Goal: Information Seeking & Learning: Check status

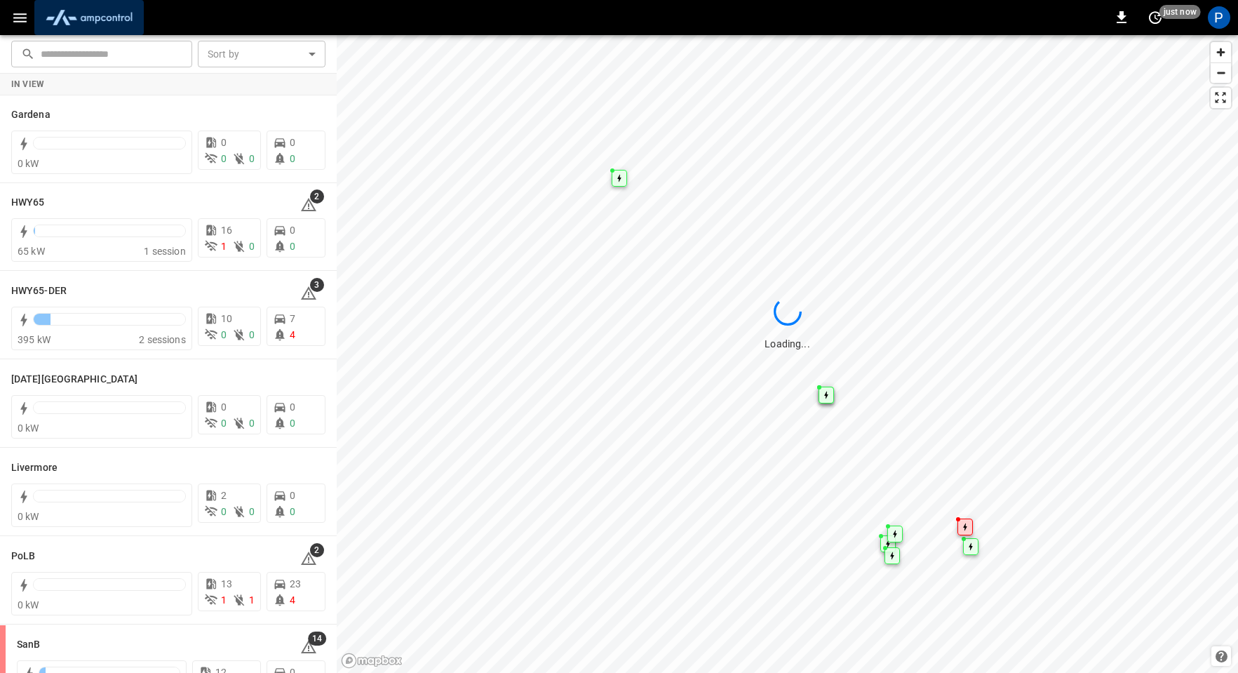
click at [99, 21] on img "menu" at bounding box center [89, 17] width 98 height 27
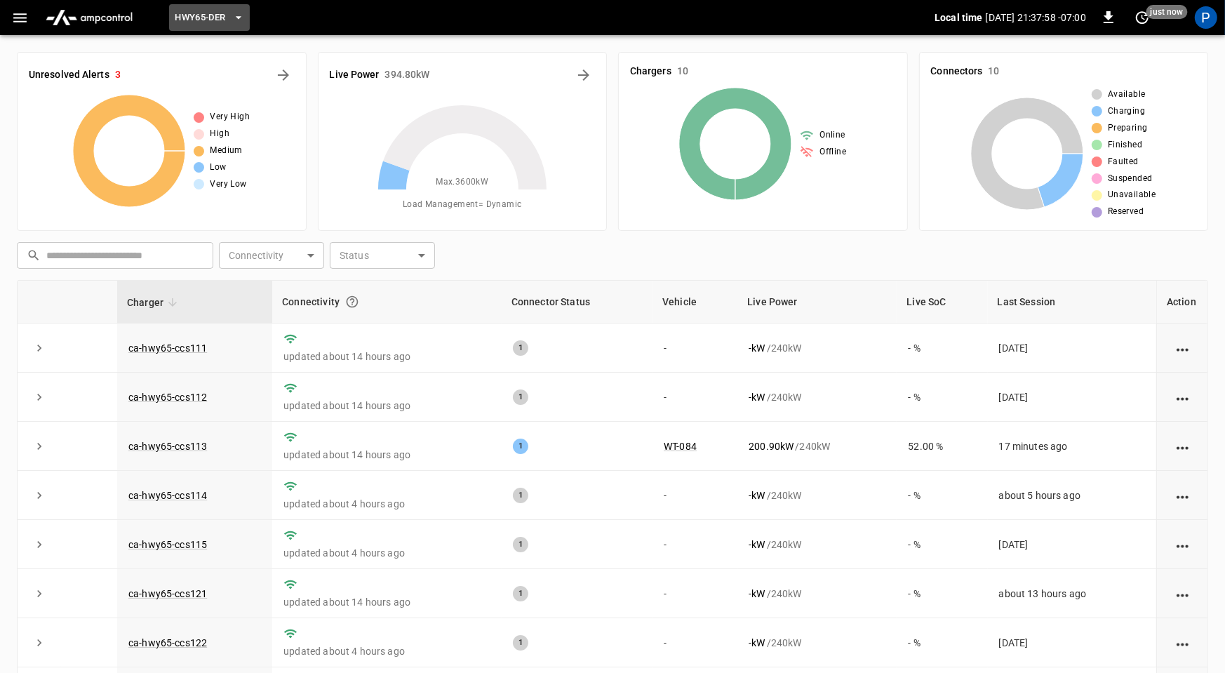
click at [207, 19] on span "HWY65-DER" at bounding box center [200, 18] width 51 height 16
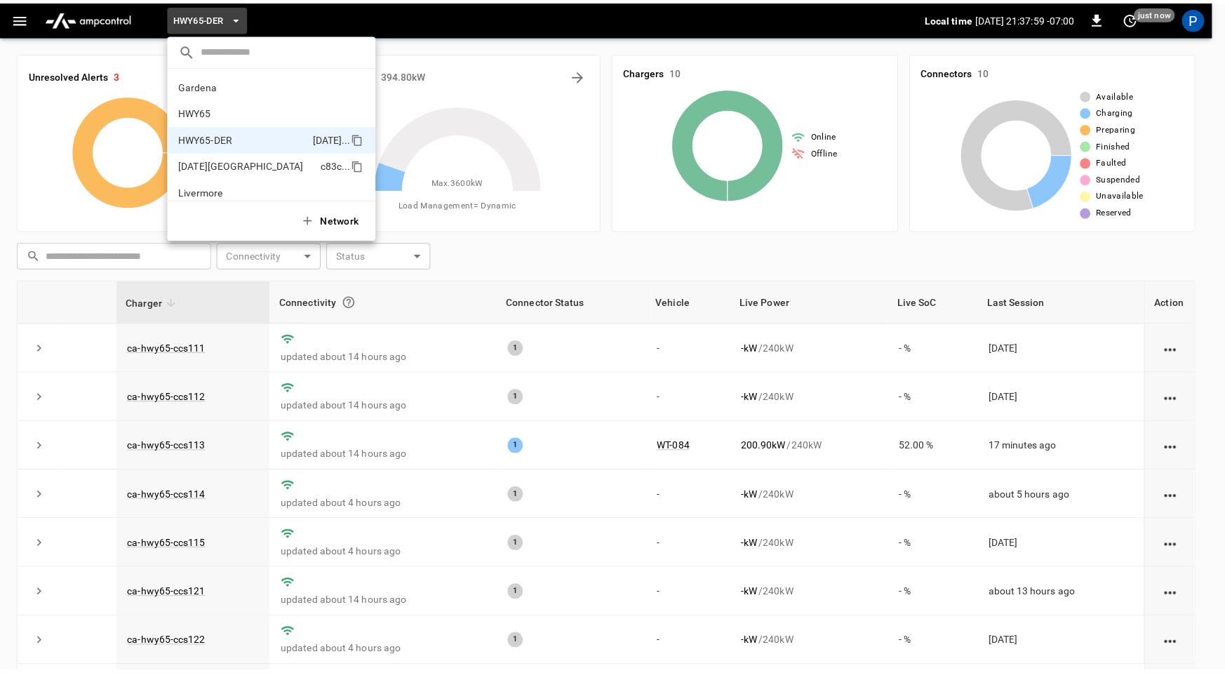
scroll to position [49, 0]
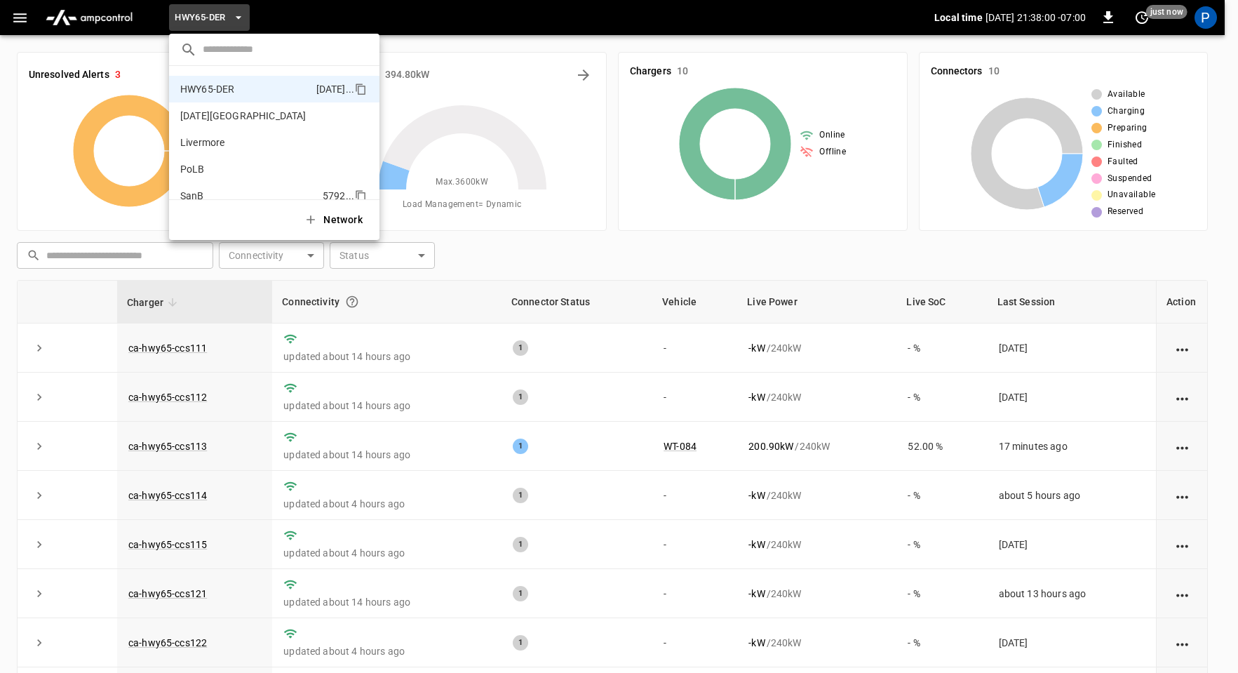
click at [213, 194] on p "SanB" at bounding box center [248, 196] width 137 height 14
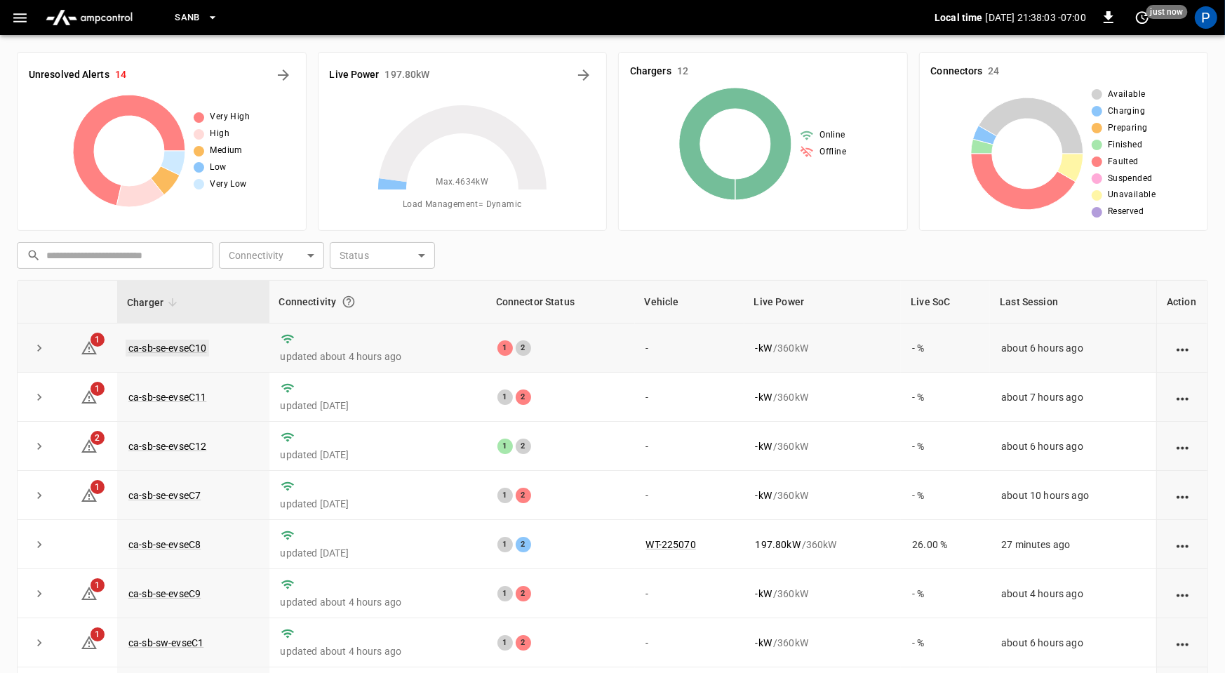
click at [190, 349] on link "ca-sb-se-evseC10" at bounding box center [167, 348] width 83 height 17
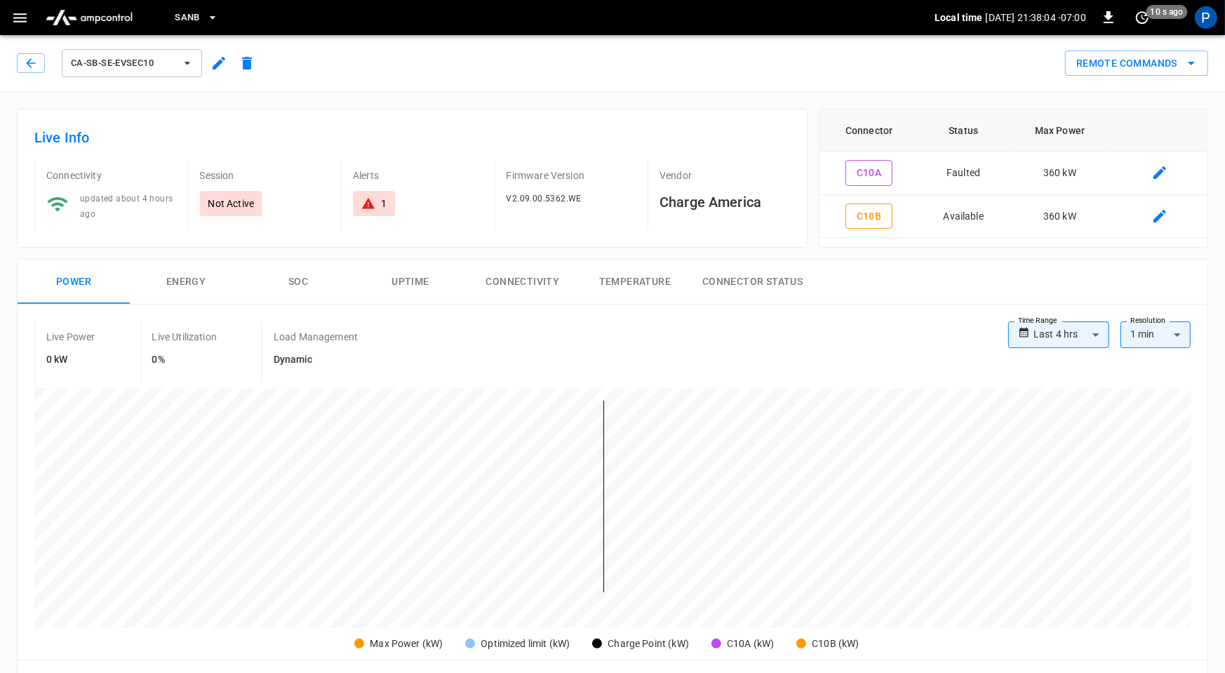
scroll to position [663, 0]
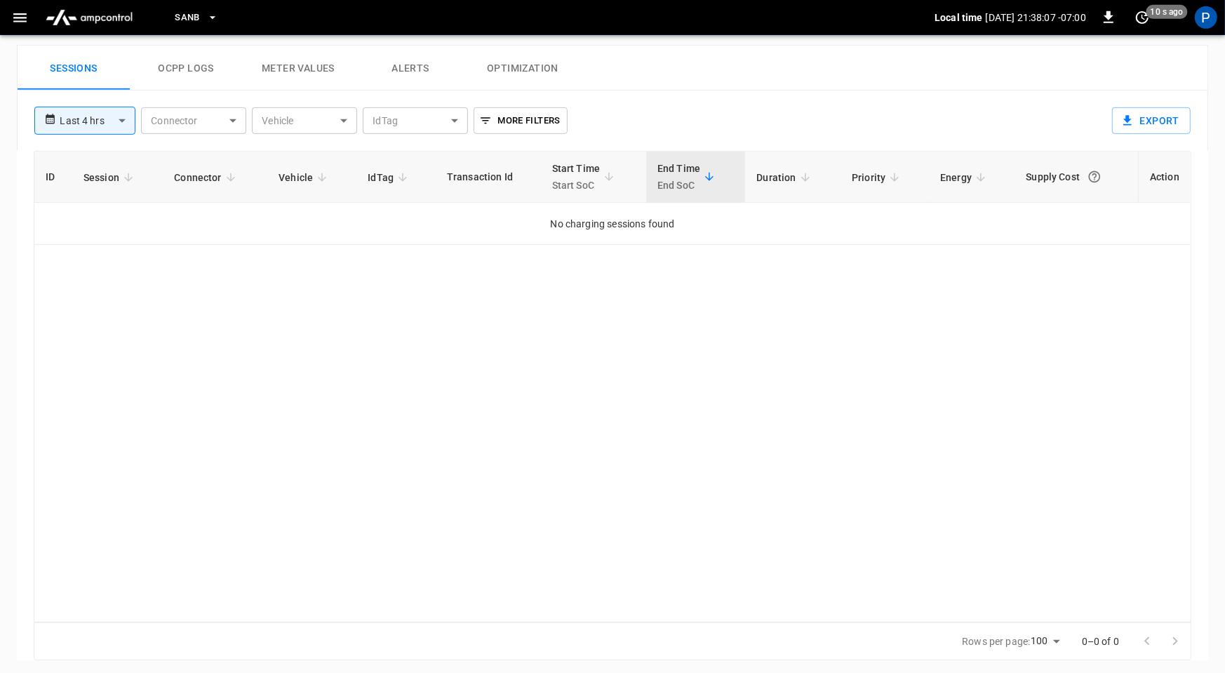
click at [80, 115] on body "**********" at bounding box center [612, 7] width 1225 height 1340
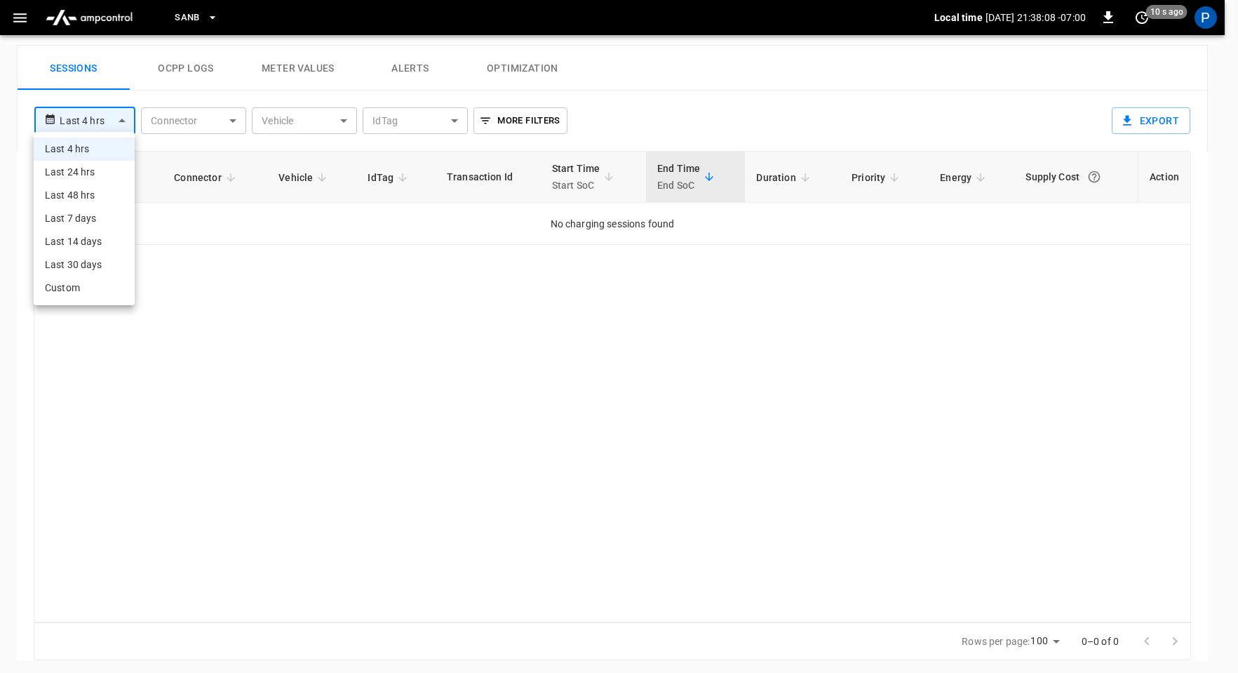
click at [102, 173] on li "Last 24 hrs" at bounding box center [84, 172] width 101 height 23
type input "**********"
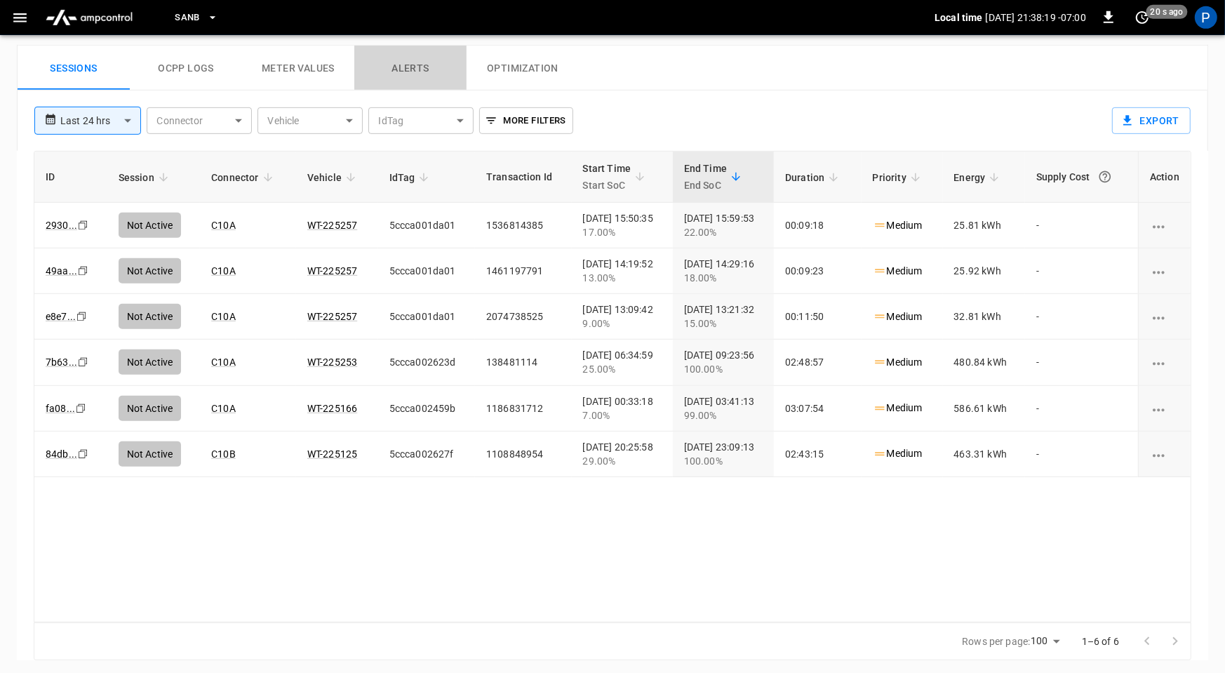
drag, startPoint x: 432, startPoint y: 69, endPoint x: 442, endPoint y: 68, distance: 9.9
click at [431, 67] on button "Alerts" at bounding box center [410, 68] width 112 height 45
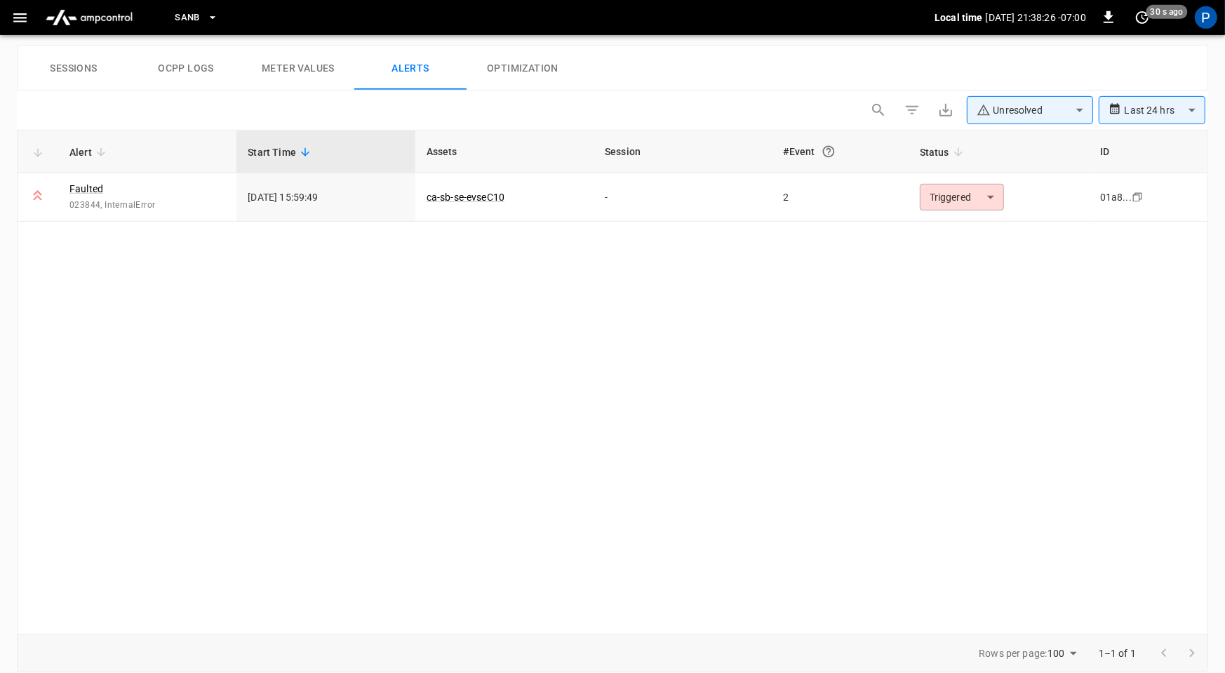
click at [88, 77] on button "Sessions" at bounding box center [74, 68] width 112 height 45
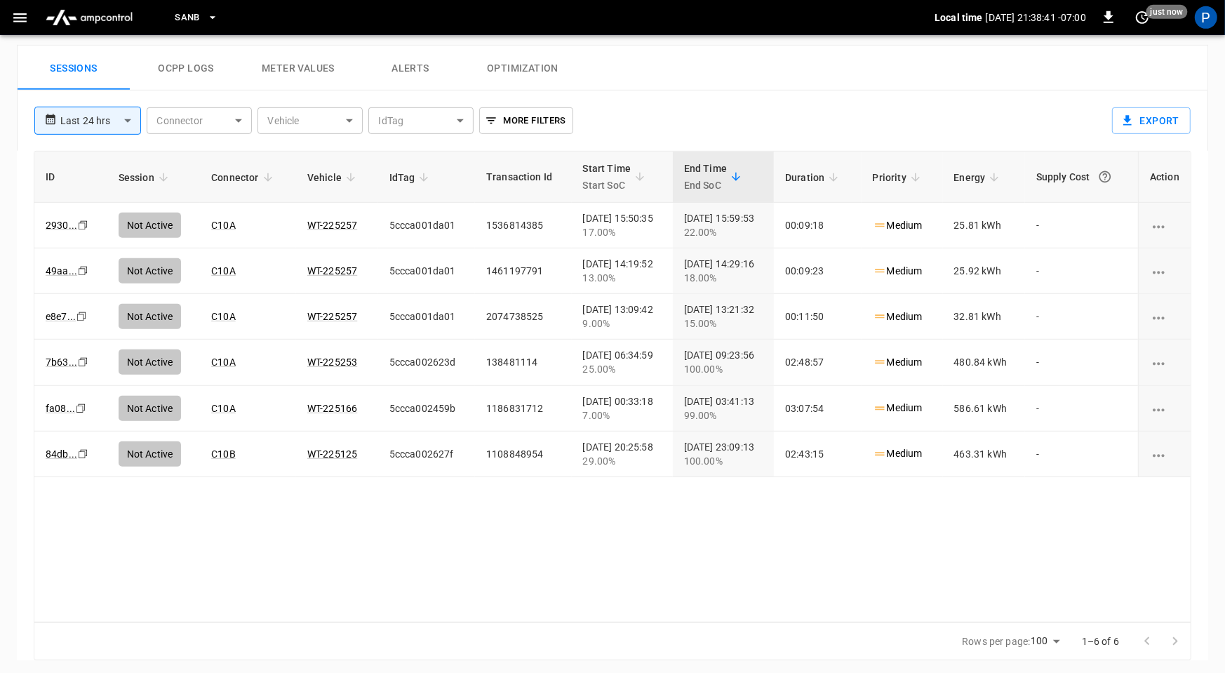
click at [97, 9] on img "menu" at bounding box center [89, 17] width 98 height 27
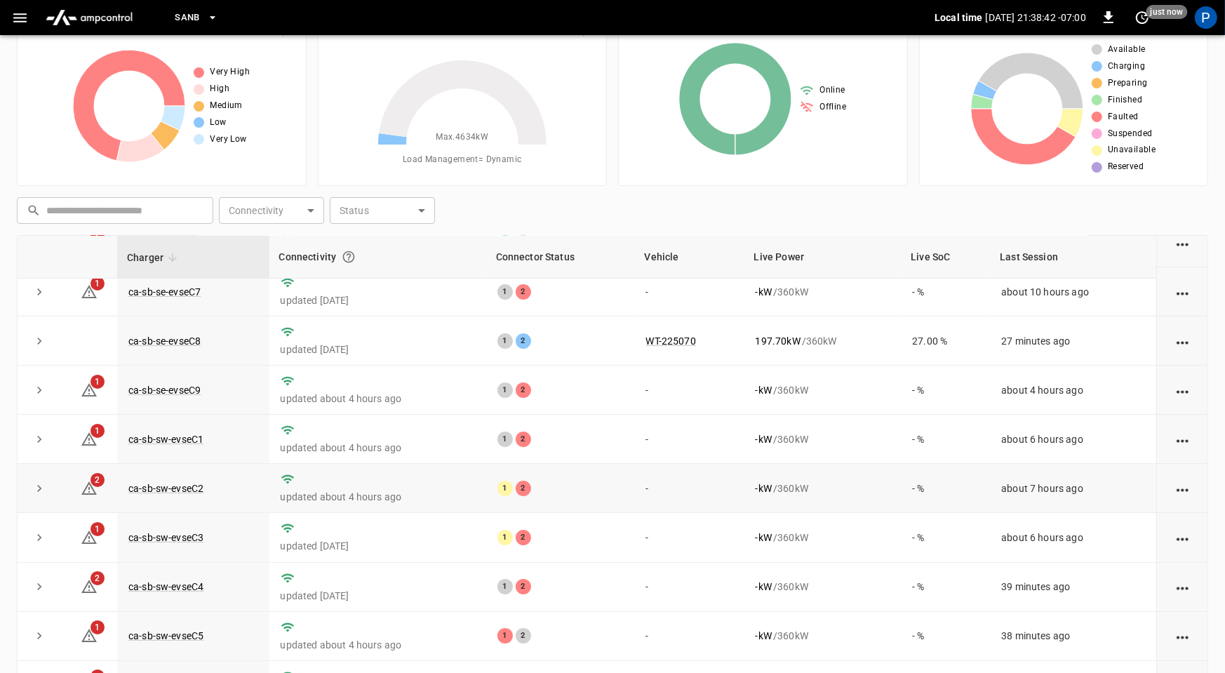
scroll to position [131, 0]
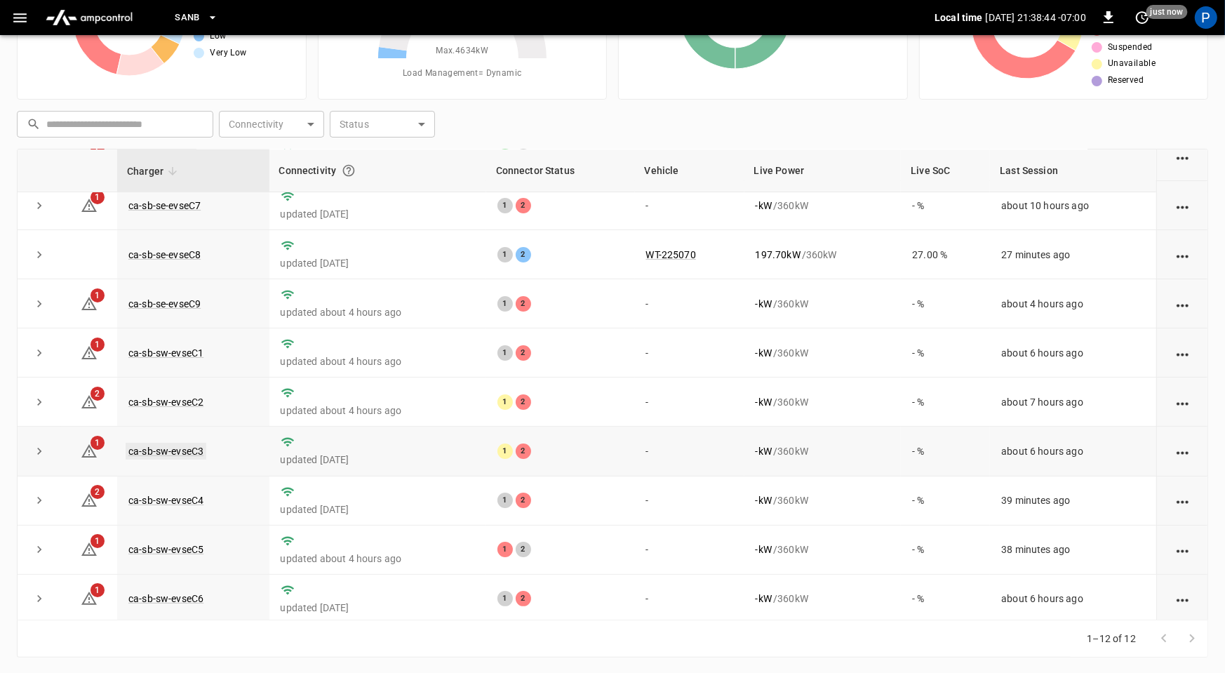
click at [197, 445] on link "ca-sb-sw-evseC3" at bounding box center [166, 451] width 81 height 17
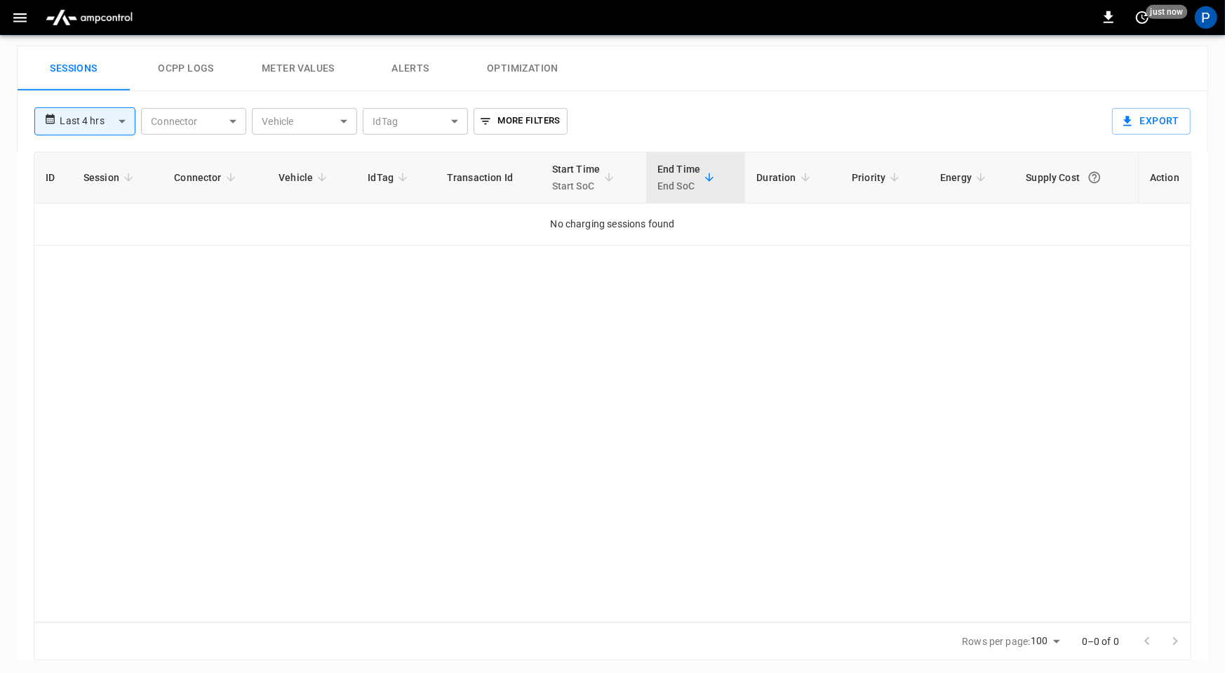
scroll to position [659, 0]
click at [107, 118] on body "**********" at bounding box center [612, 8] width 1225 height 1335
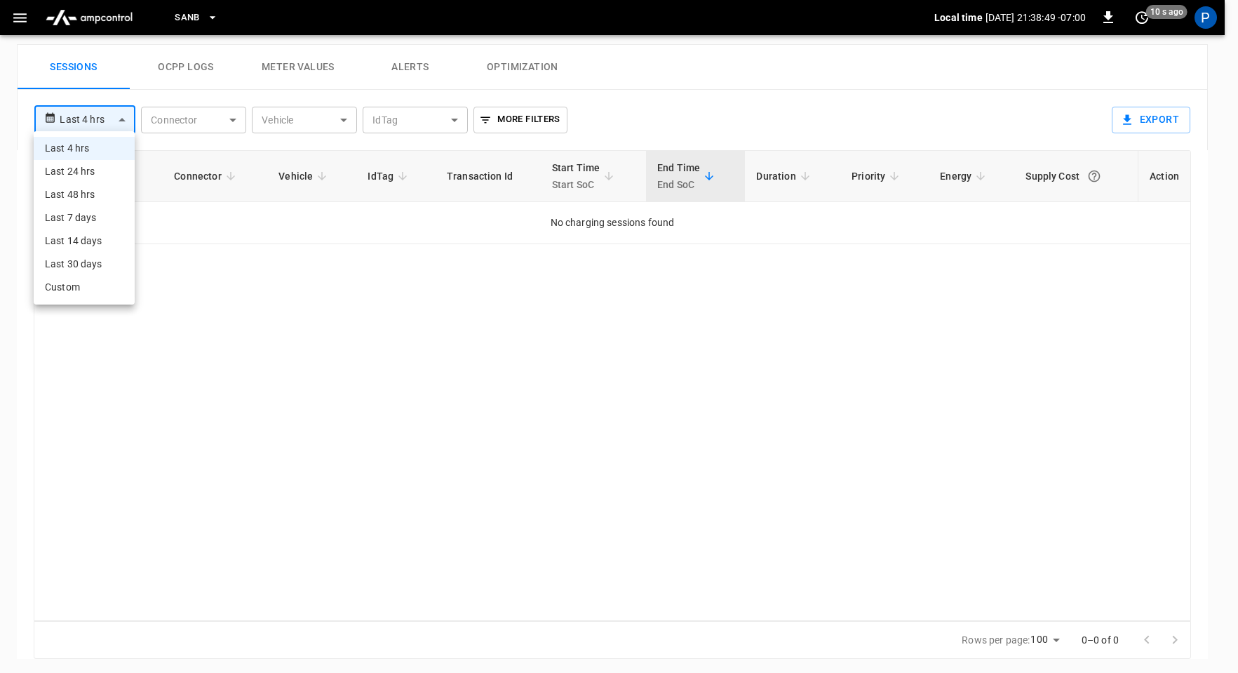
click at [98, 170] on li "Last 24 hrs" at bounding box center [84, 171] width 101 height 23
type input "**********"
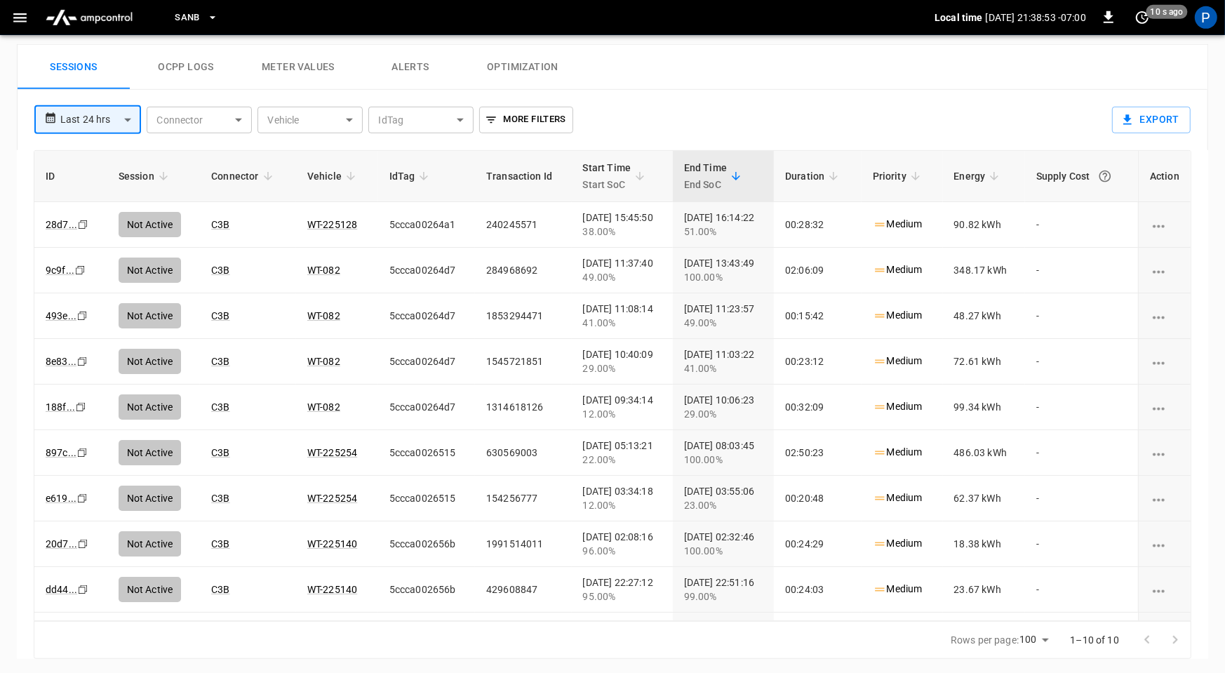
click at [398, 67] on button "Alerts" at bounding box center [410, 67] width 112 height 45
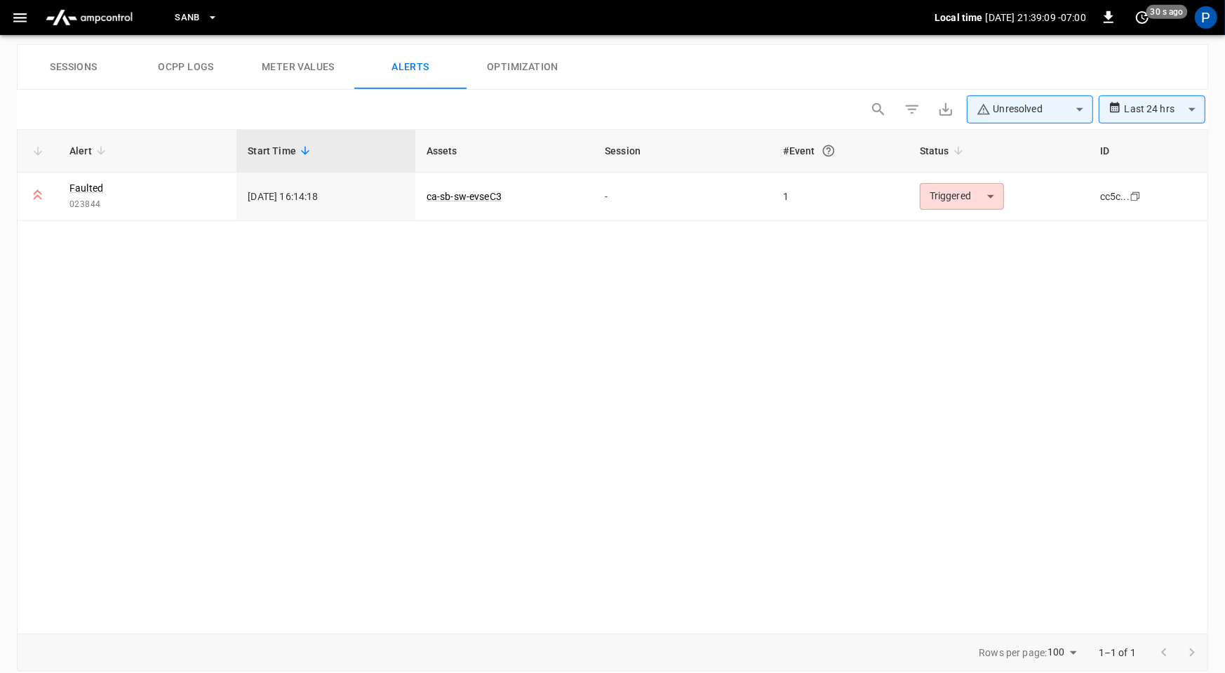
scroll to position [660, 0]
click at [80, 19] on img "menu" at bounding box center [89, 17] width 98 height 27
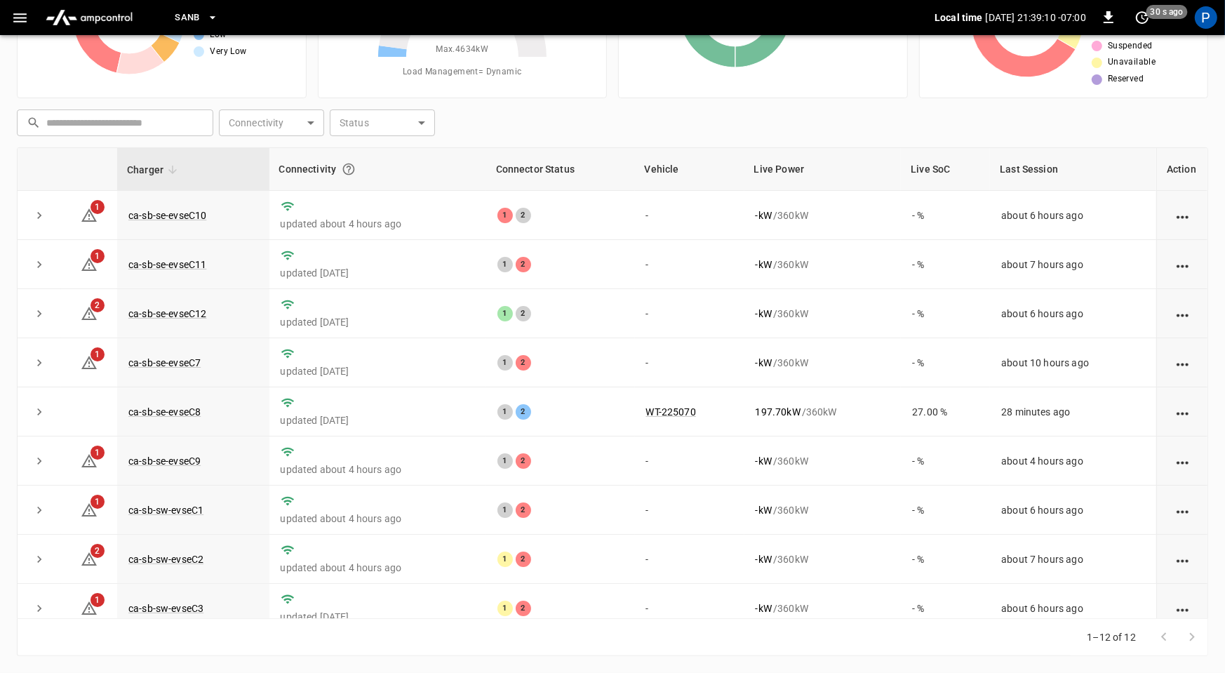
scroll to position [131, 0]
click at [181, 262] on link "ca-sb-se-evseC11" at bounding box center [167, 265] width 83 height 17
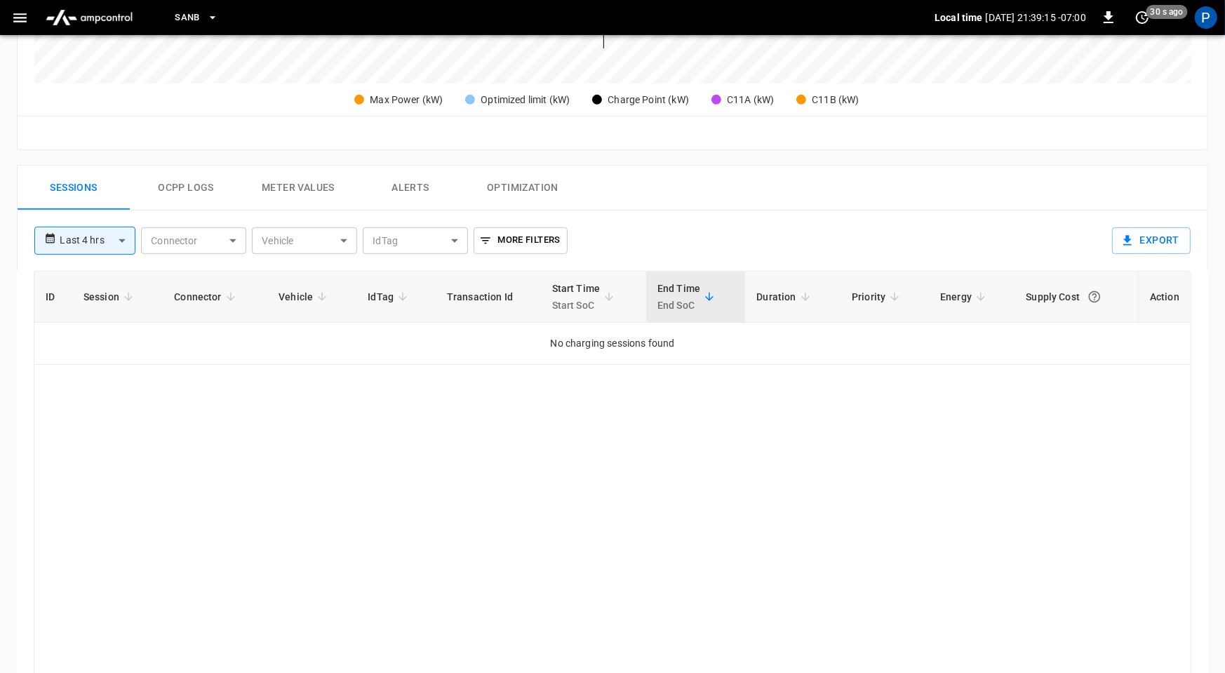
scroll to position [659, 0]
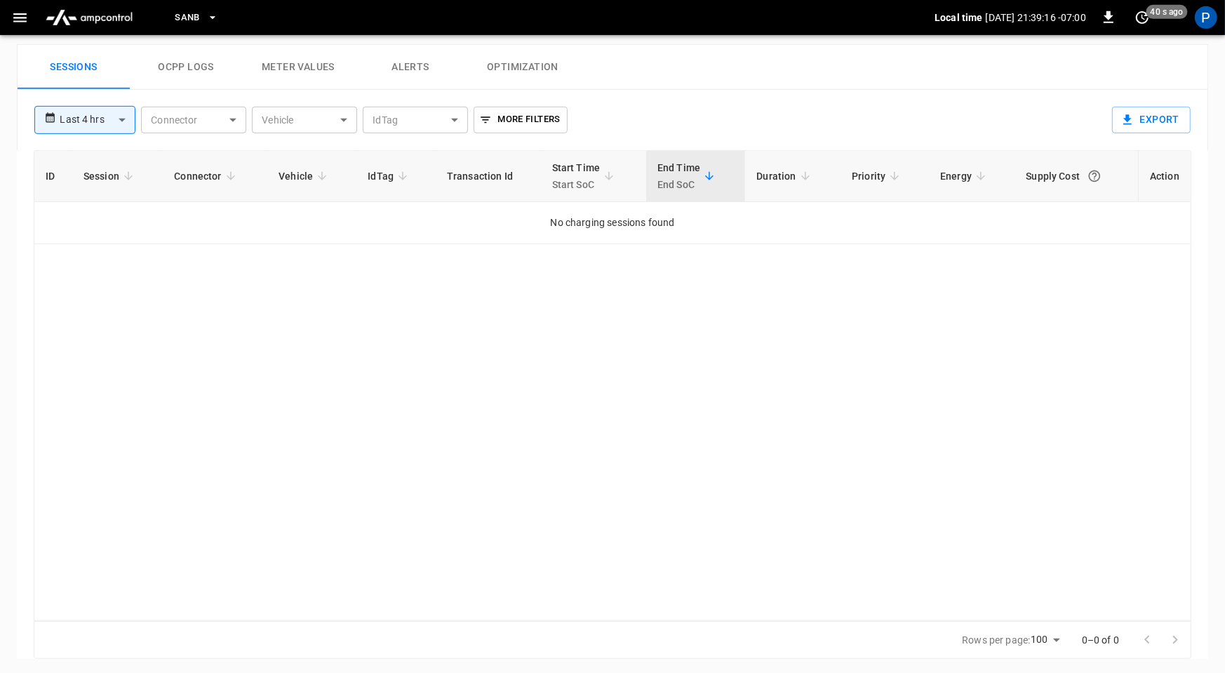
click at [93, 116] on body "**********" at bounding box center [612, 8] width 1225 height 1335
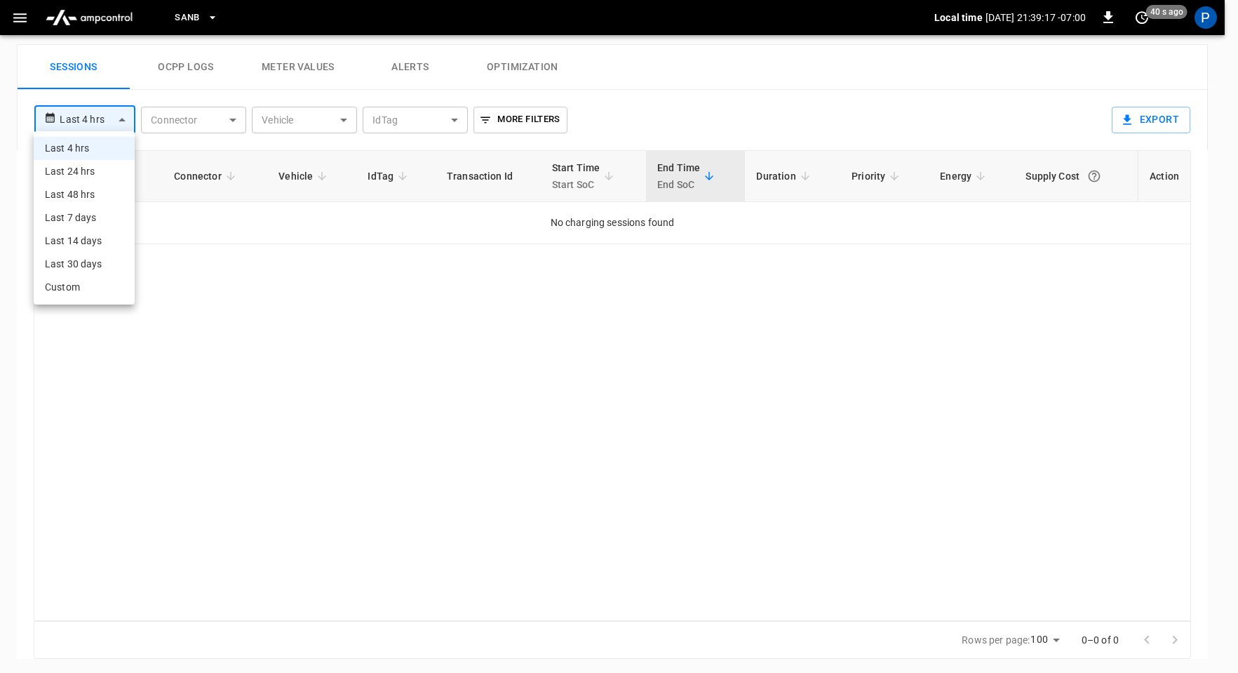
click at [103, 168] on li "Last 24 hrs" at bounding box center [84, 171] width 101 height 23
type input "**********"
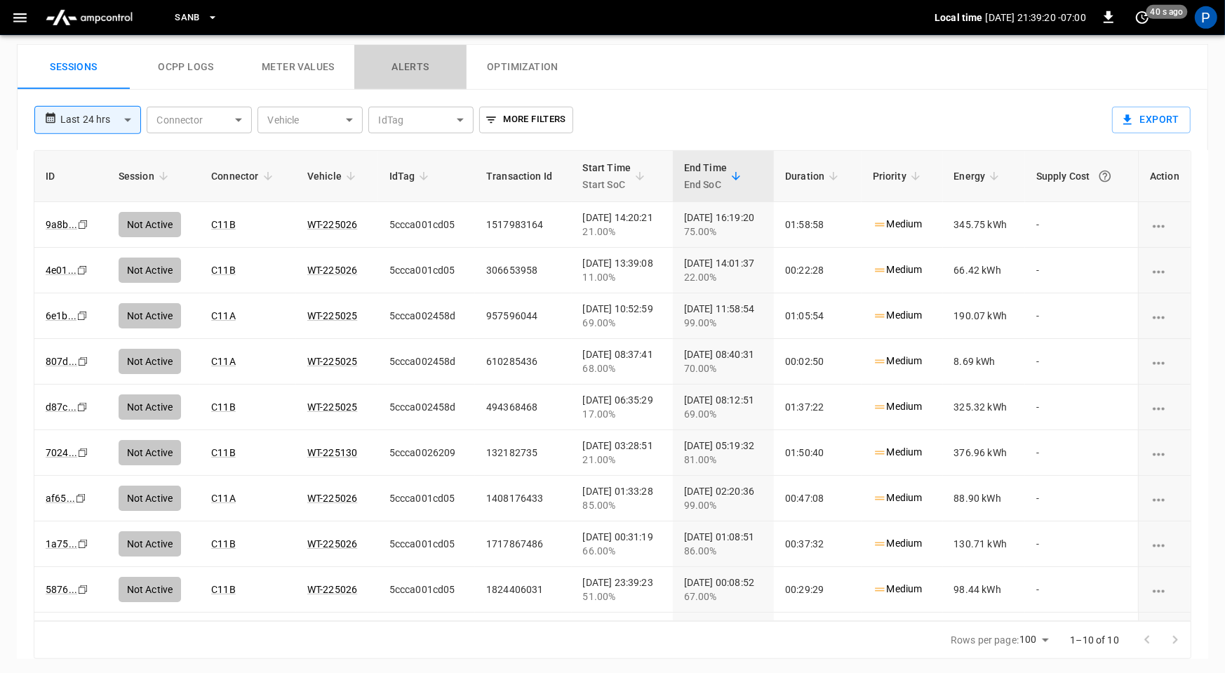
click at [427, 69] on button "Alerts" at bounding box center [410, 67] width 112 height 45
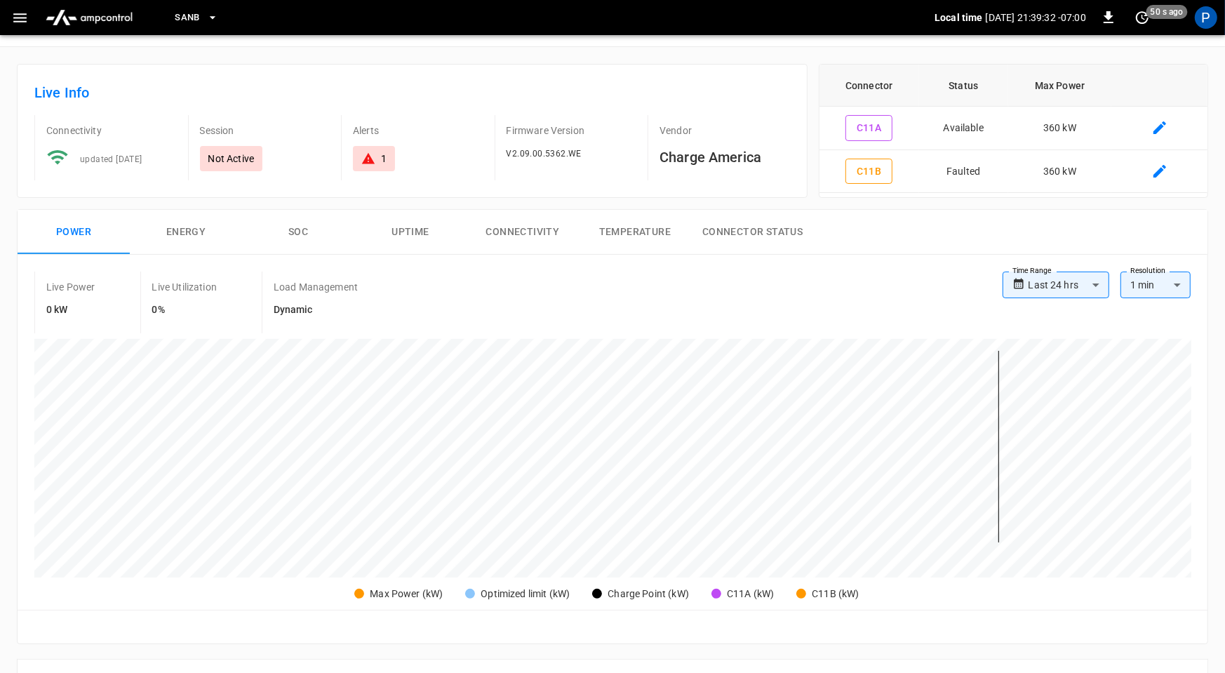
scroll to position [41, 0]
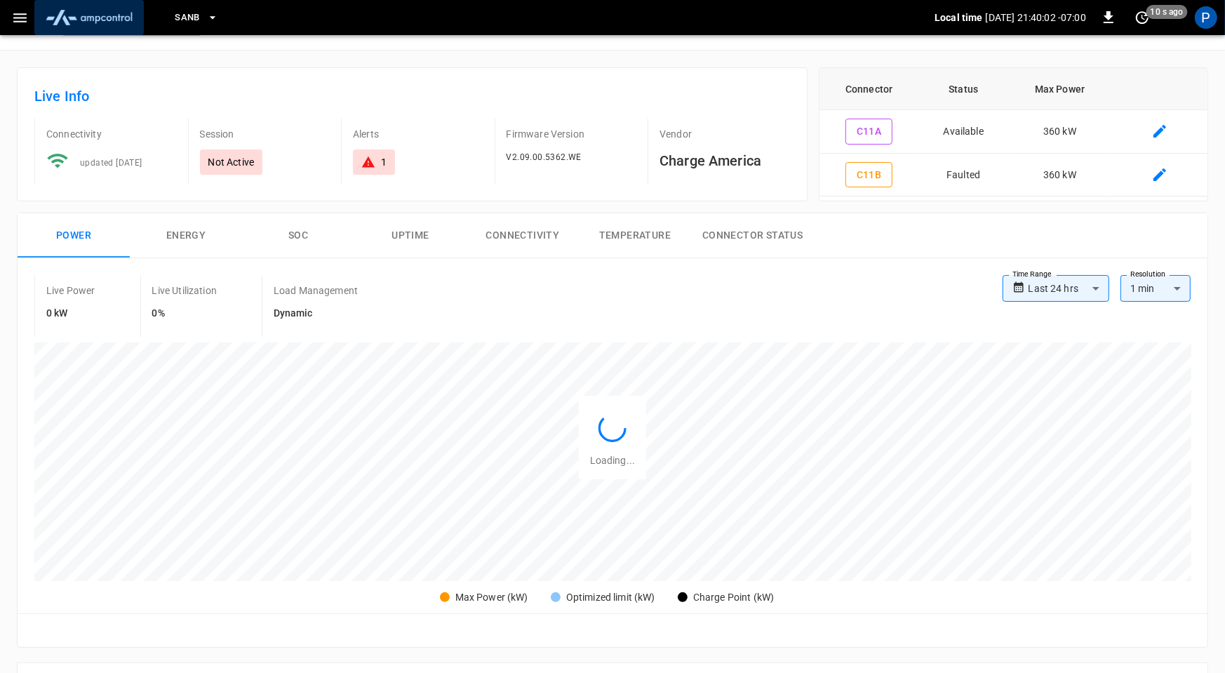
drag, startPoint x: 90, startPoint y: 19, endPoint x: 91, endPoint y: 30, distance: 11.3
click at [90, 19] on img "menu" at bounding box center [89, 17] width 98 height 27
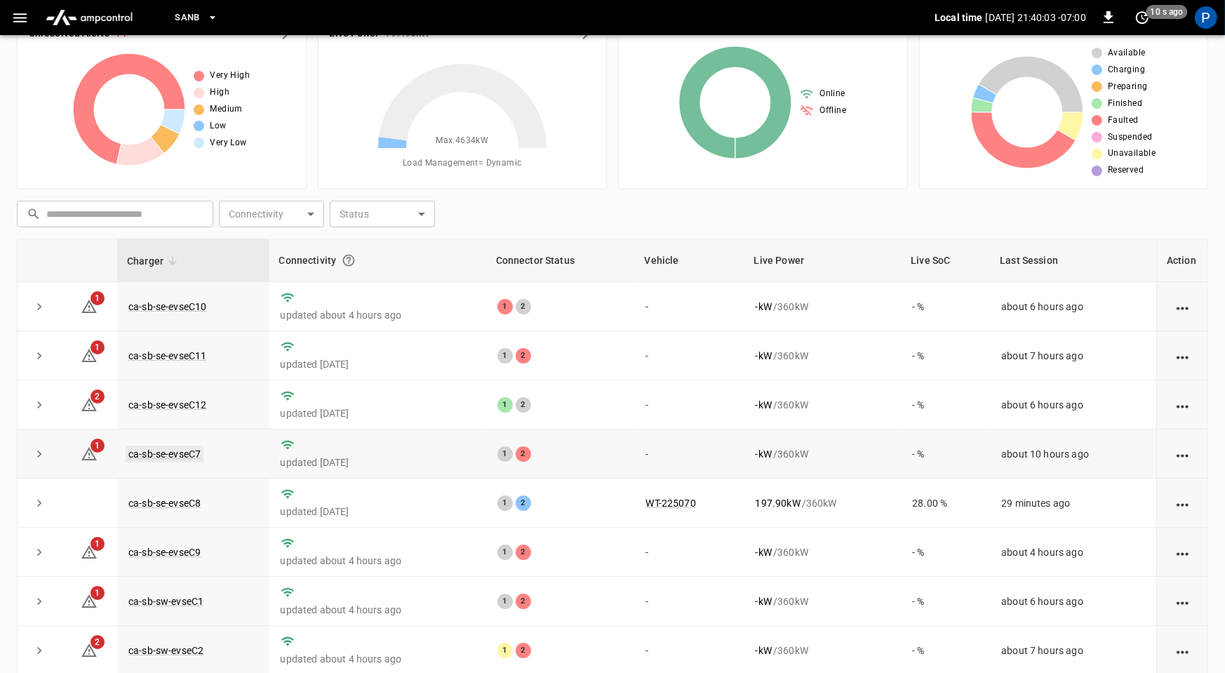
click at [198, 450] on link "ca-sb-se-evseC7" at bounding box center [165, 453] width 78 height 17
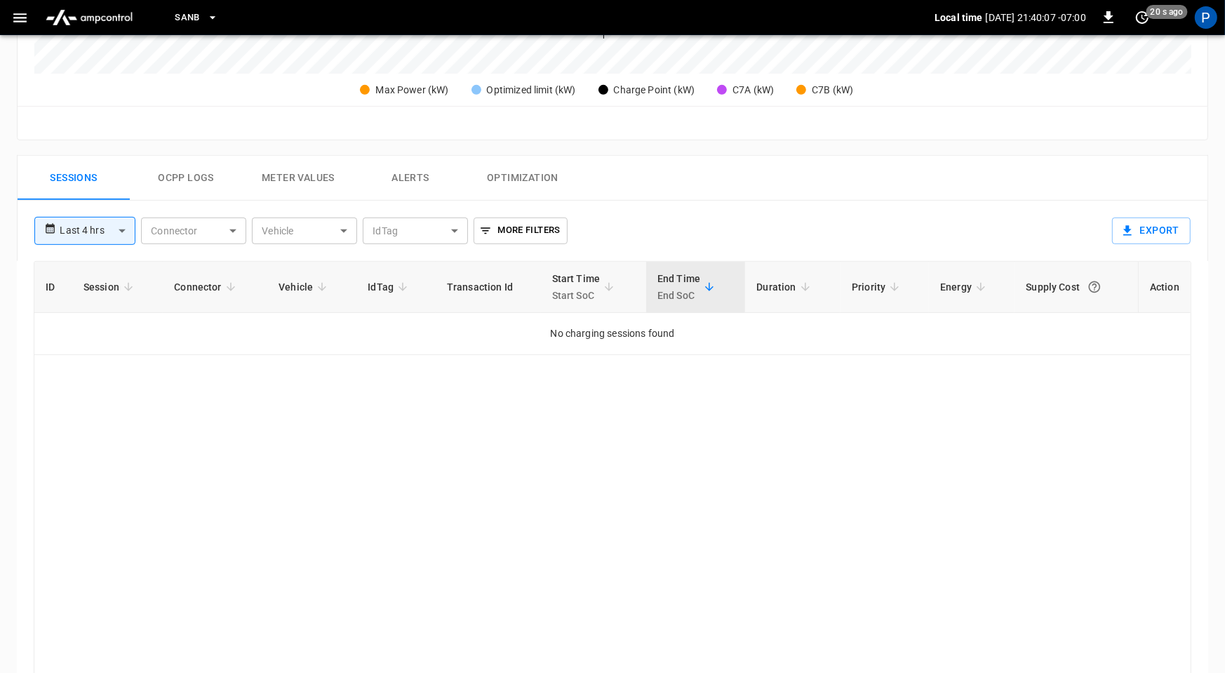
scroll to position [659, 0]
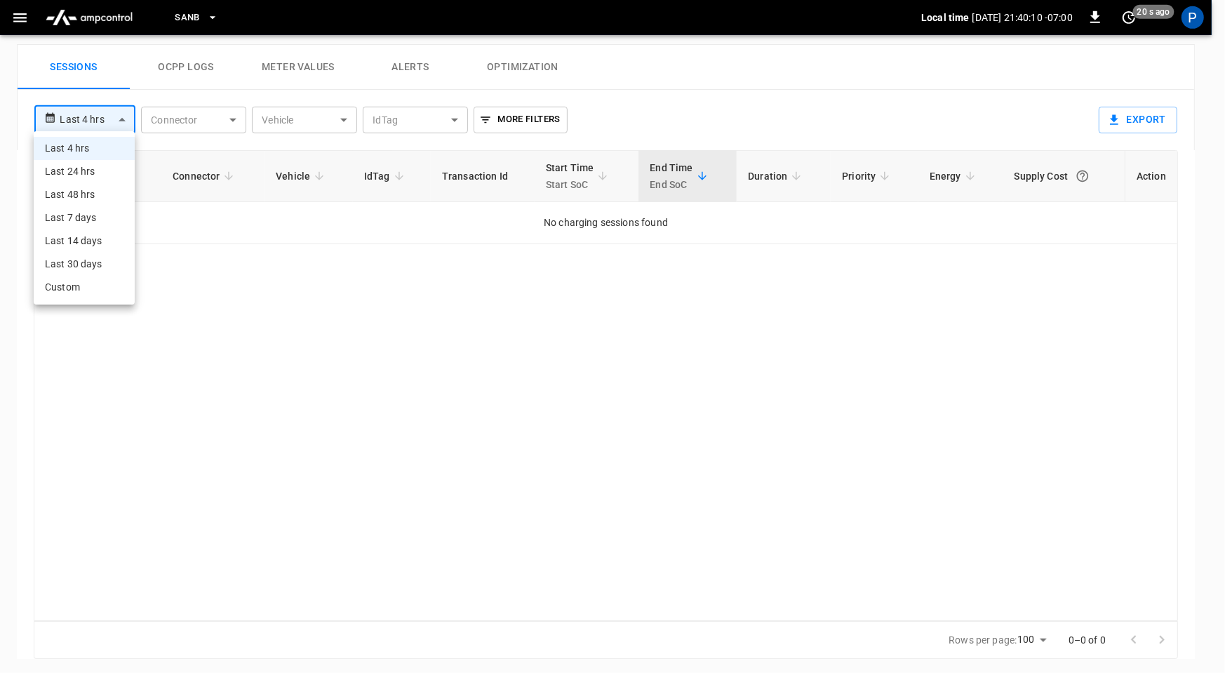
drag, startPoint x: 86, startPoint y: 116, endPoint x: 93, endPoint y: 136, distance: 20.9
click at [86, 116] on body "**********" at bounding box center [612, 8] width 1225 height 1335
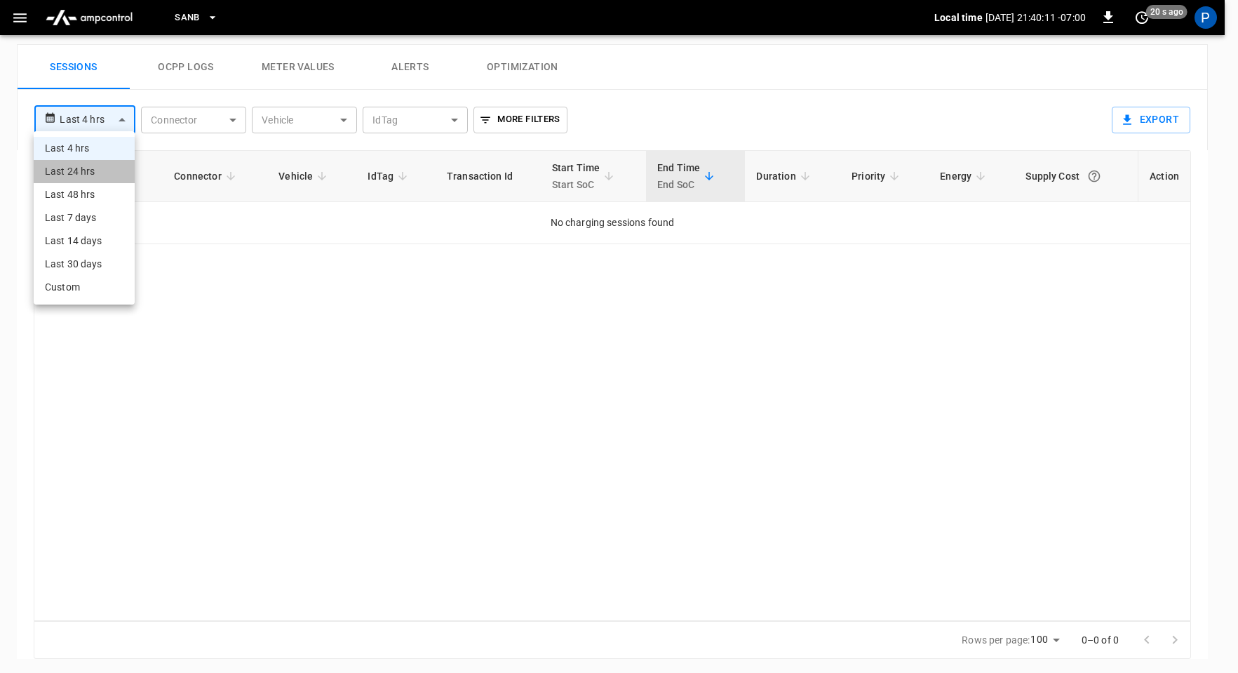
click at [72, 175] on li "Last 24 hrs" at bounding box center [84, 171] width 101 height 23
type input "**********"
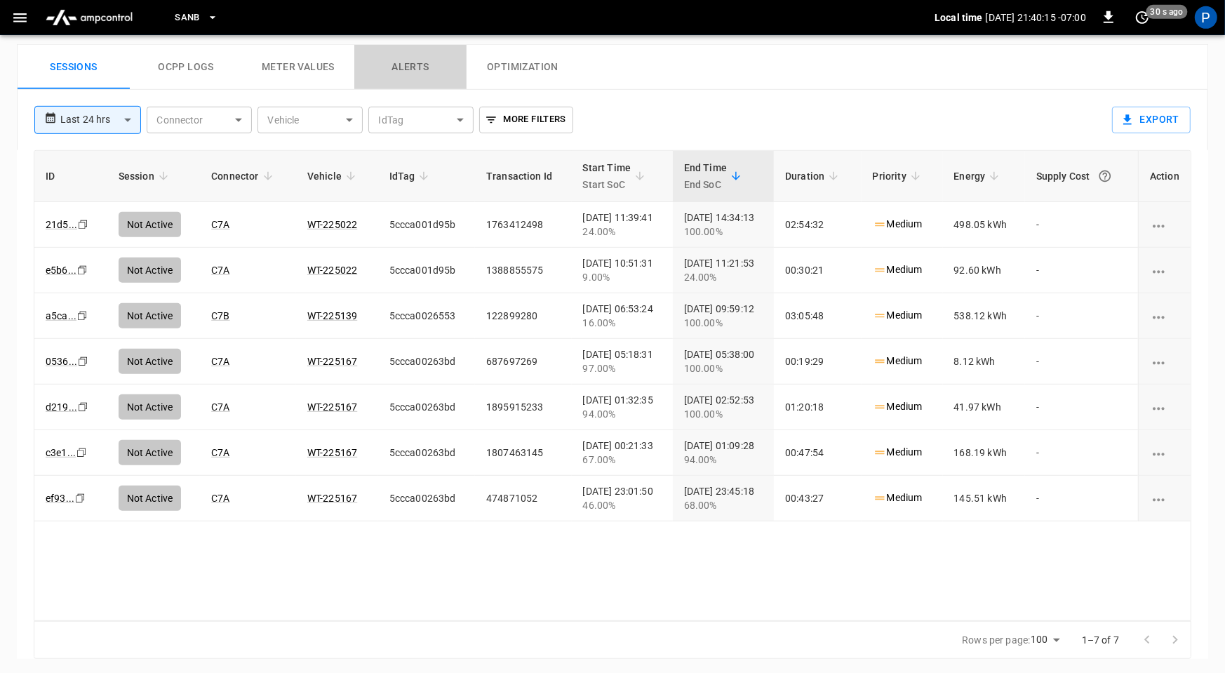
click at [426, 60] on button "Alerts" at bounding box center [410, 67] width 112 height 45
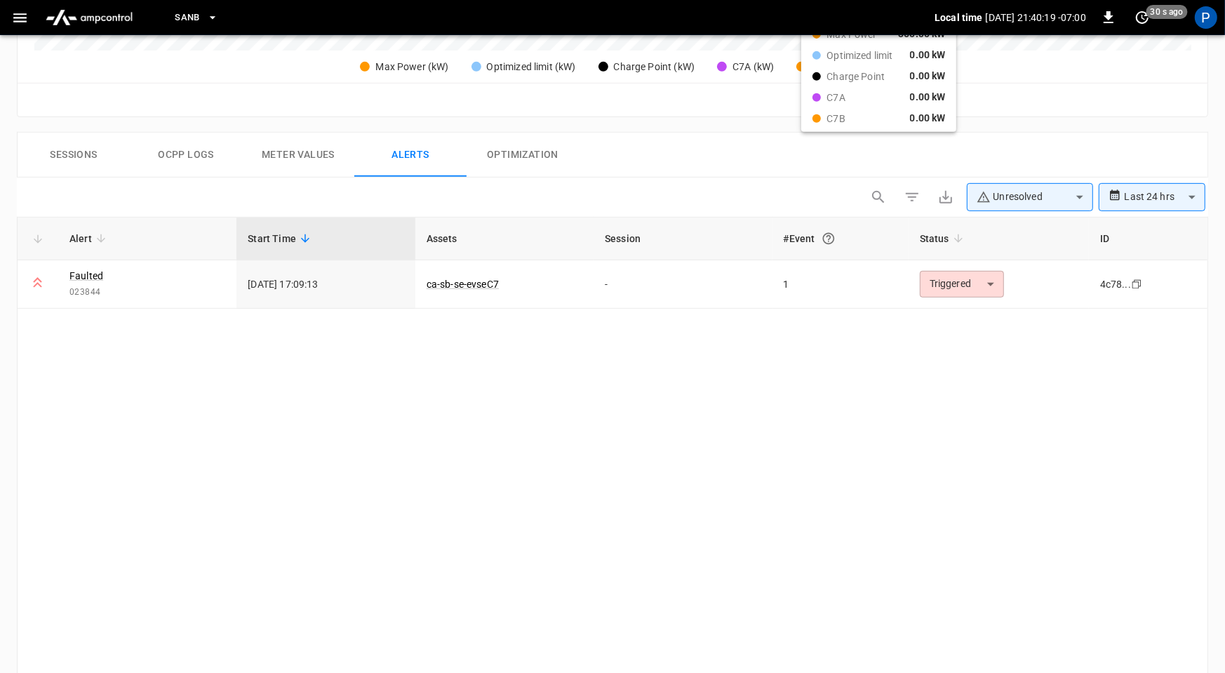
scroll to position [683, 0]
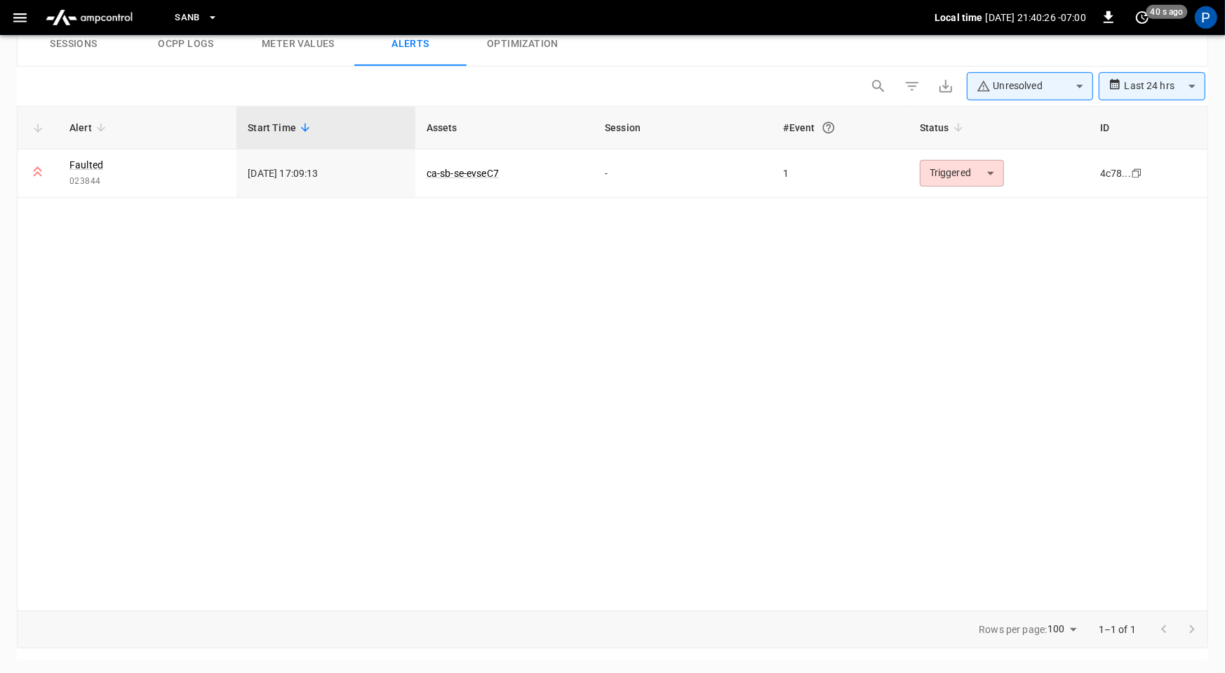
drag, startPoint x: 87, startPoint y: 23, endPoint x: 87, endPoint y: 34, distance: 10.5
click at [87, 23] on img "menu" at bounding box center [89, 17] width 98 height 27
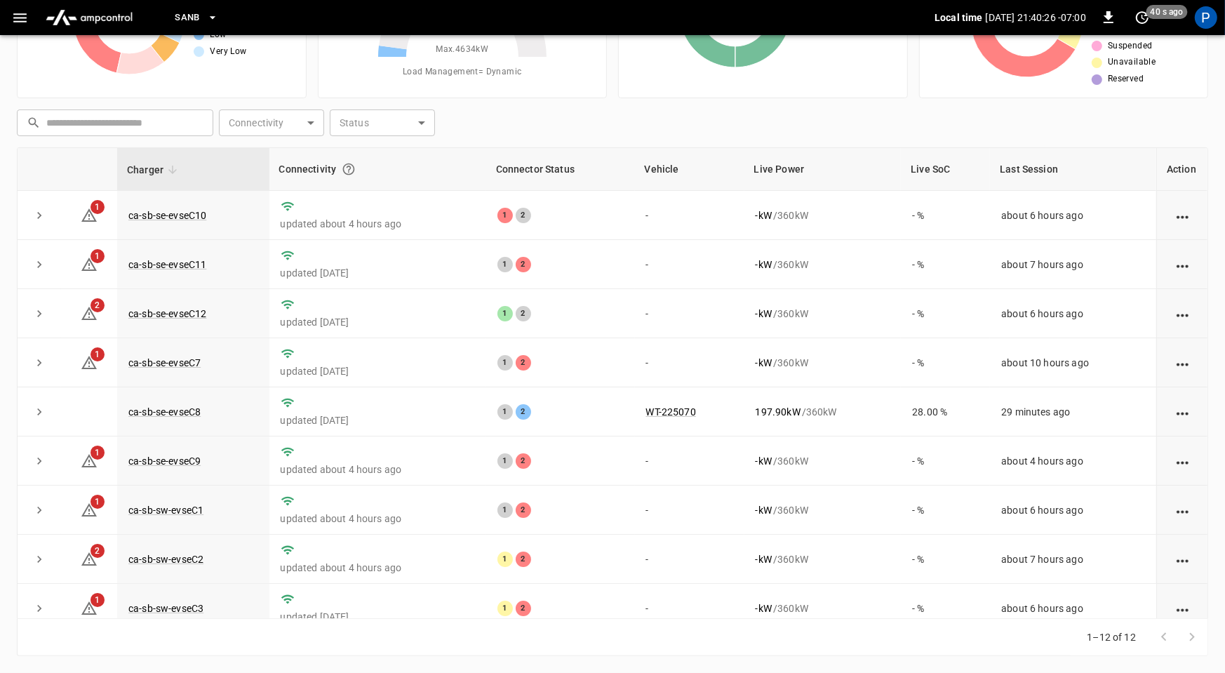
scroll to position [131, 0]
click at [172, 554] on link "ca-sb-sw-evseC2" at bounding box center [166, 560] width 81 height 17
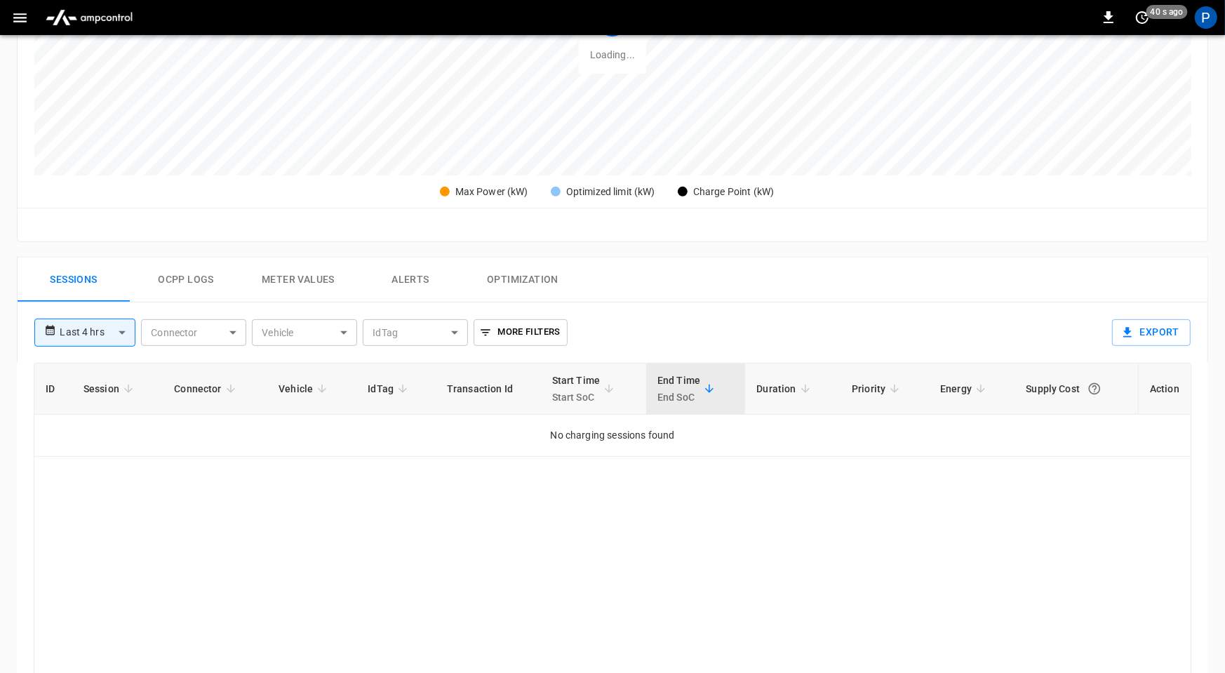
scroll to position [663, 0]
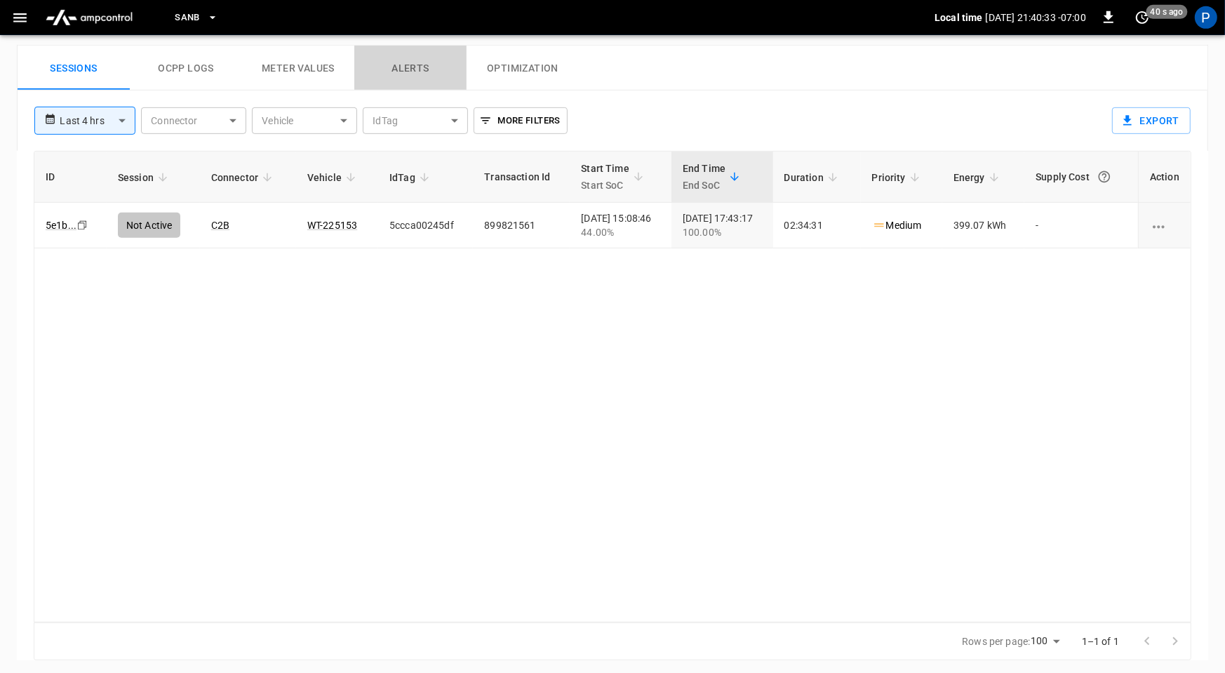
click at [425, 71] on button "Alerts" at bounding box center [410, 68] width 112 height 45
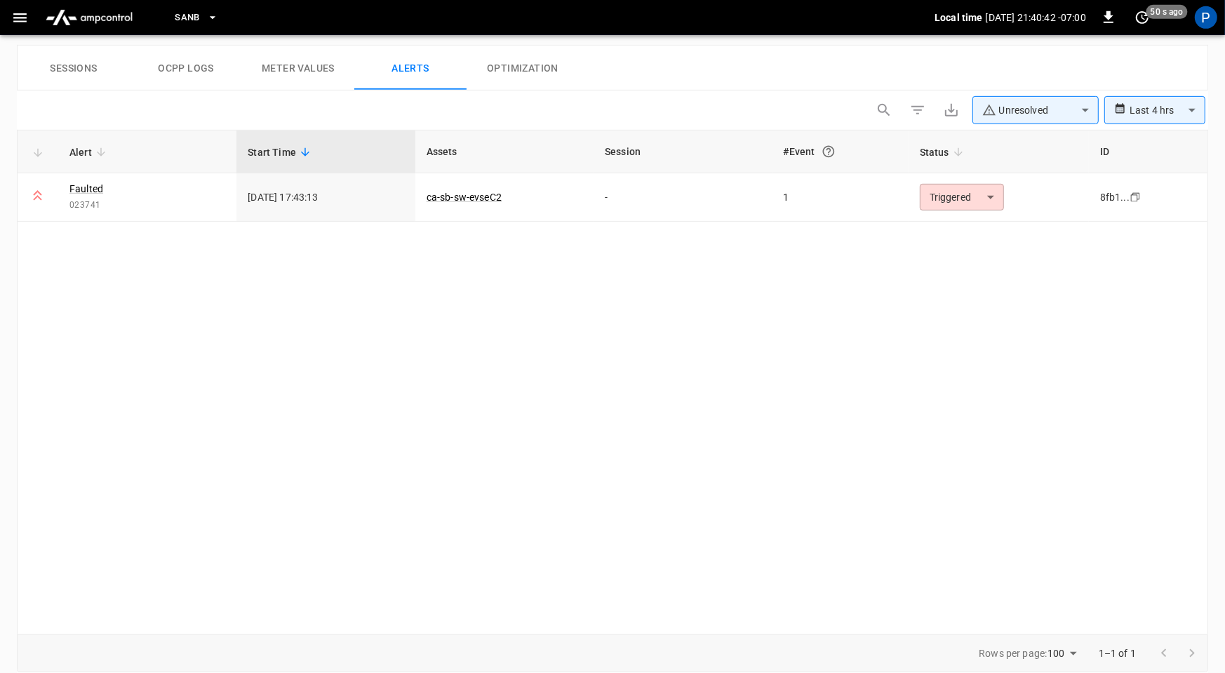
click at [111, 20] on img "menu" at bounding box center [89, 17] width 98 height 27
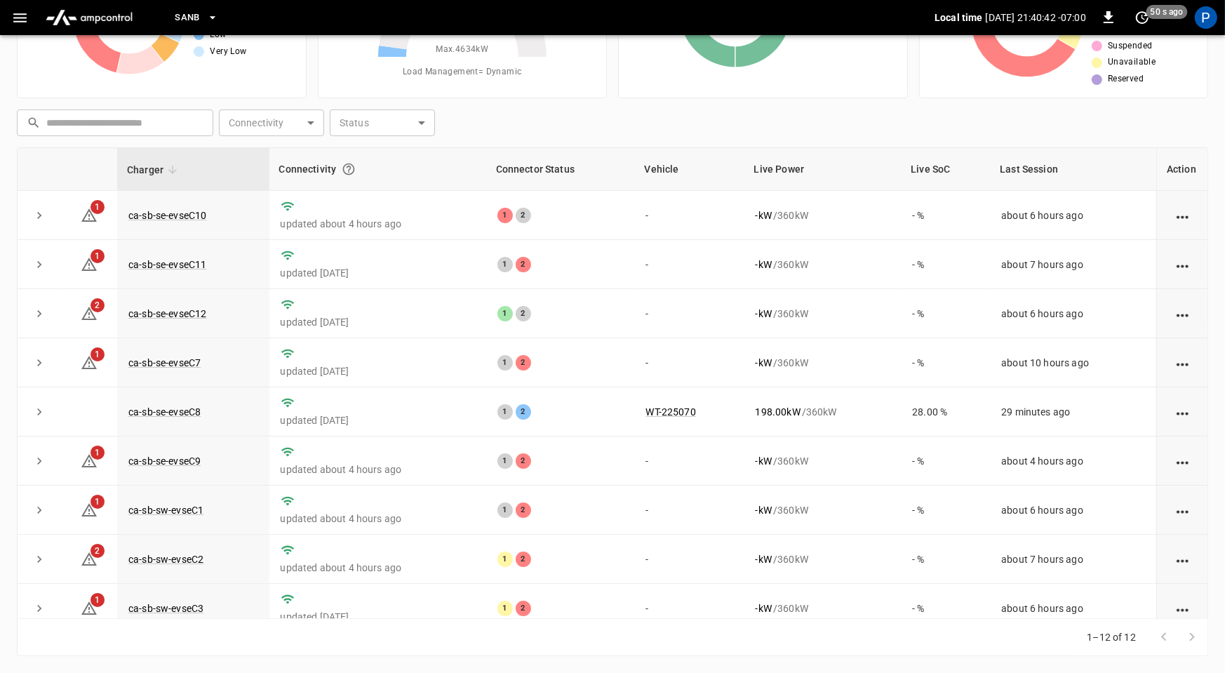
scroll to position [131, 0]
click at [168, 410] on link "ca-sb-se-evseC8" at bounding box center [165, 413] width 78 height 17
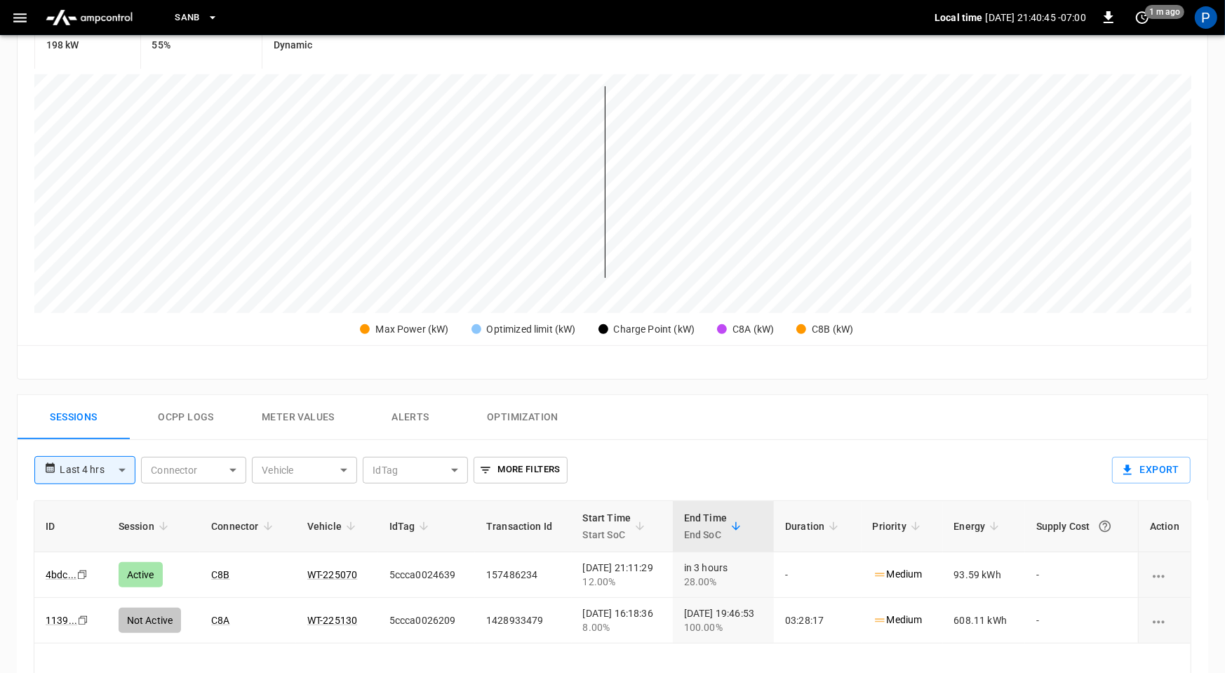
scroll to position [659, 0]
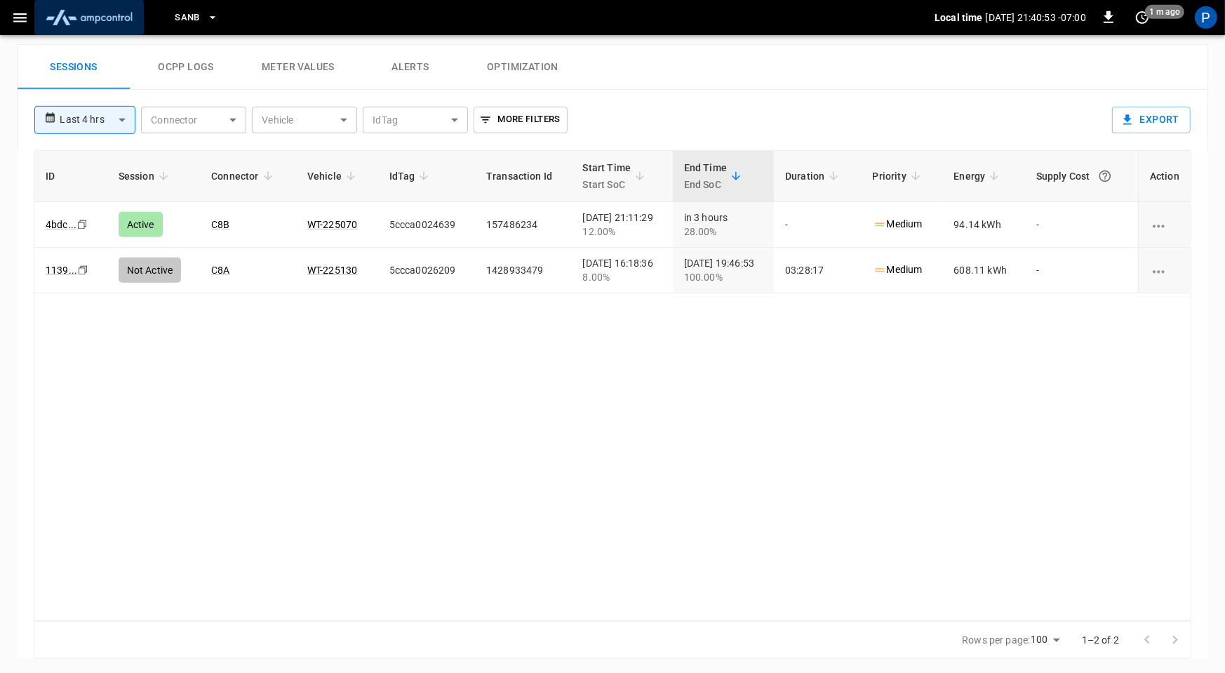
click at [105, 24] on img "menu" at bounding box center [89, 17] width 98 height 27
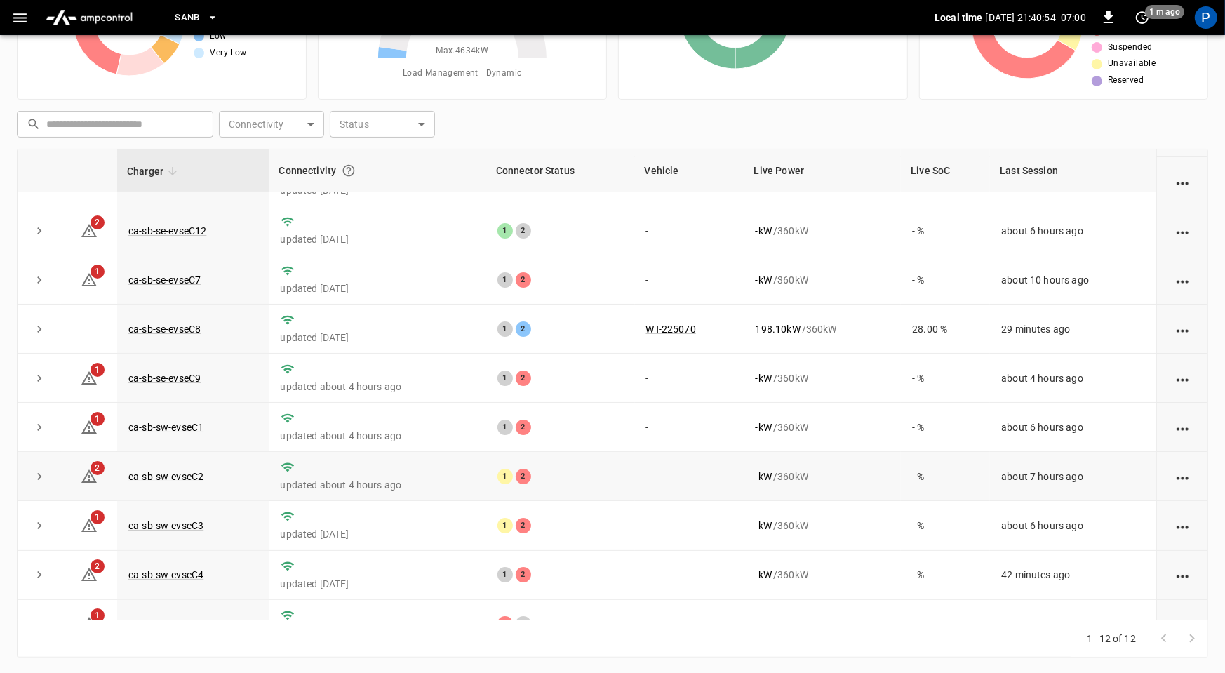
scroll to position [99, 0]
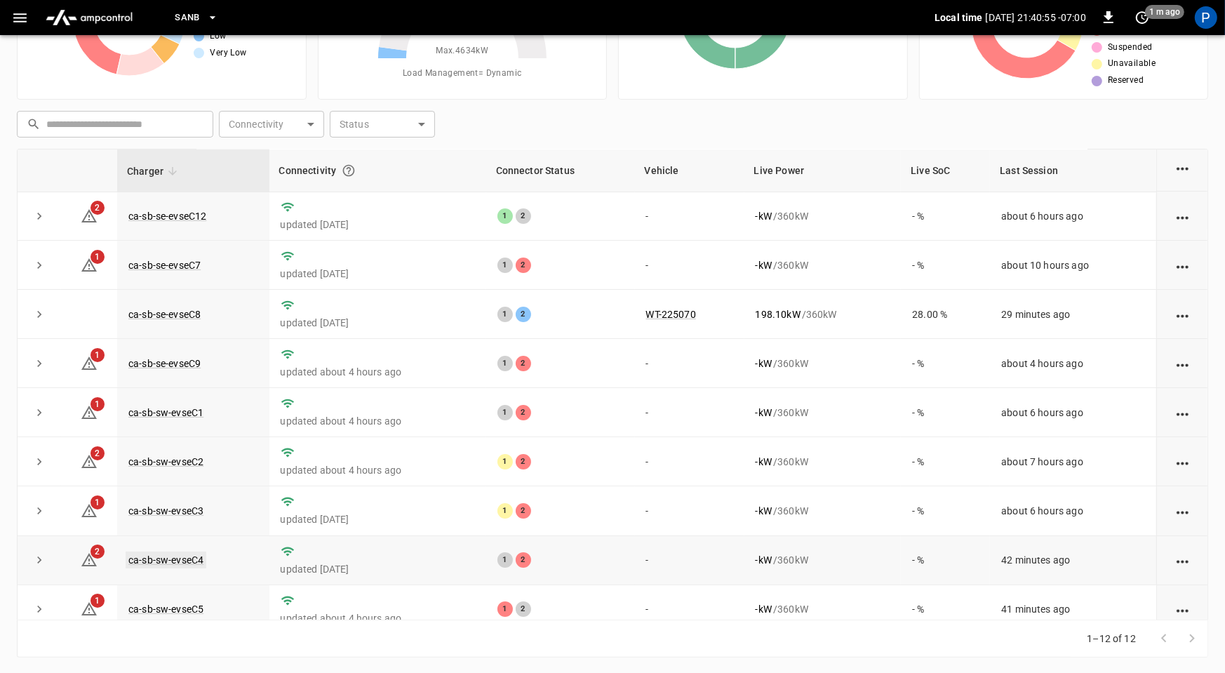
click at [161, 551] on link "ca-sb-sw-evseC4" at bounding box center [166, 559] width 81 height 17
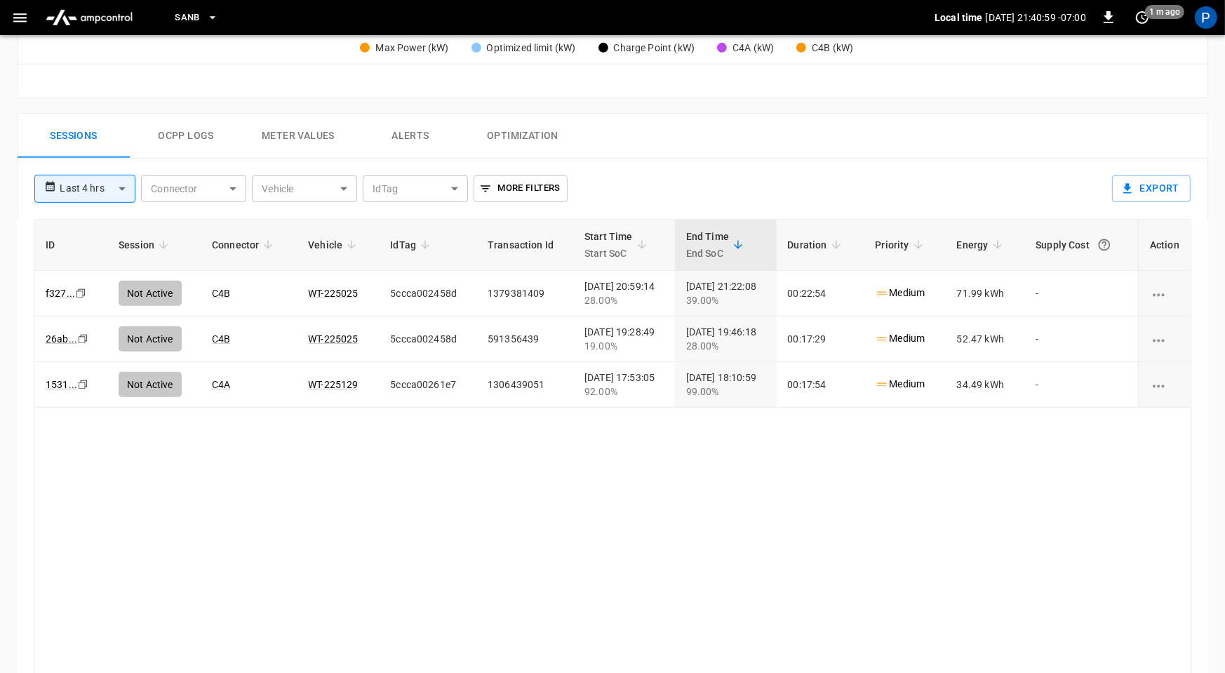
scroll to position [593, 0]
click at [425, 136] on button "Alerts" at bounding box center [410, 134] width 112 height 45
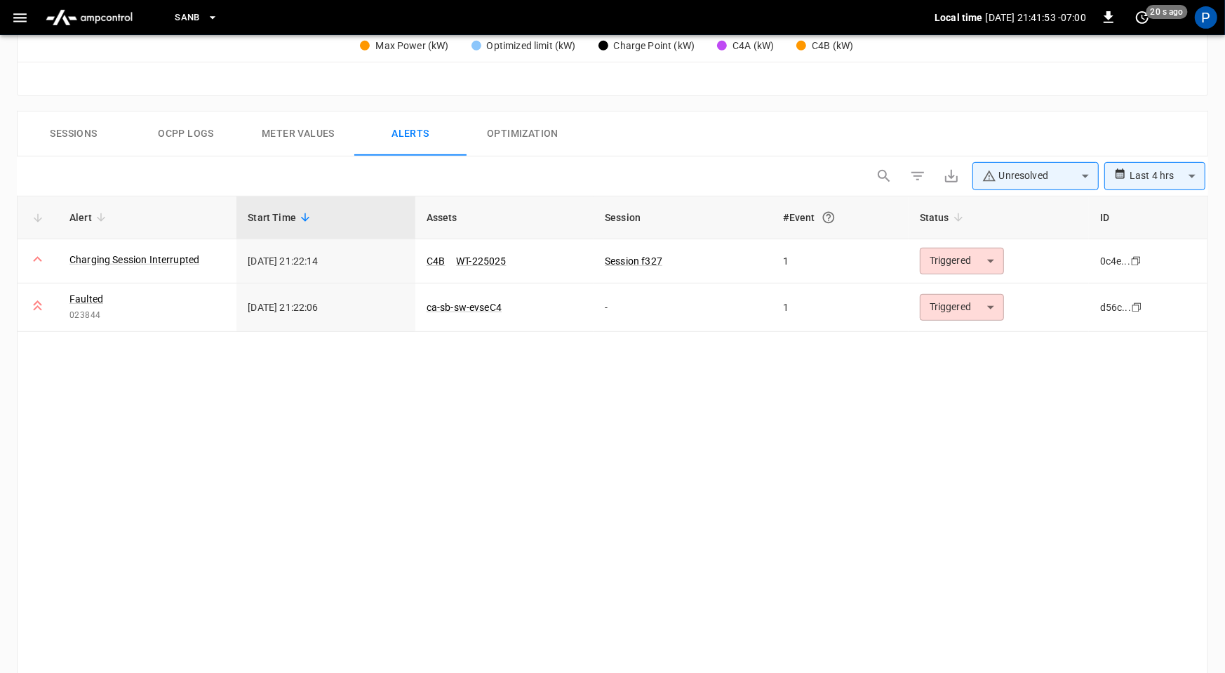
click at [83, 15] on img "menu" at bounding box center [89, 17] width 98 height 27
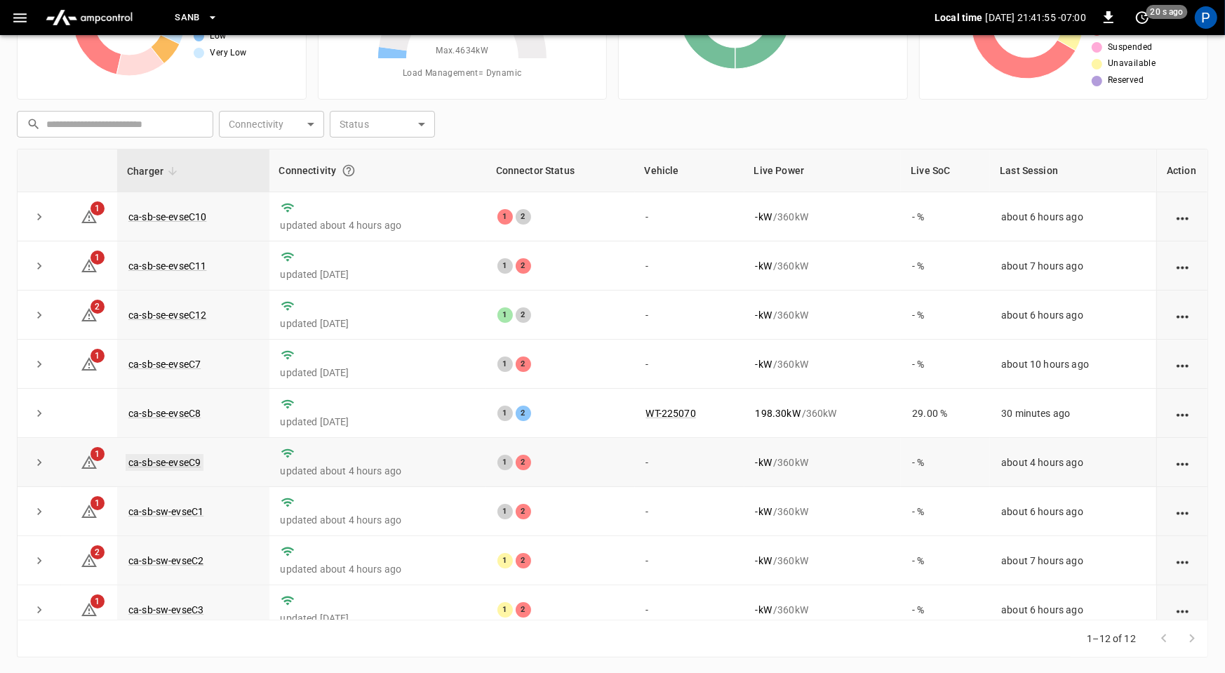
click at [161, 460] on link "ca-sb-se-evseC9" at bounding box center [165, 462] width 78 height 17
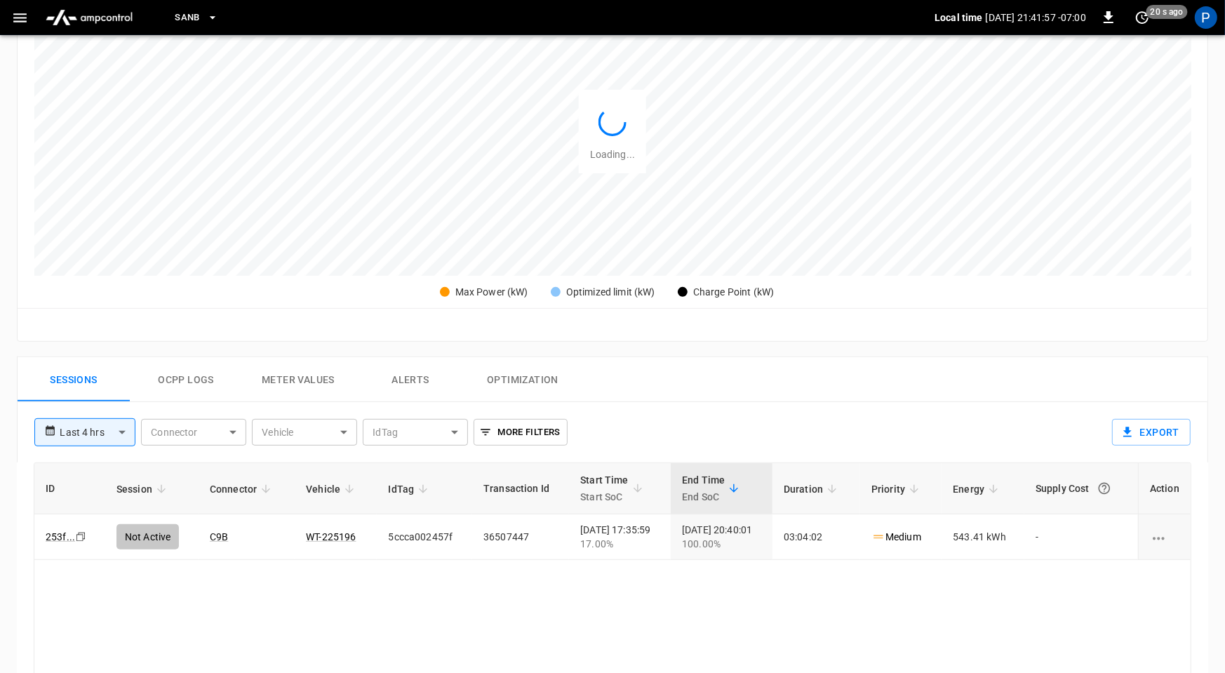
scroll to position [663, 0]
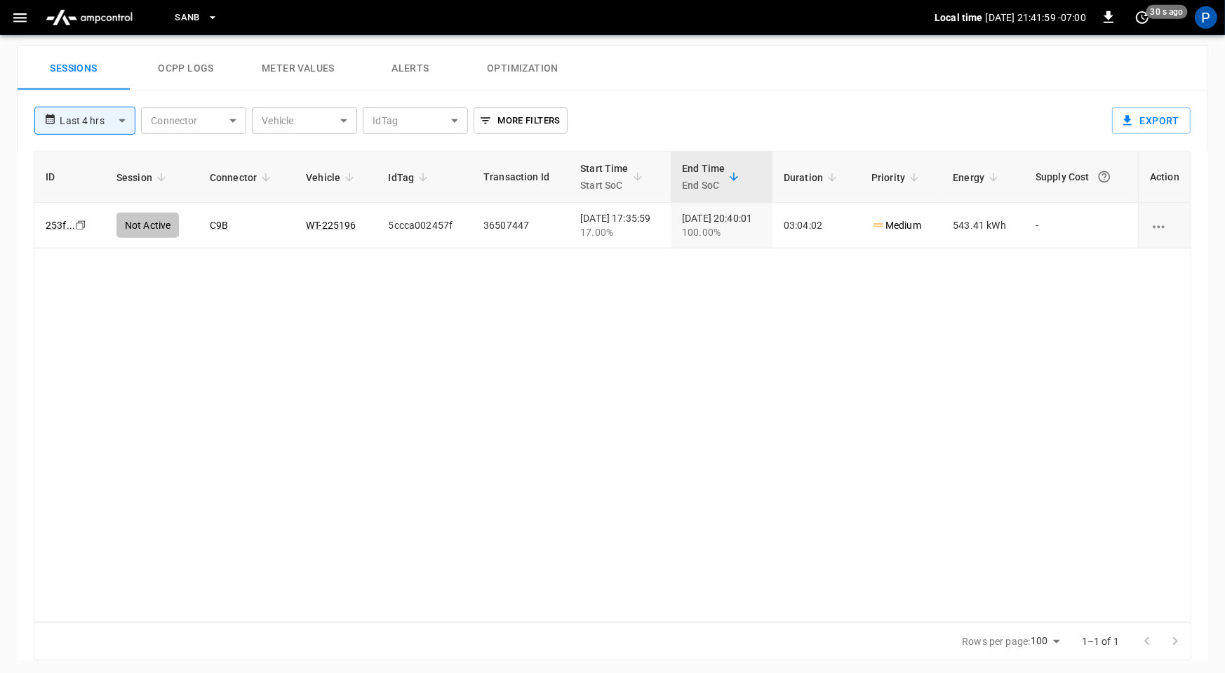
click at [425, 71] on button "Alerts" at bounding box center [410, 68] width 112 height 45
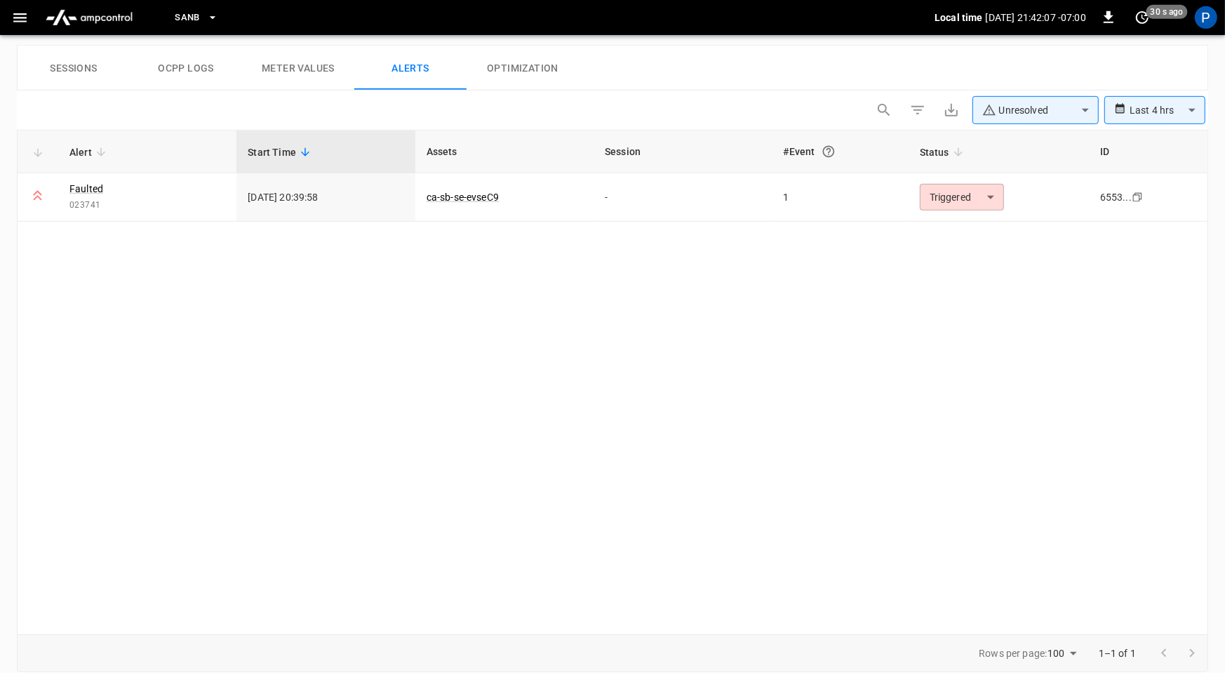
click at [86, 22] on img "menu" at bounding box center [89, 17] width 98 height 27
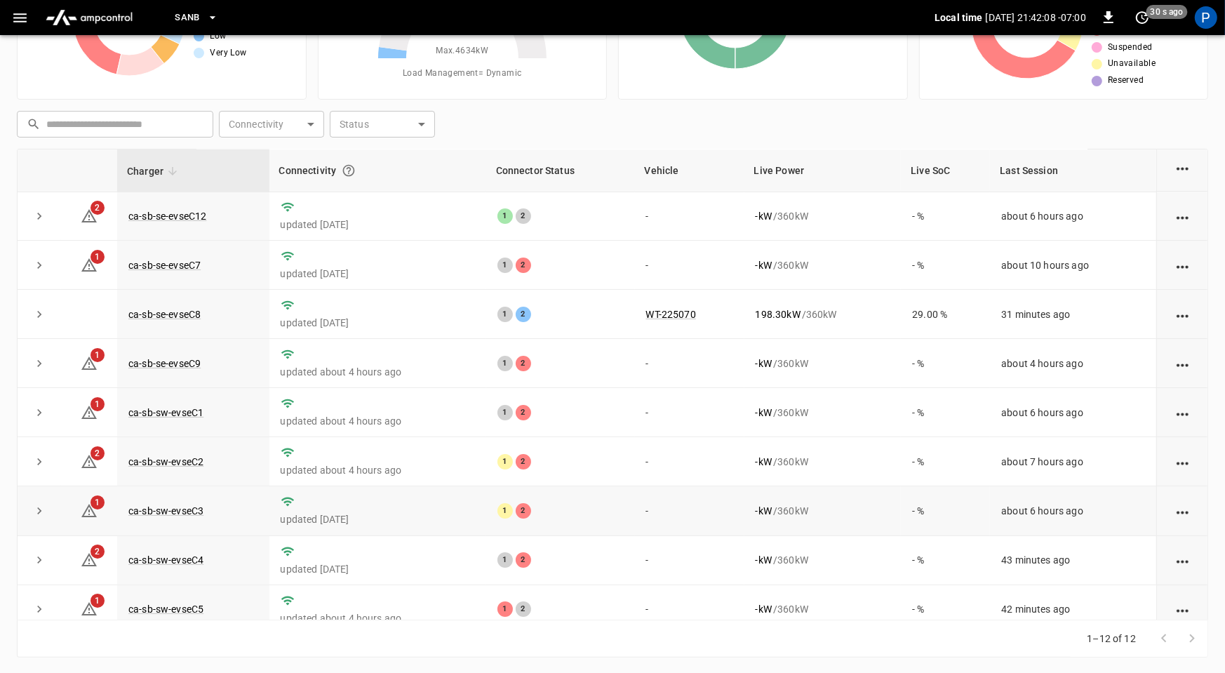
scroll to position [159, 0]
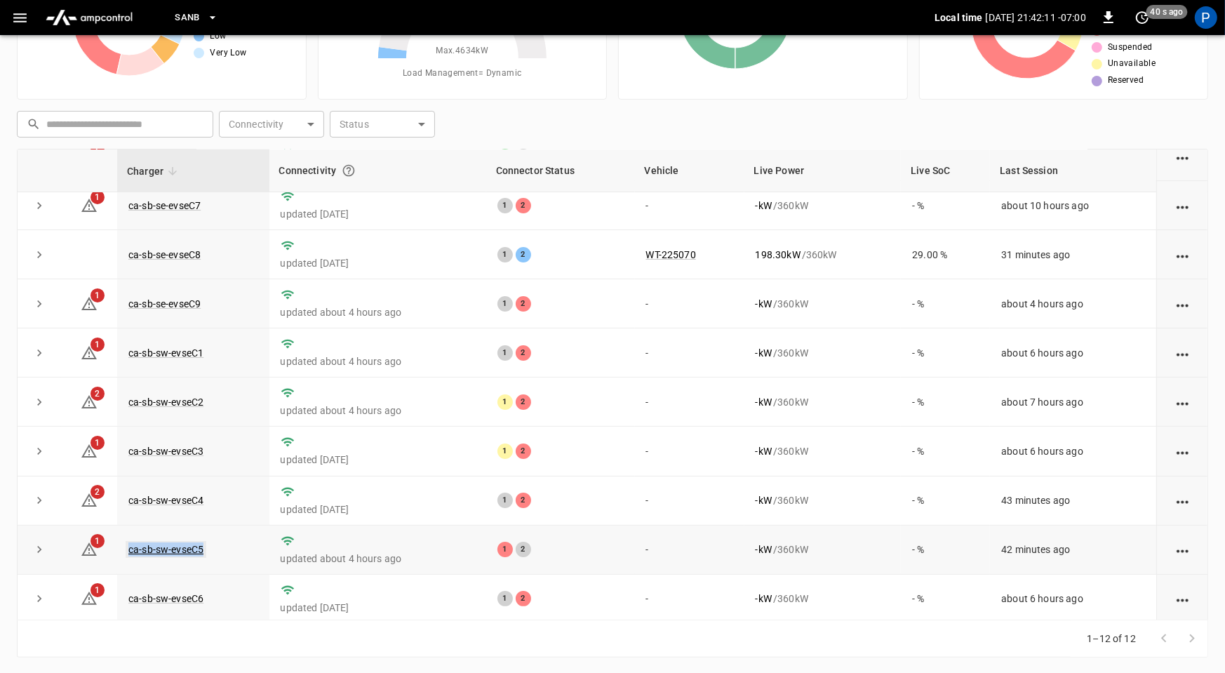
click at [175, 542] on link "ca-sb-sw-evseC5" at bounding box center [166, 549] width 81 height 17
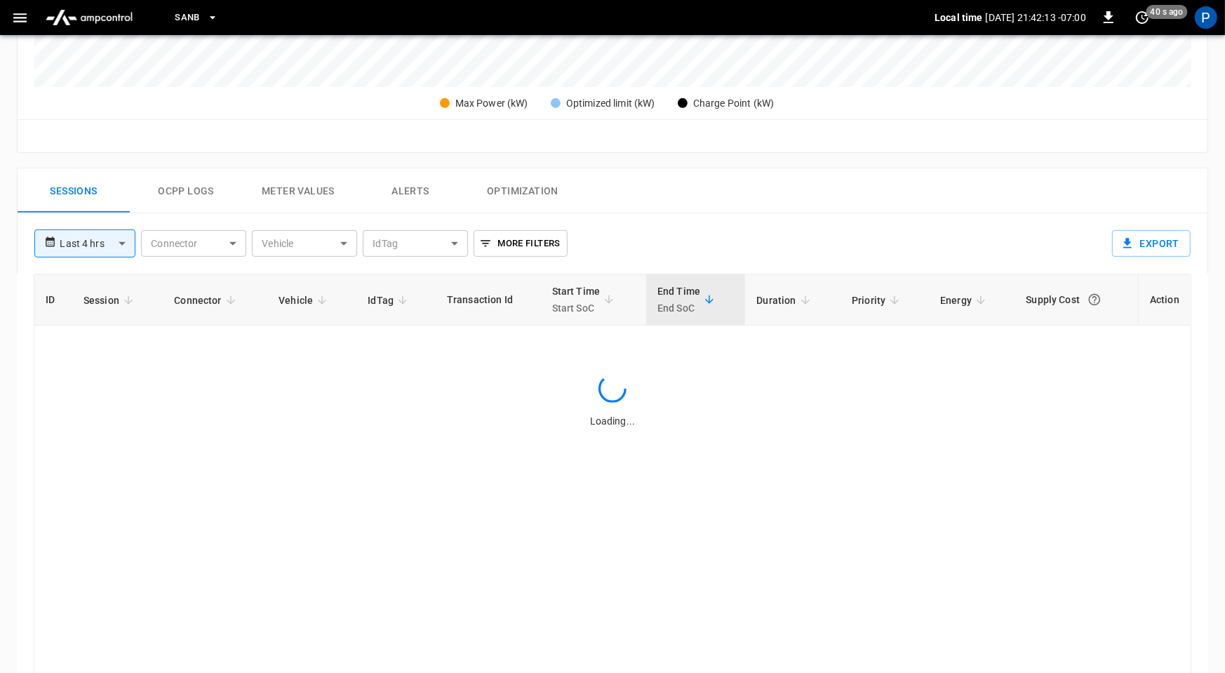
scroll to position [663, 0]
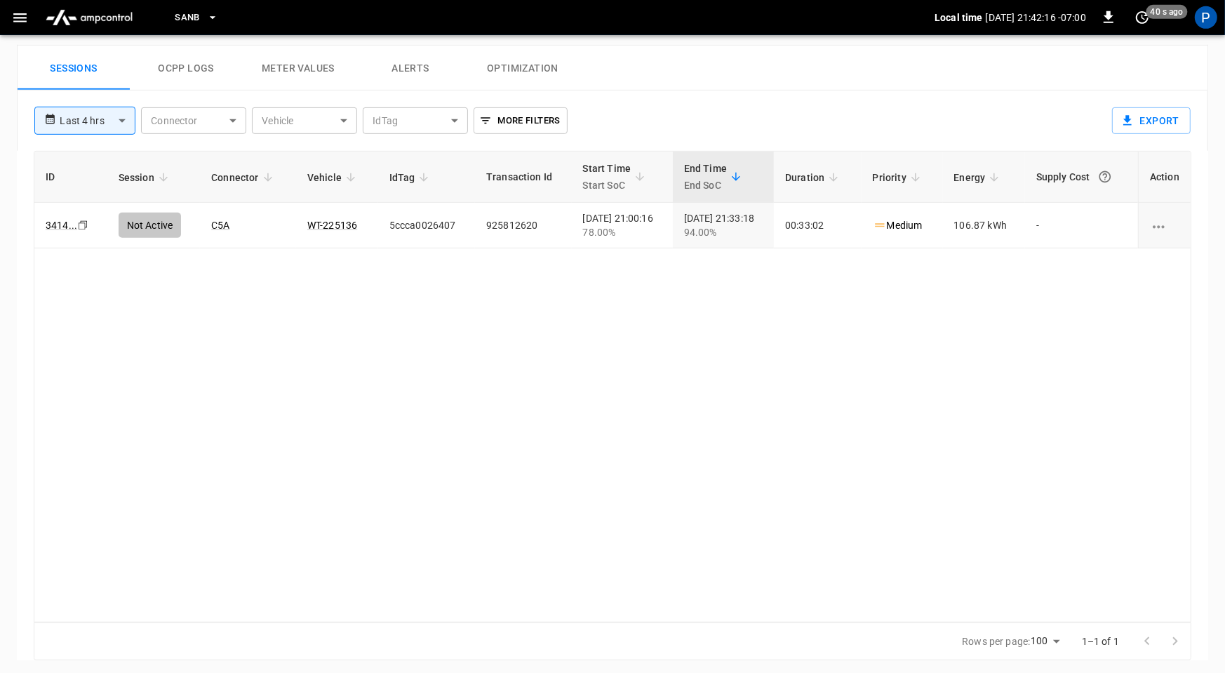
click at [396, 57] on button "Alerts" at bounding box center [410, 68] width 112 height 45
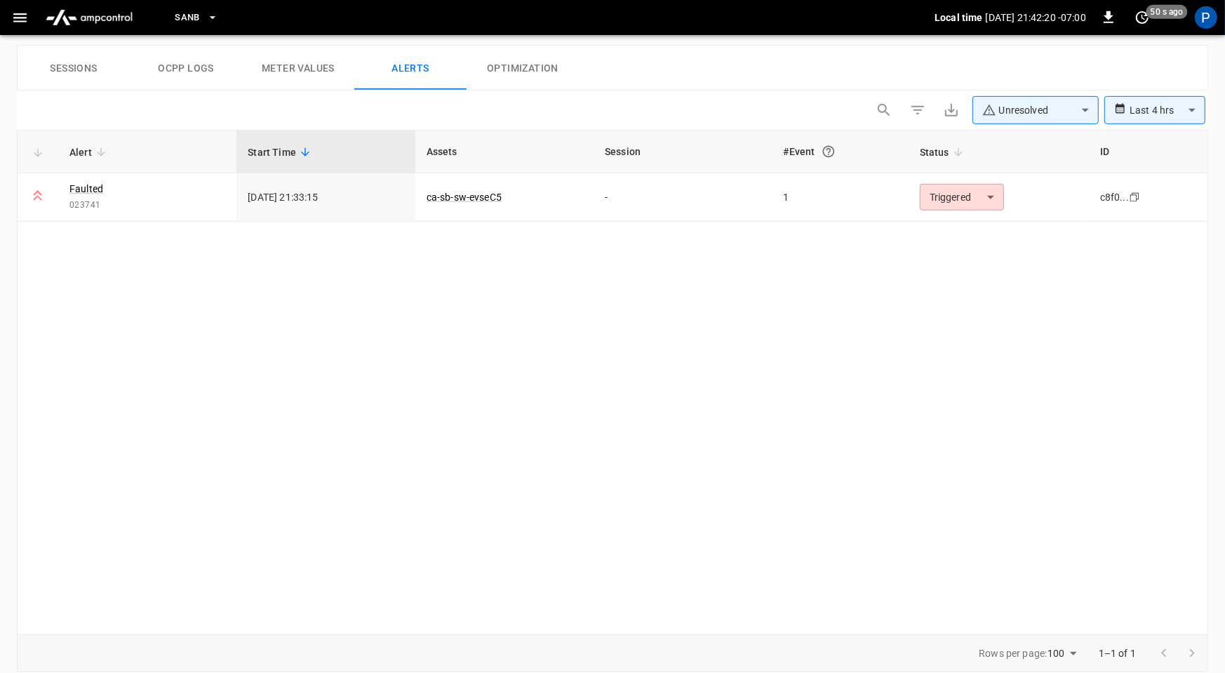
click at [79, 64] on button "Sessions" at bounding box center [74, 68] width 112 height 45
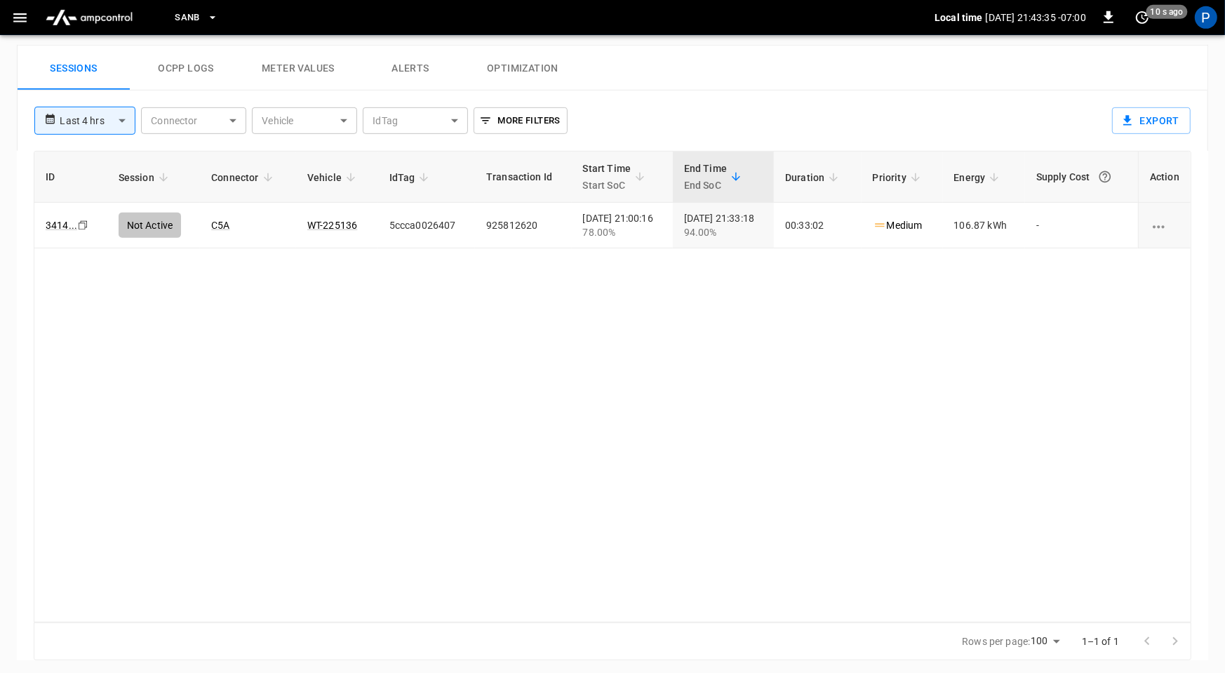
click at [94, 20] on img "menu" at bounding box center [89, 17] width 98 height 27
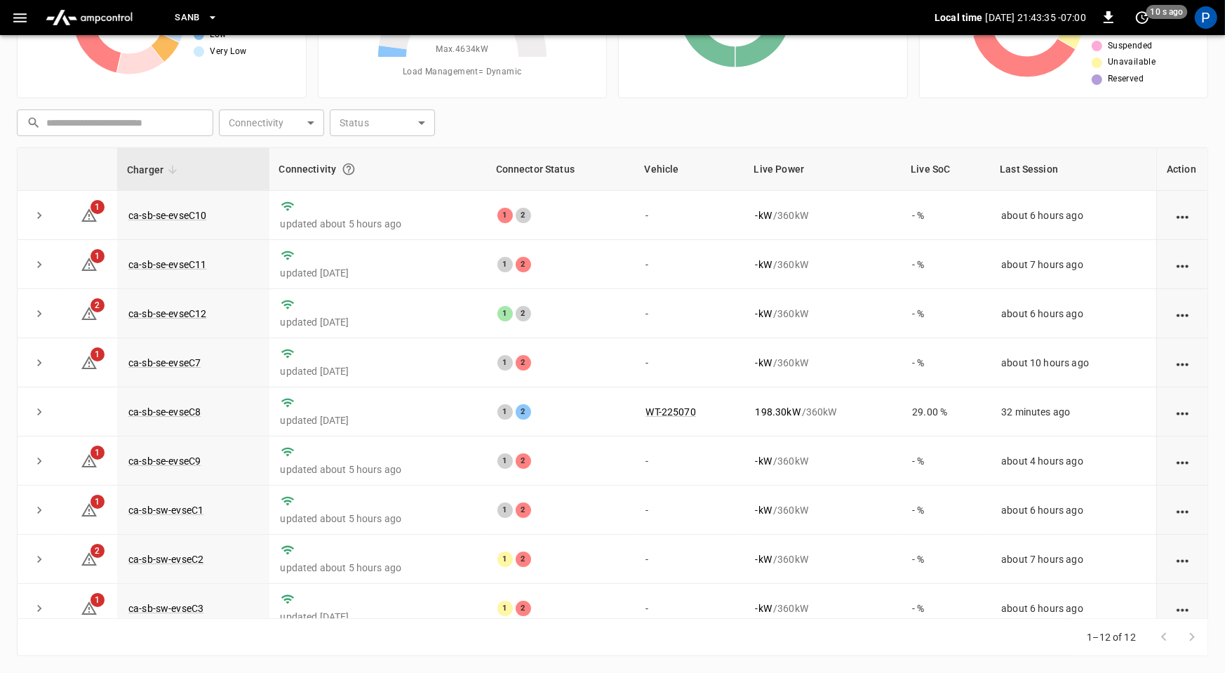
scroll to position [131, 0]
click at [166, 215] on link "ca-sb-se-evseC10" at bounding box center [167, 216] width 83 height 17
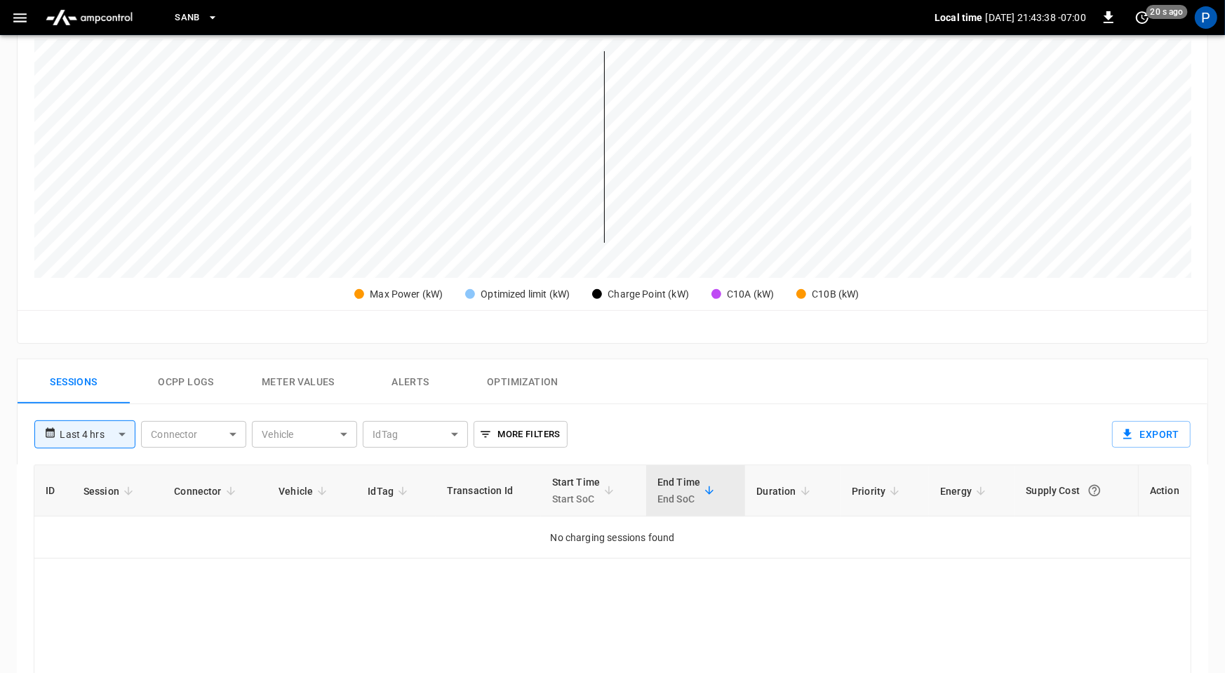
scroll to position [663, 0]
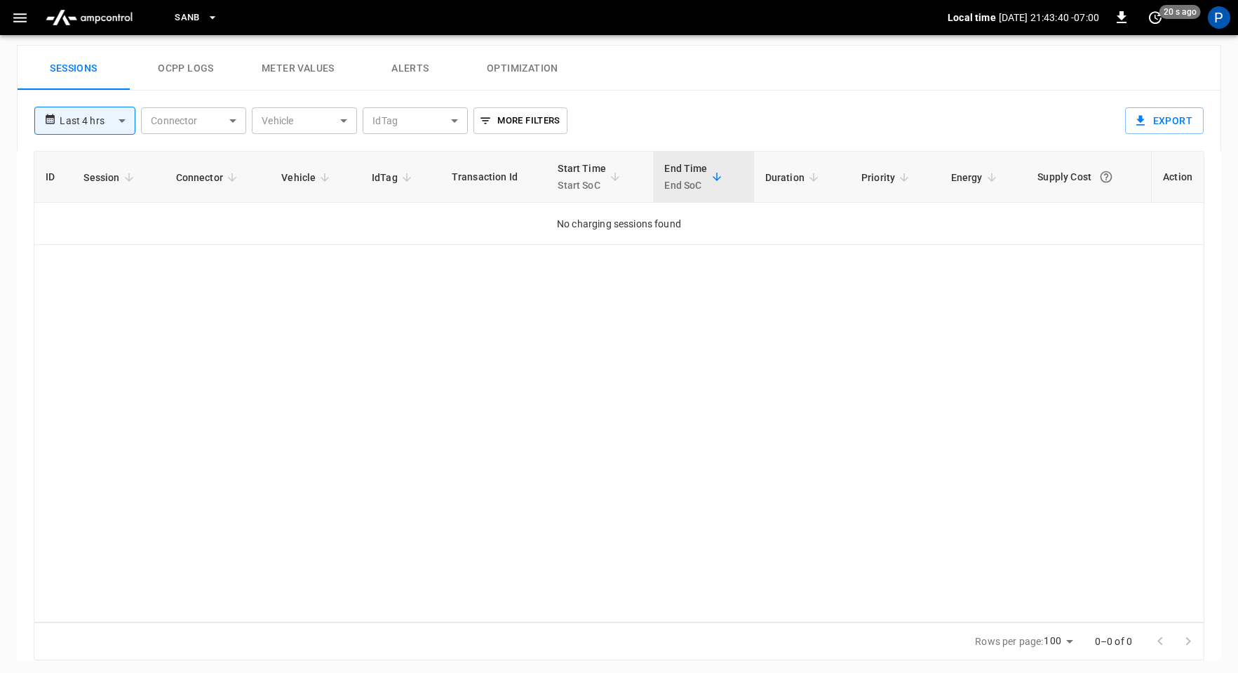
click at [92, 112] on body "**********" at bounding box center [619, 7] width 1238 height 1340
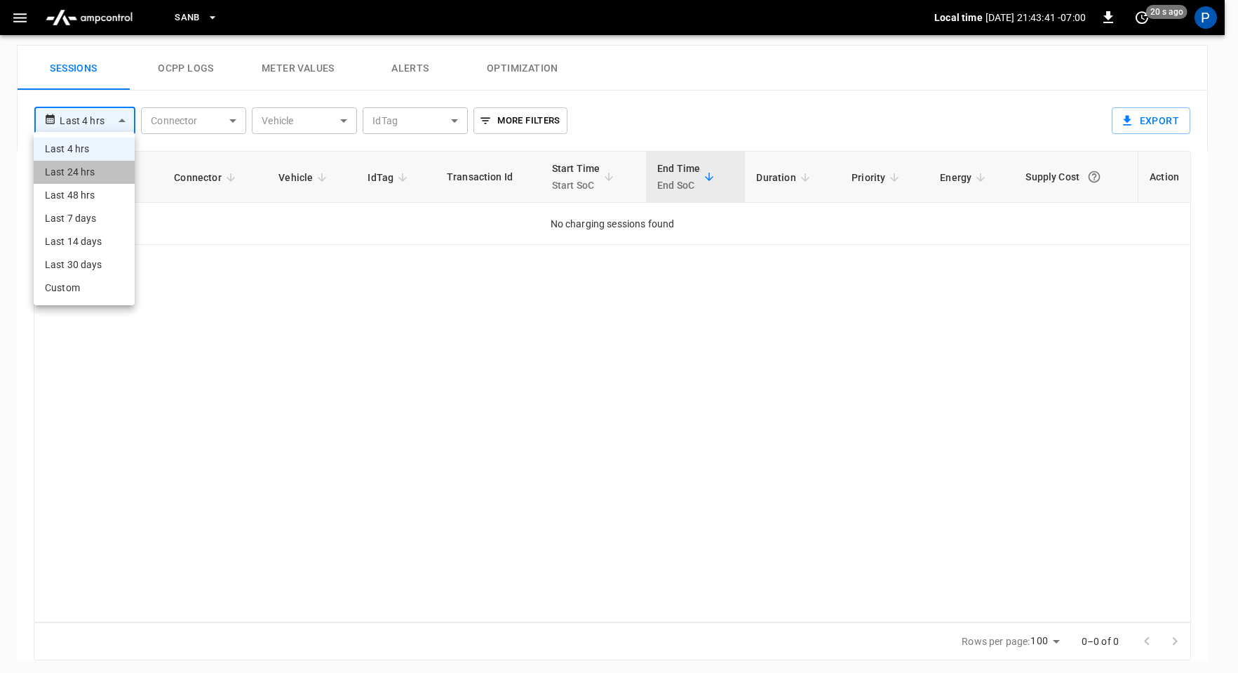
click at [102, 169] on li "Last 24 hrs" at bounding box center [84, 172] width 101 height 23
type input "**********"
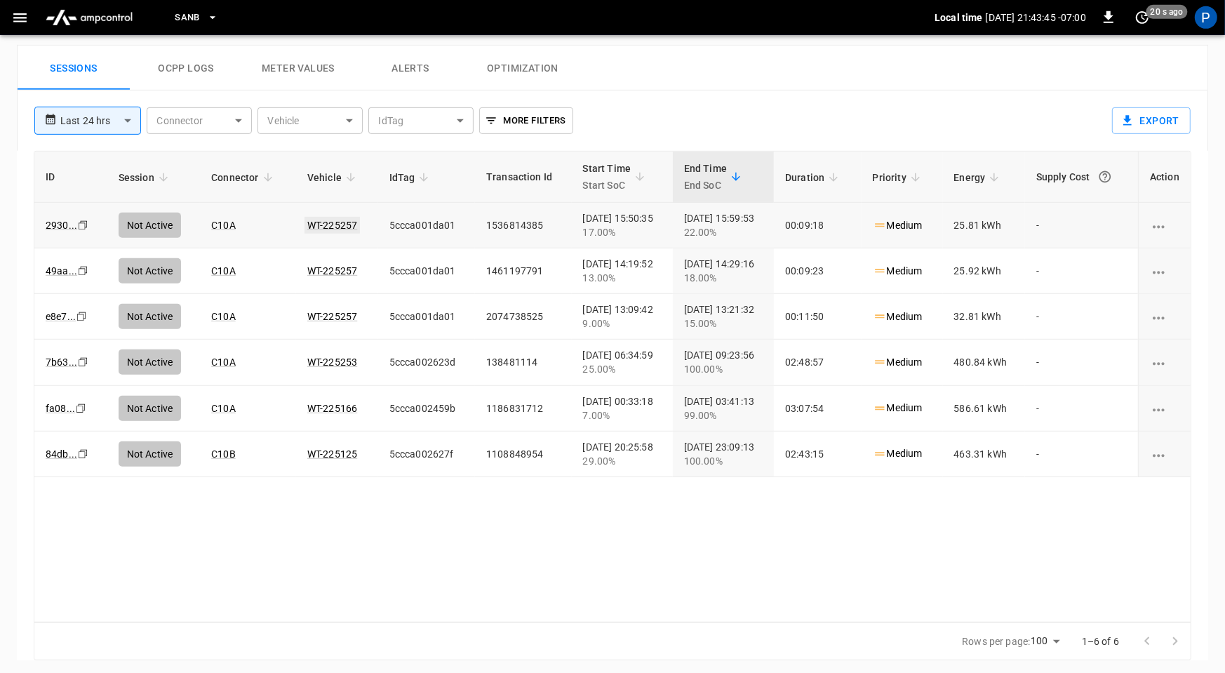
click at [333, 217] on link "WT-225257" at bounding box center [331, 225] width 55 height 17
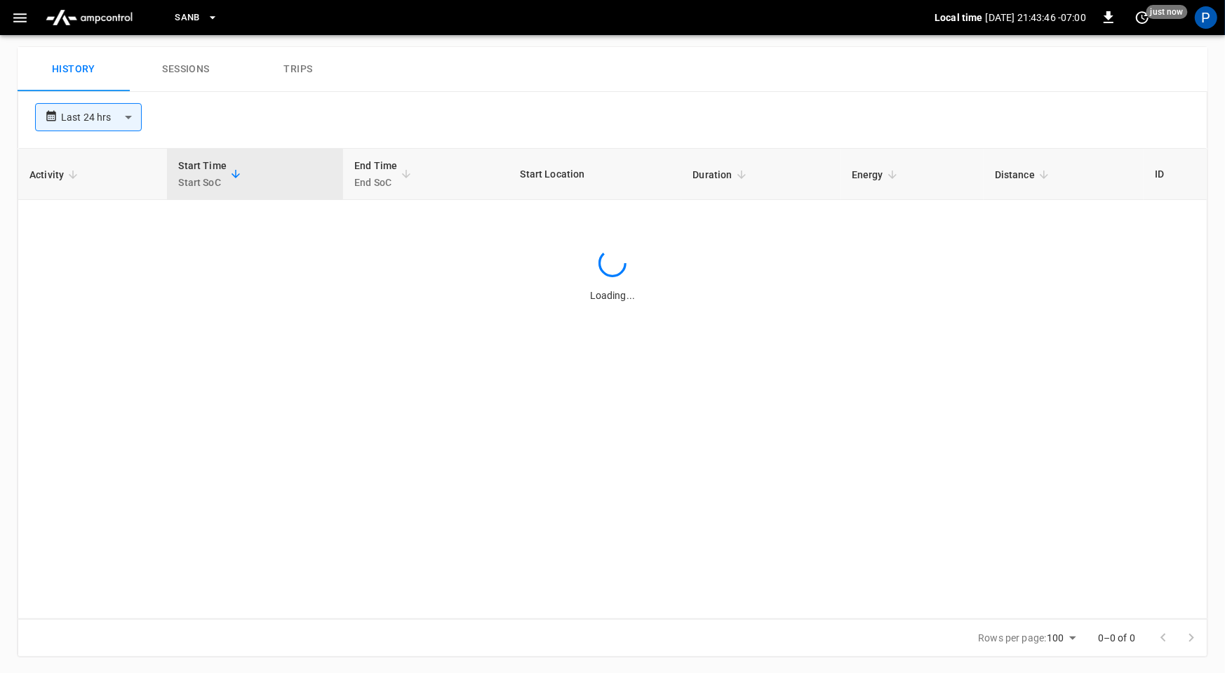
scroll to position [663, 0]
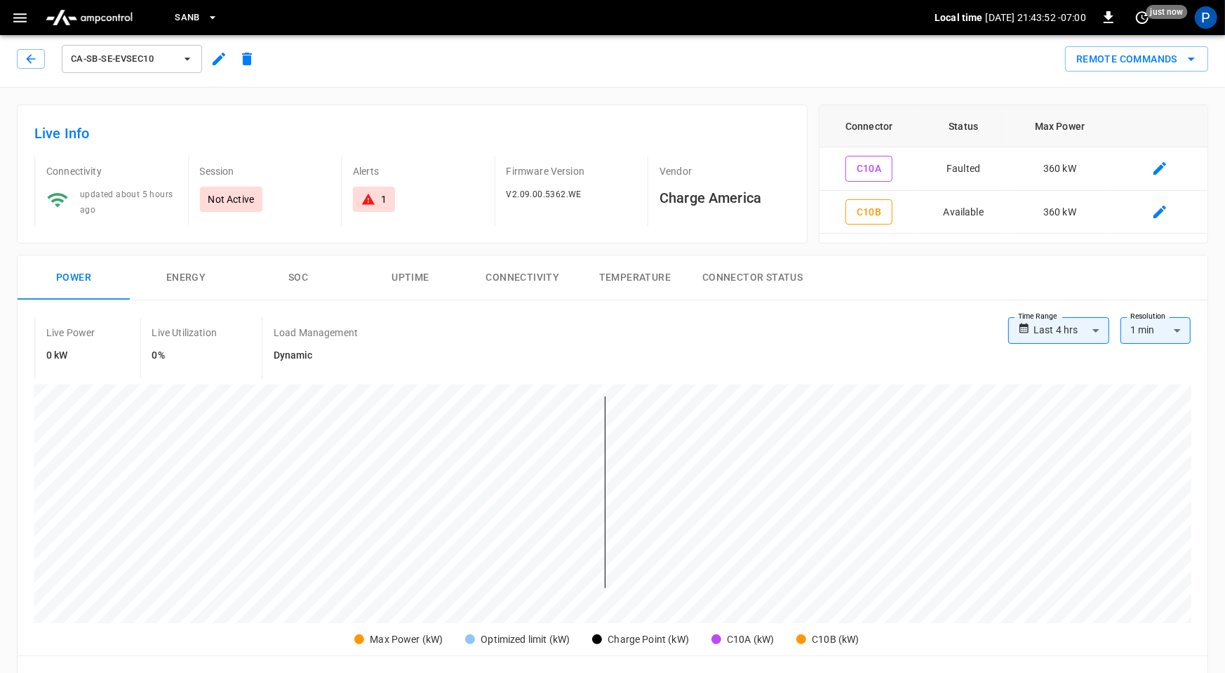
scroll to position [1, 0]
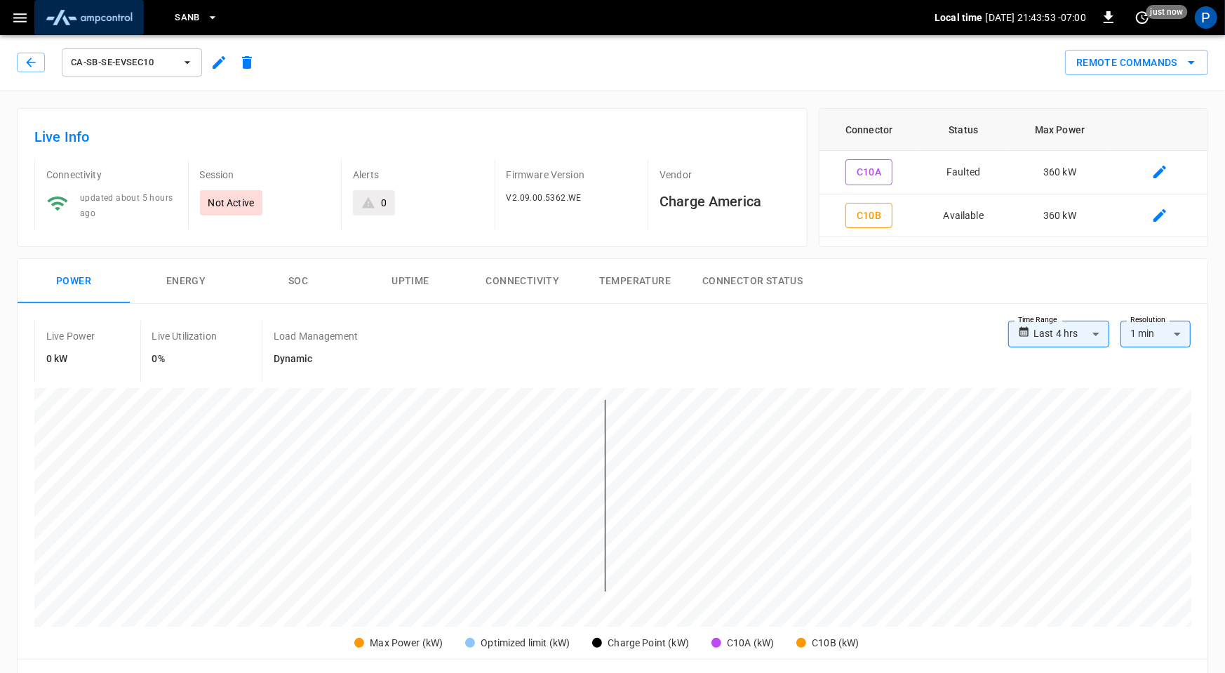
click at [123, 14] on img "menu" at bounding box center [89, 17] width 98 height 27
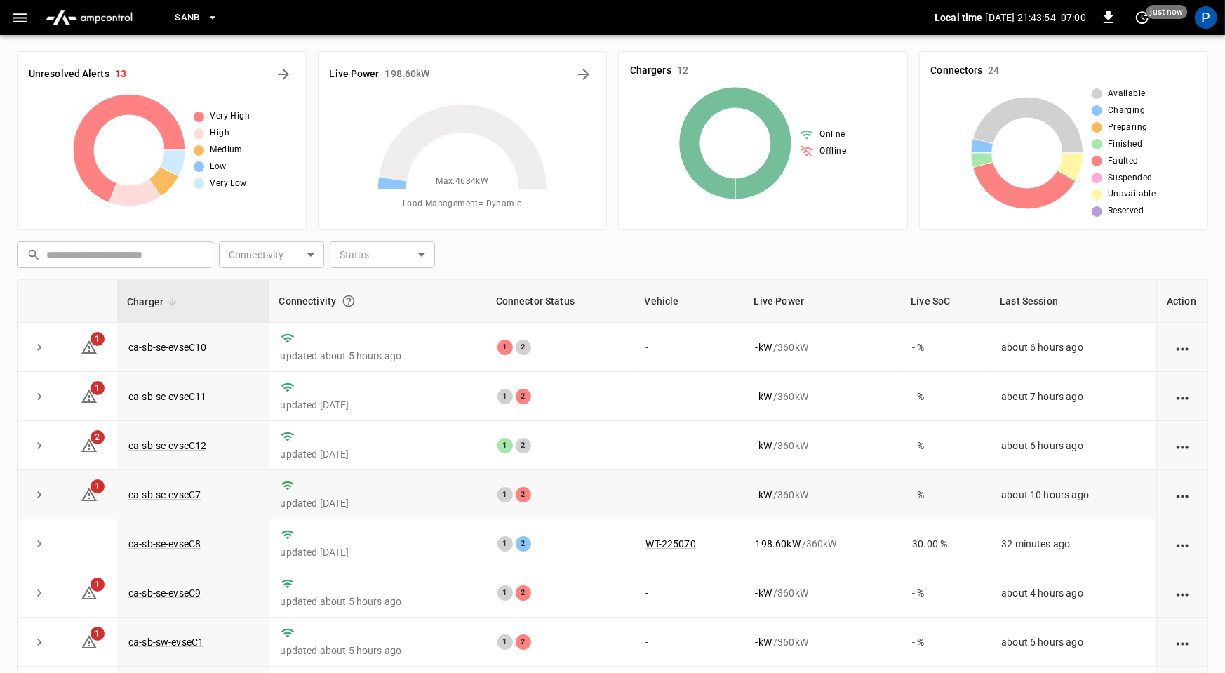
scroll to position [159, 0]
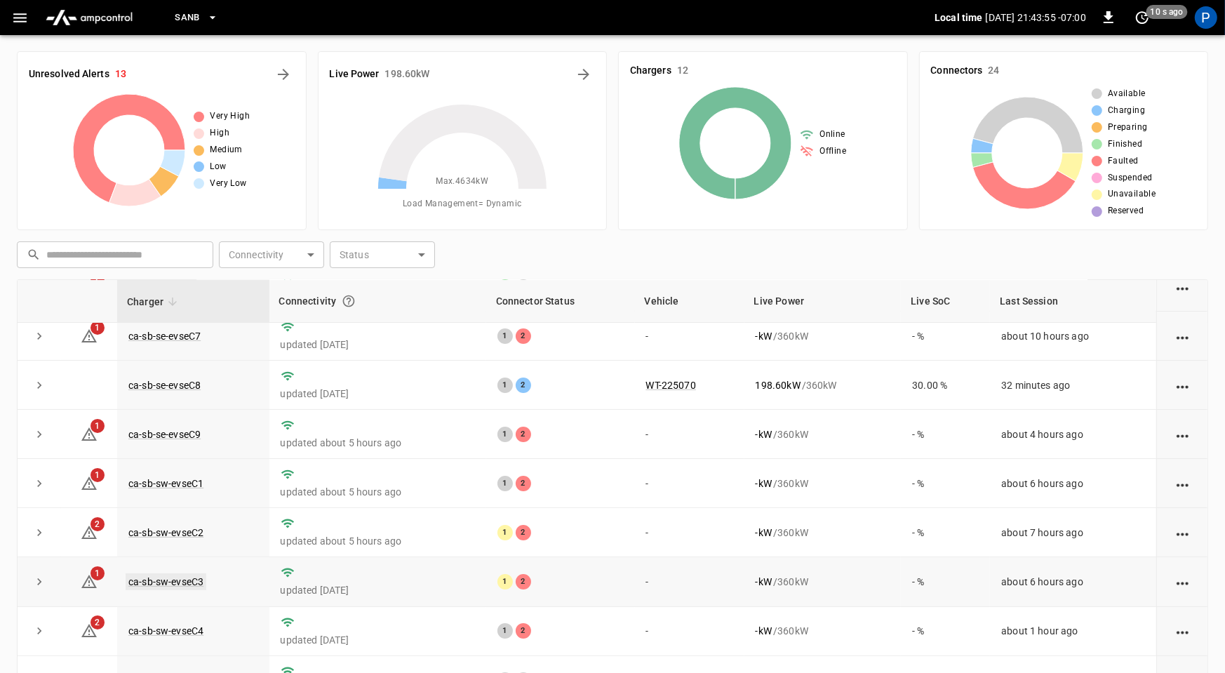
click at [199, 578] on link "ca-sb-sw-evseC3" at bounding box center [166, 581] width 81 height 17
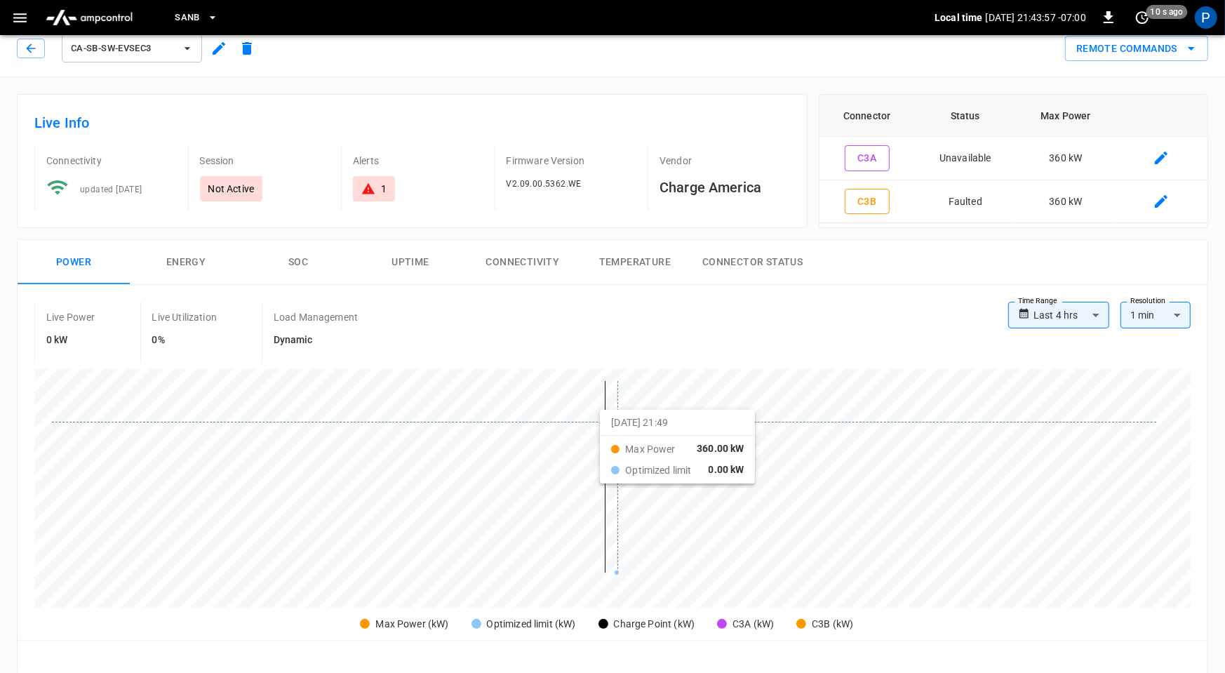
scroll to position [659, 0]
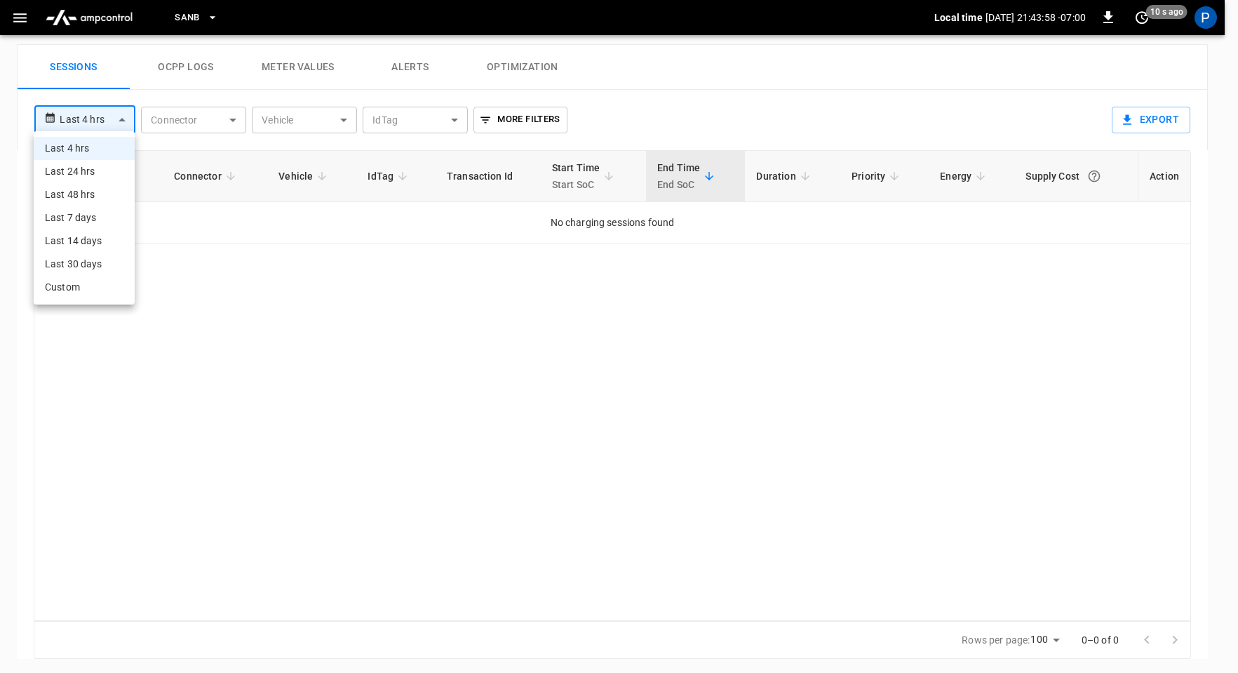
click at [68, 114] on body "**********" at bounding box center [619, 8] width 1238 height 1335
click at [87, 170] on li "Last 24 hrs" at bounding box center [84, 171] width 101 height 23
type input "**********"
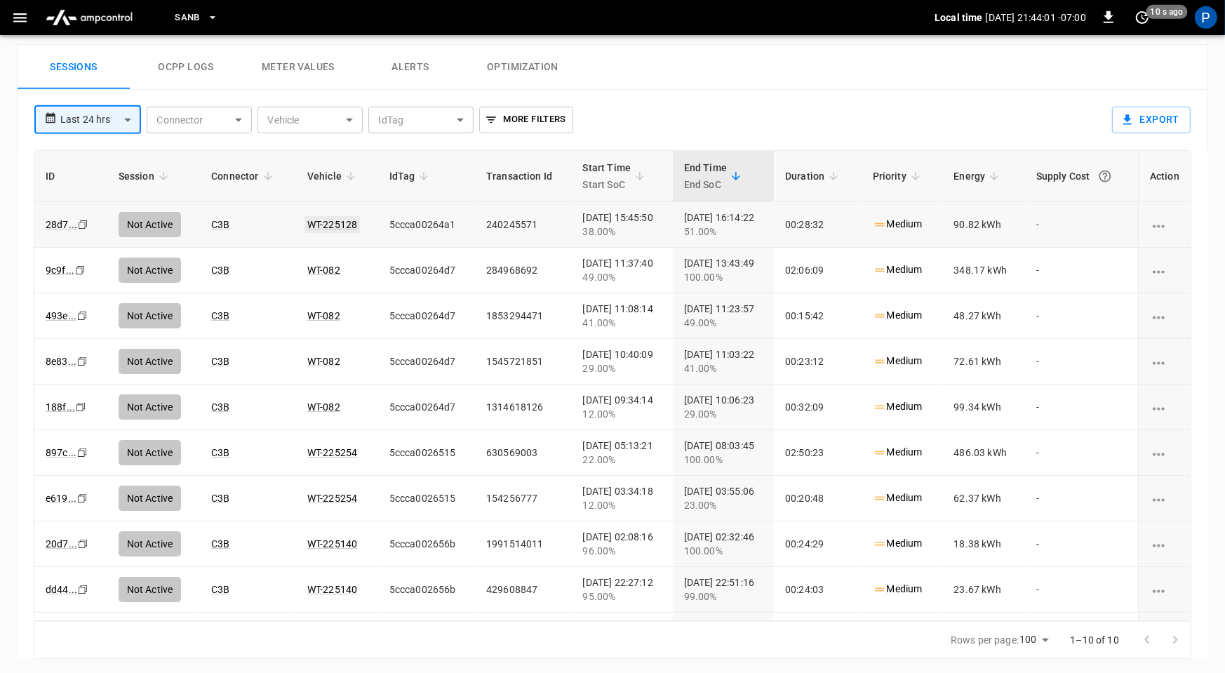
click at [324, 222] on link "WT-225128" at bounding box center [331, 224] width 55 height 17
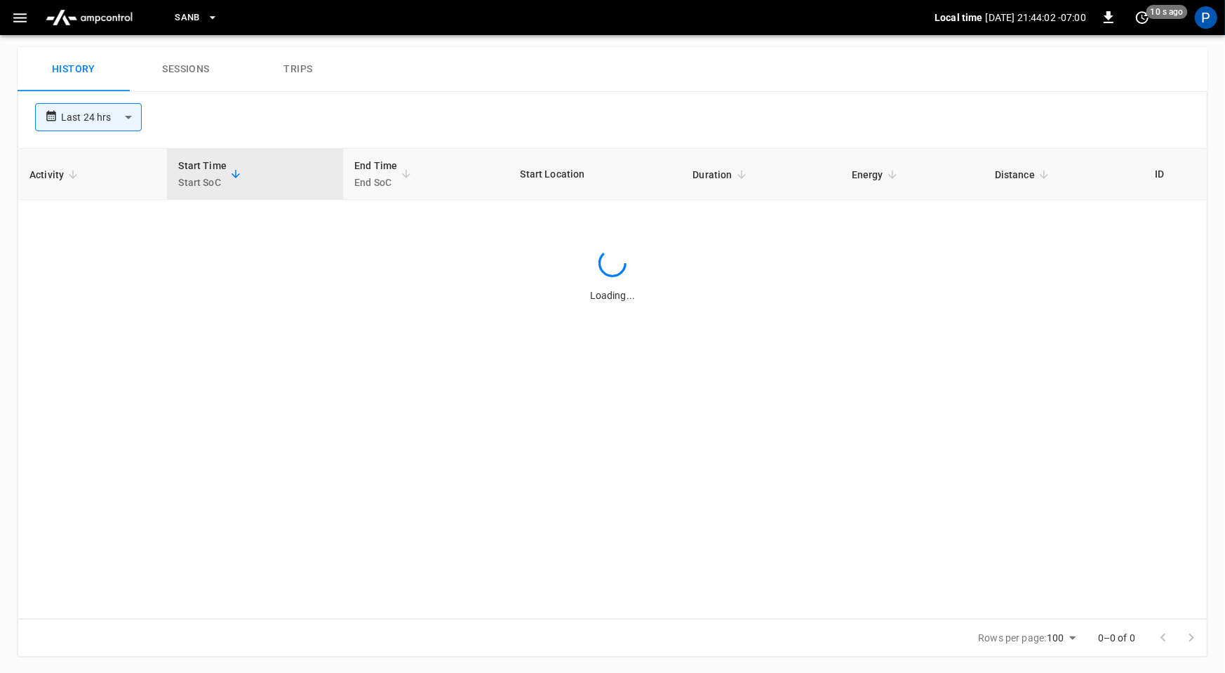
scroll to position [659, 0]
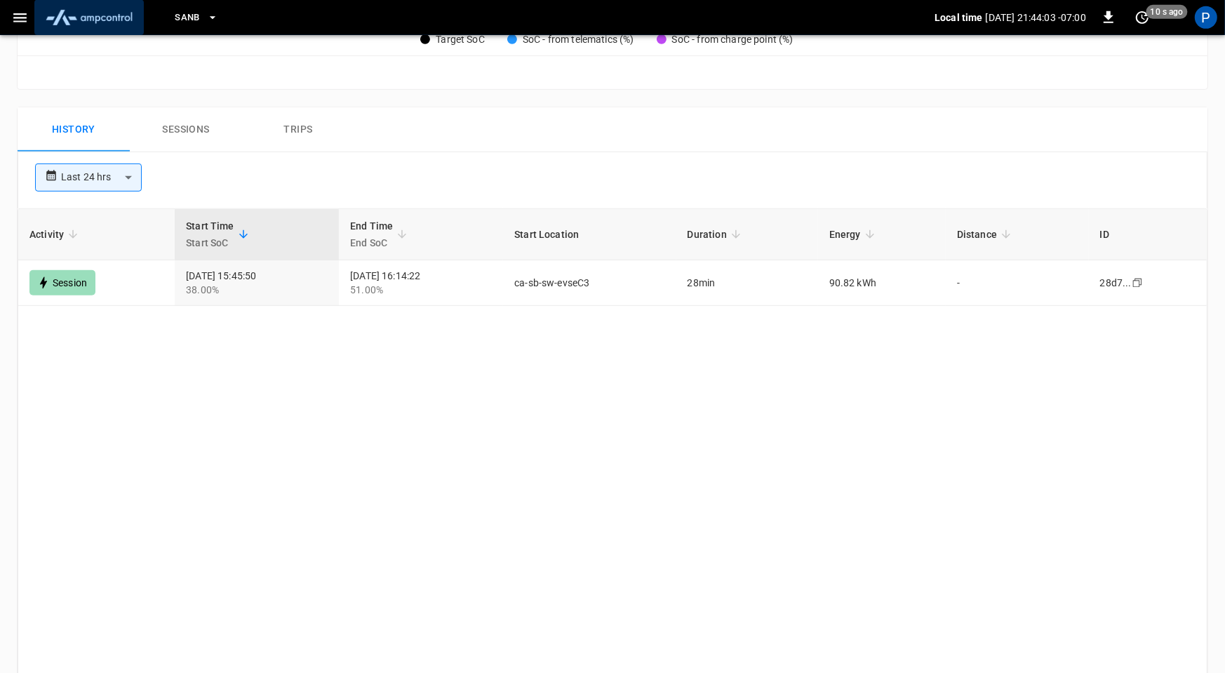
drag, startPoint x: 90, startPoint y: 11, endPoint x: 101, endPoint y: 29, distance: 21.7
click at [90, 11] on img "menu" at bounding box center [89, 17] width 98 height 27
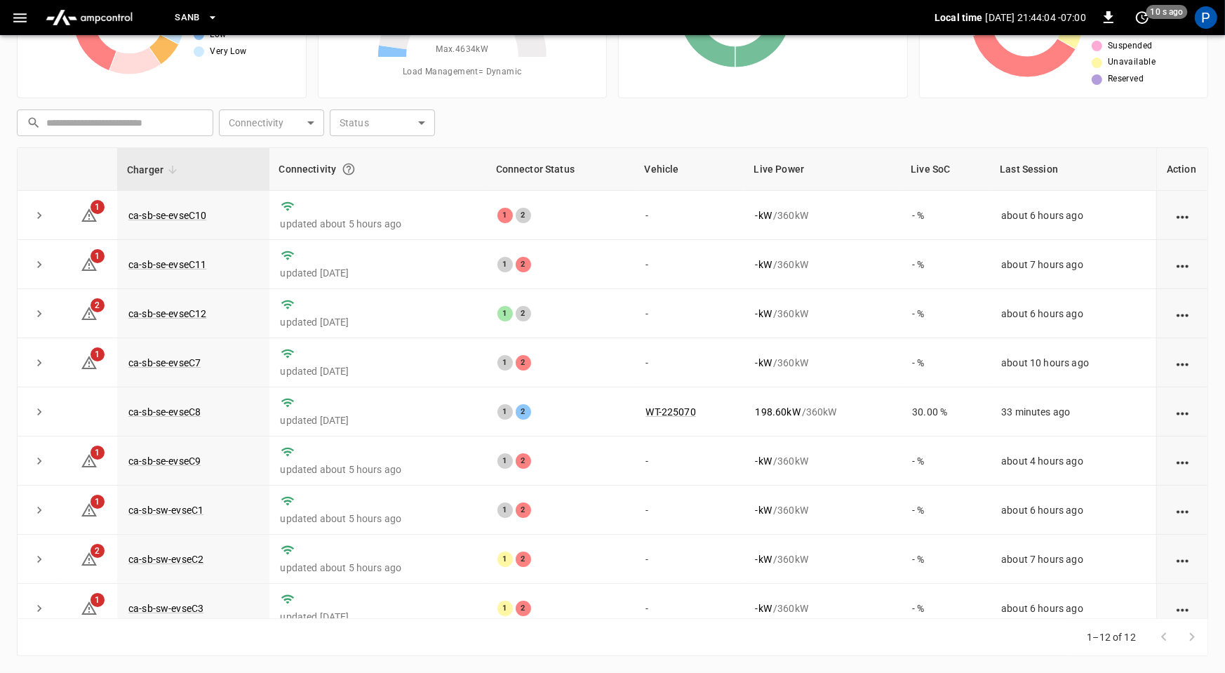
scroll to position [131, 0]
click at [178, 260] on link "ca-sb-se-evseC11" at bounding box center [167, 265] width 83 height 17
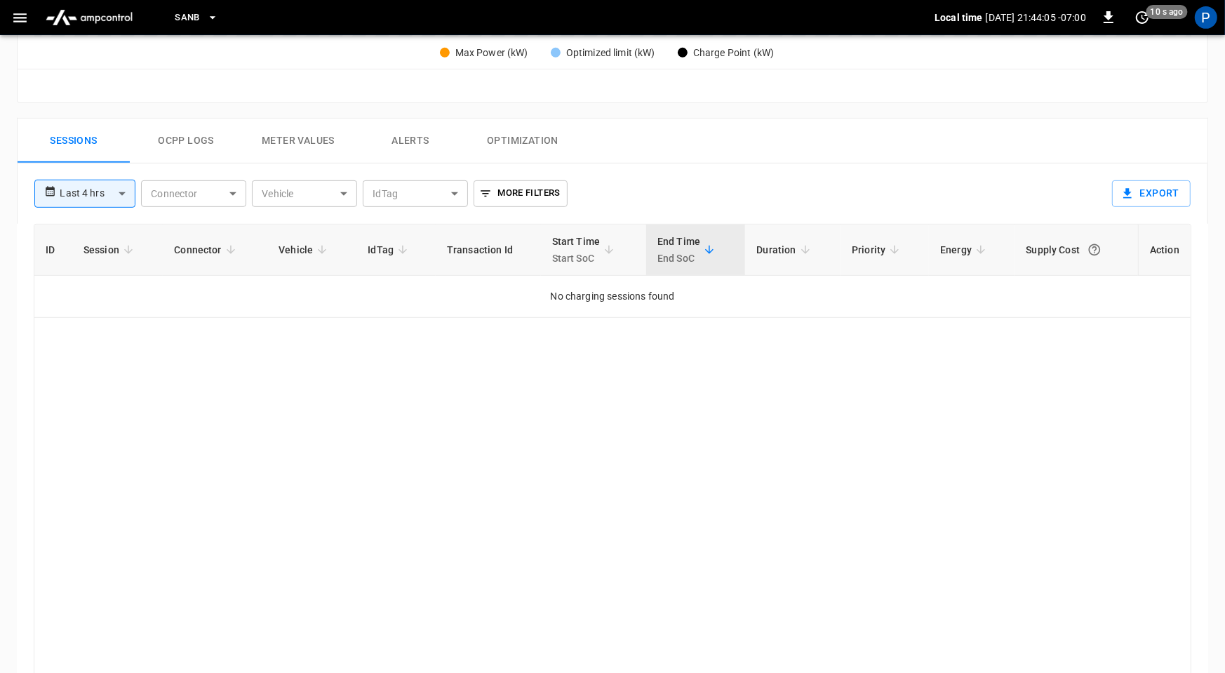
scroll to position [659, 0]
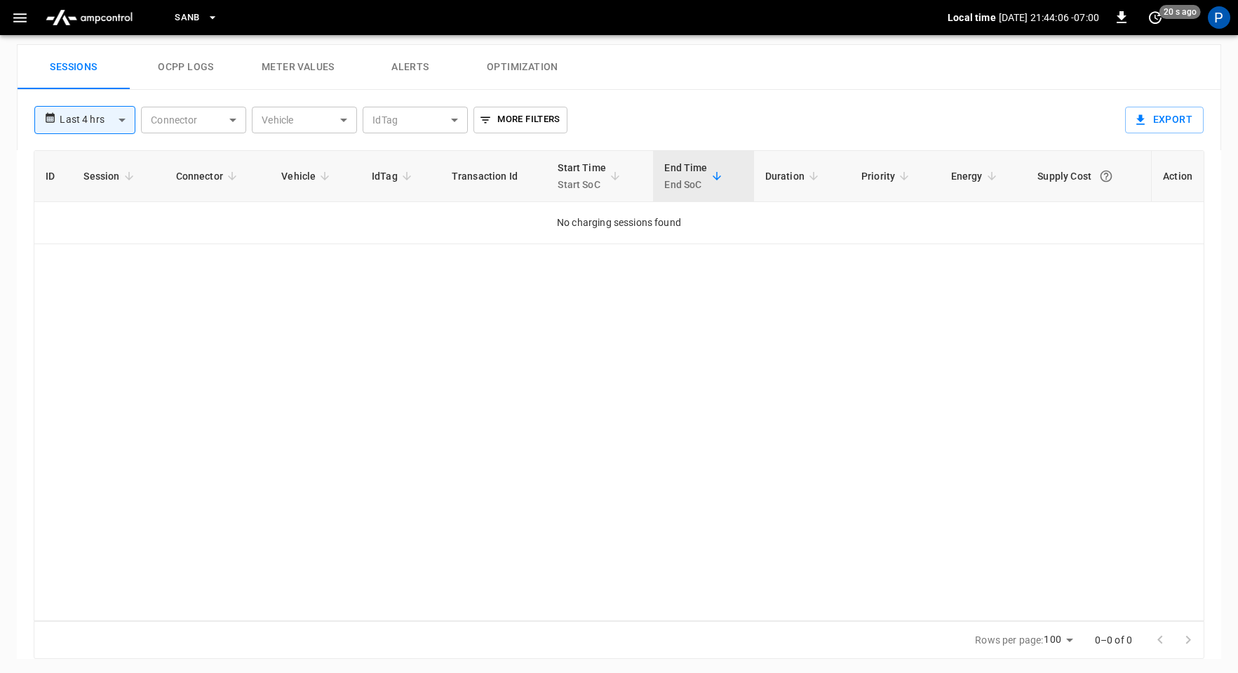
click at [104, 119] on body "**********" at bounding box center [619, 8] width 1238 height 1335
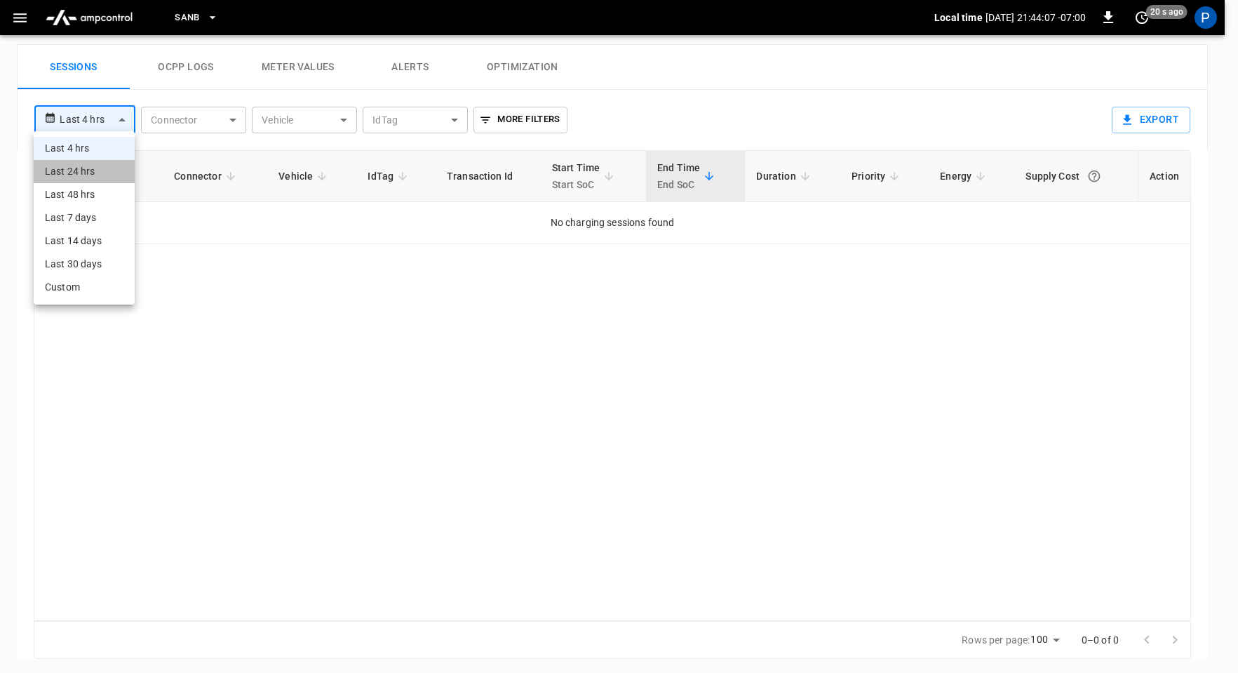
click at [103, 166] on li "Last 24 hrs" at bounding box center [84, 171] width 101 height 23
type input "**********"
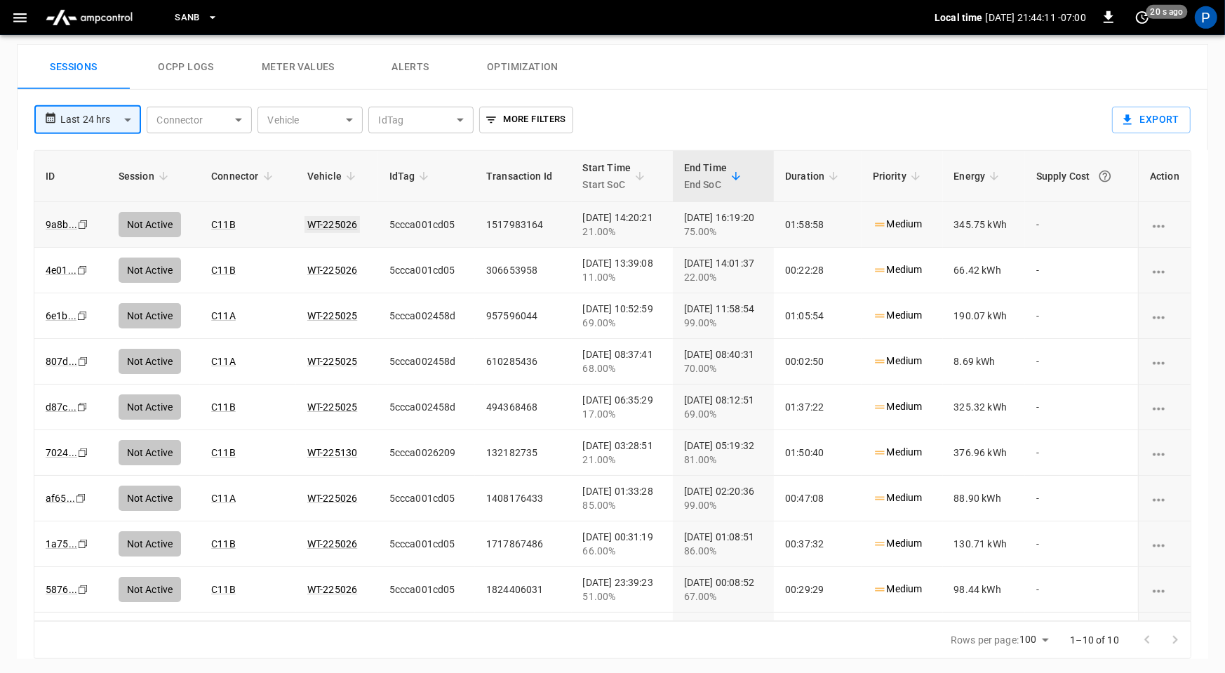
click at [325, 222] on link "WT-225026" at bounding box center [331, 224] width 55 height 17
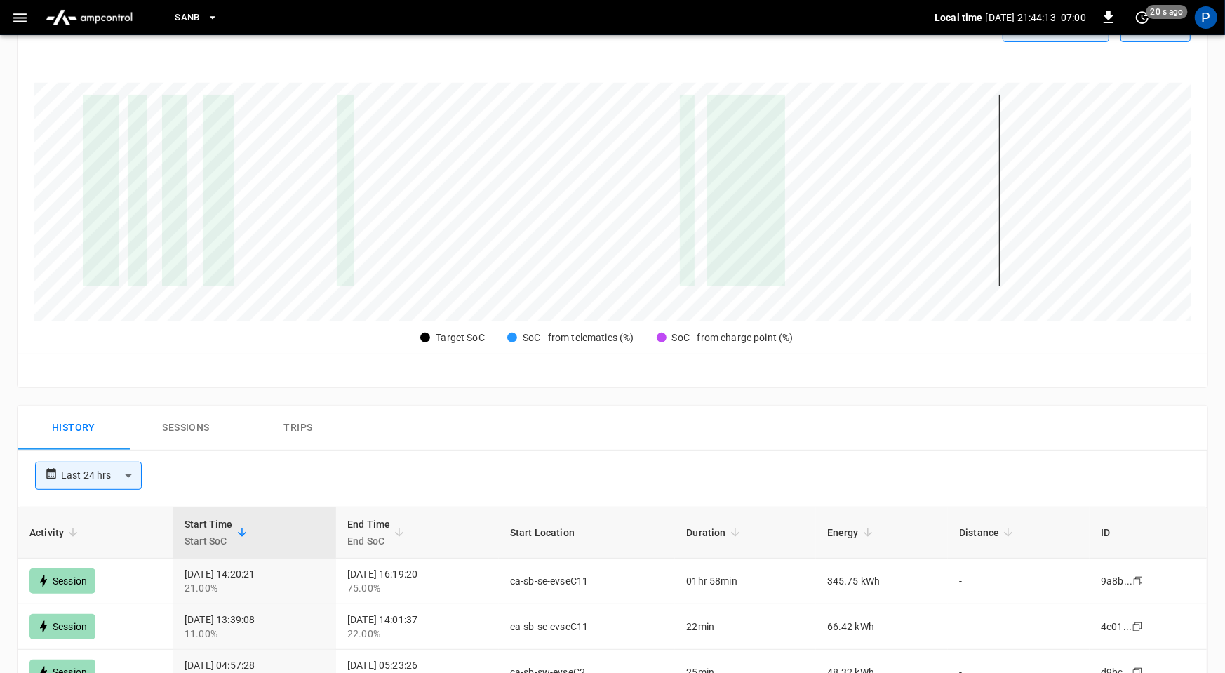
scroll to position [720, 0]
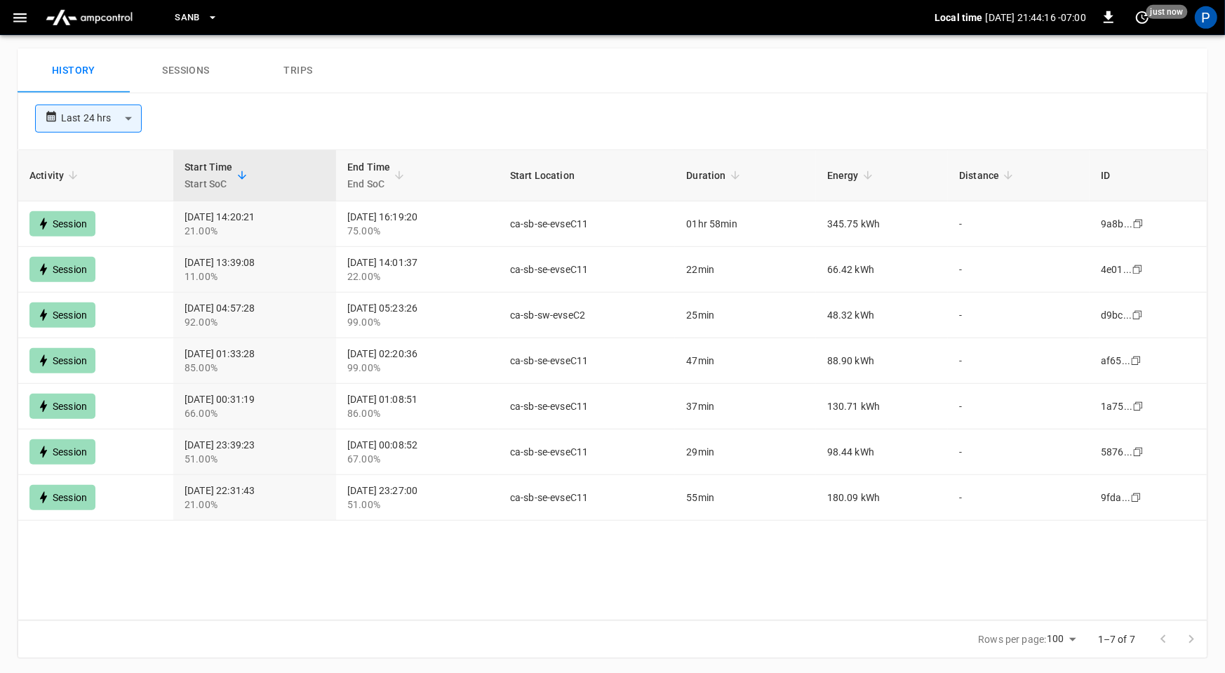
click at [104, 22] on img "menu" at bounding box center [89, 17] width 98 height 27
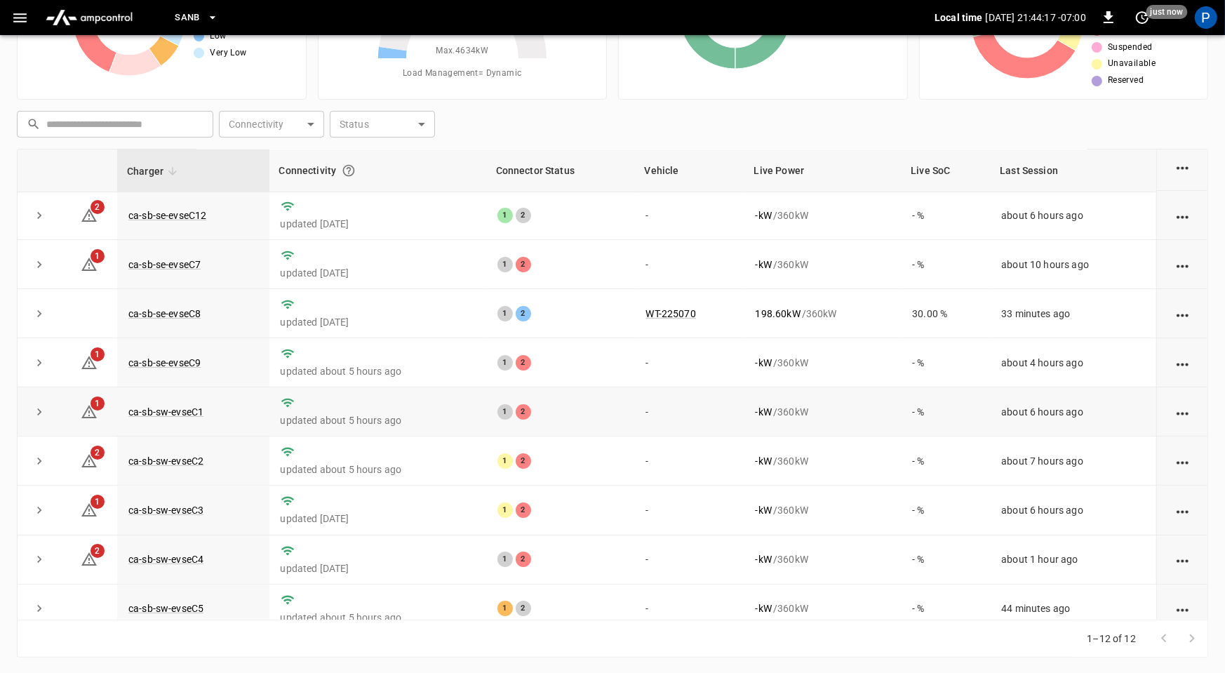
scroll to position [159, 0]
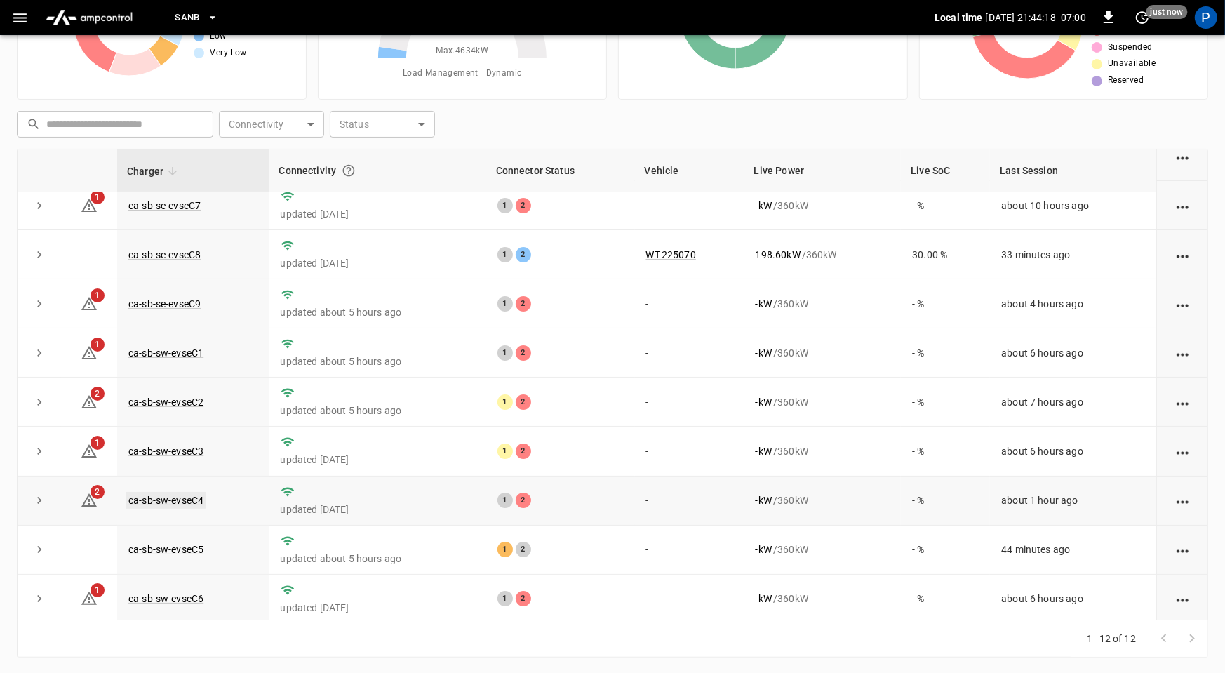
click at [173, 497] on link "ca-sb-sw-evseC4" at bounding box center [166, 500] width 81 height 17
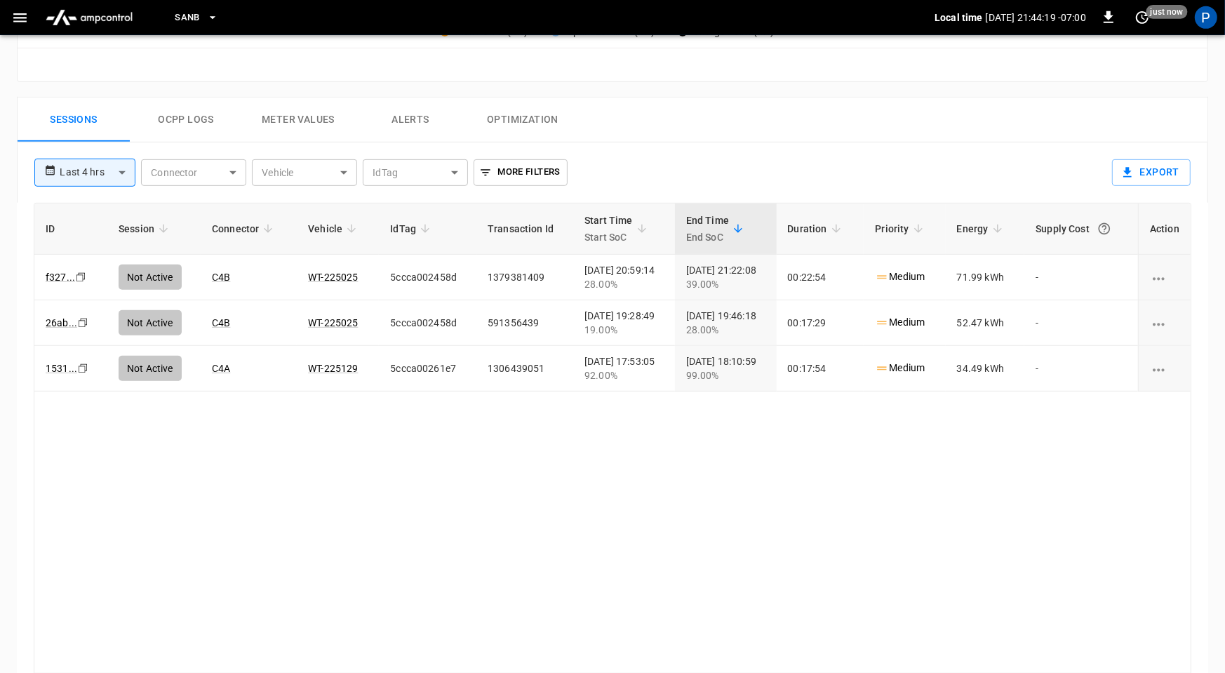
scroll to position [659, 0]
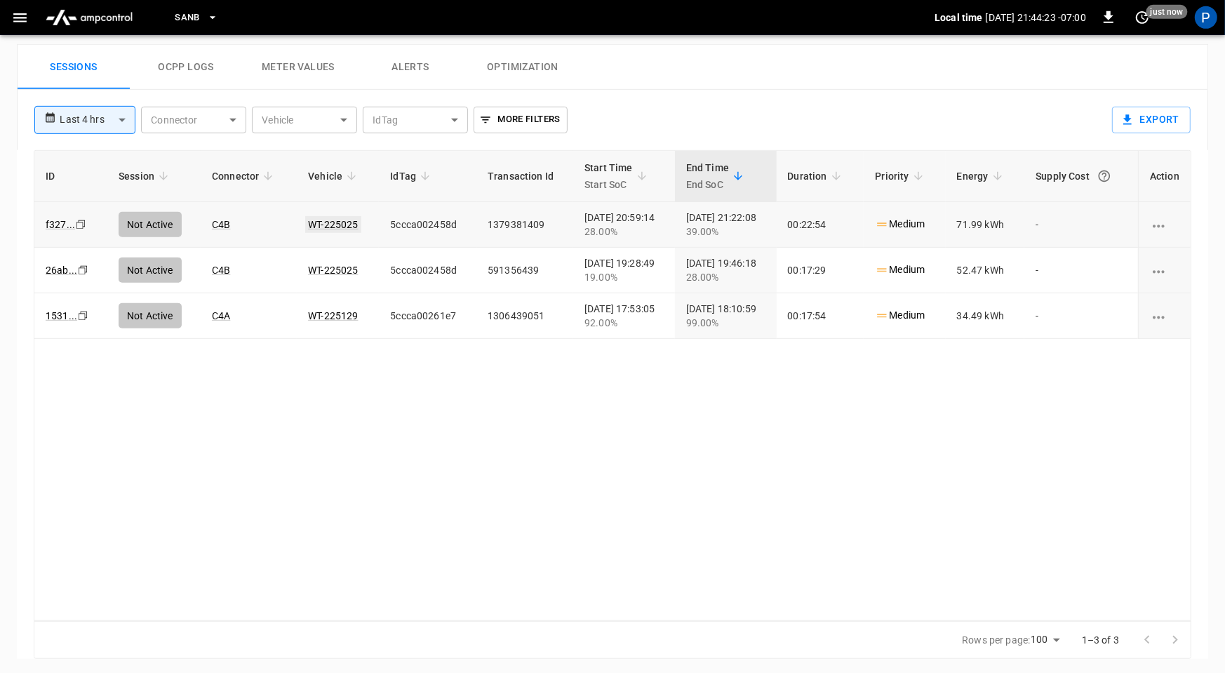
click at [332, 222] on link "WT-225025" at bounding box center [332, 224] width 55 height 17
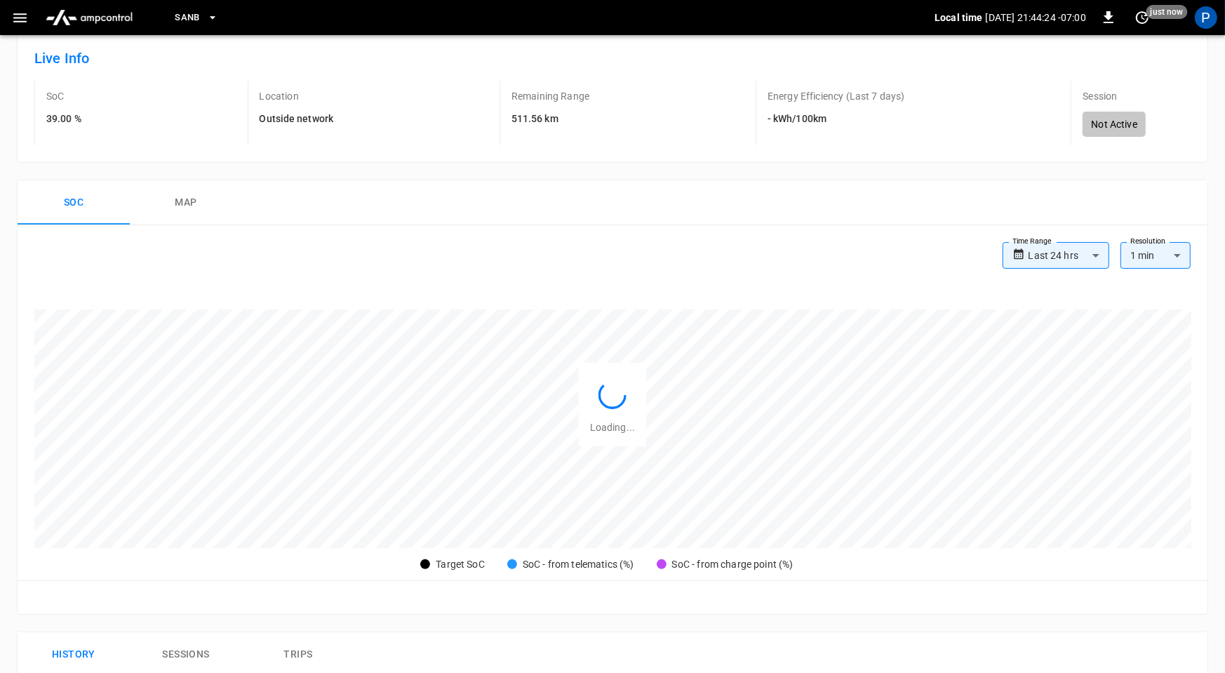
scroll to position [659, 0]
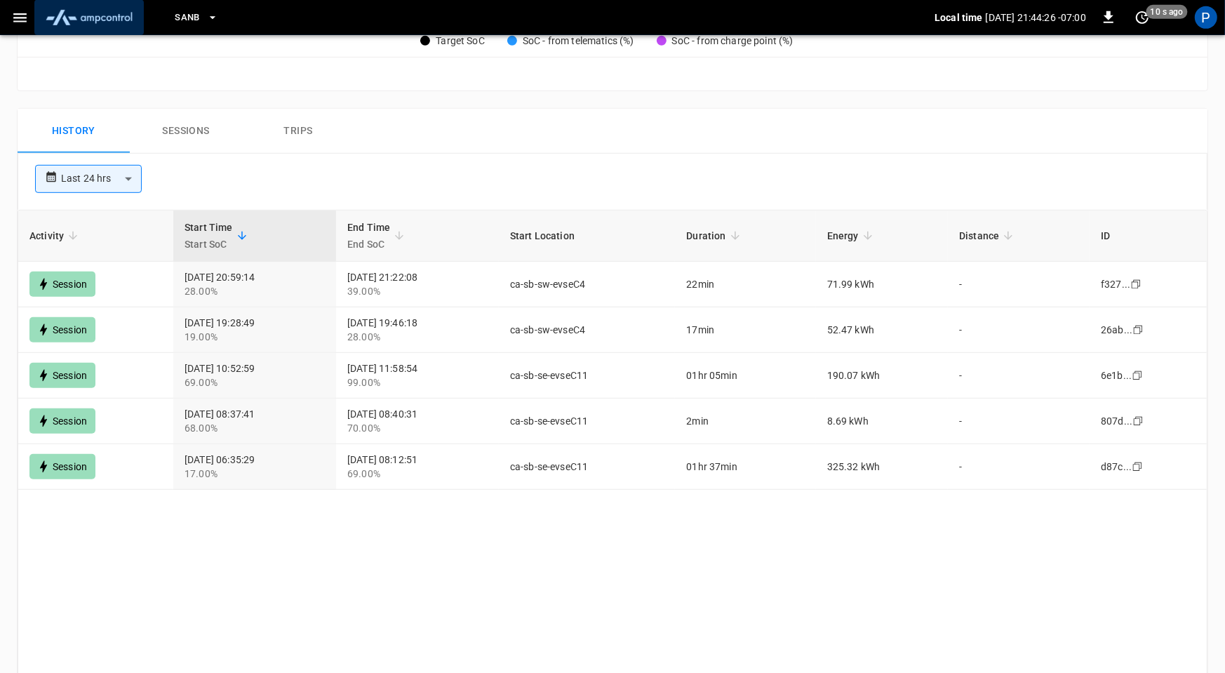
click at [96, 12] on img "menu" at bounding box center [89, 17] width 98 height 27
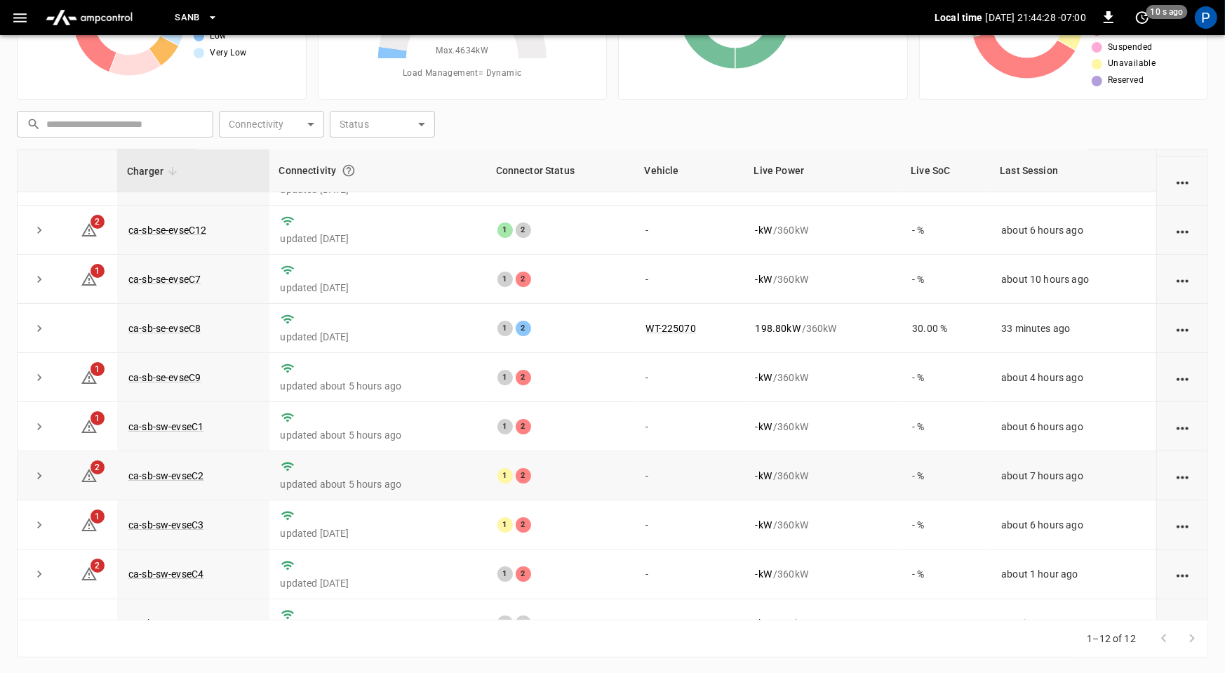
scroll to position [159, 0]
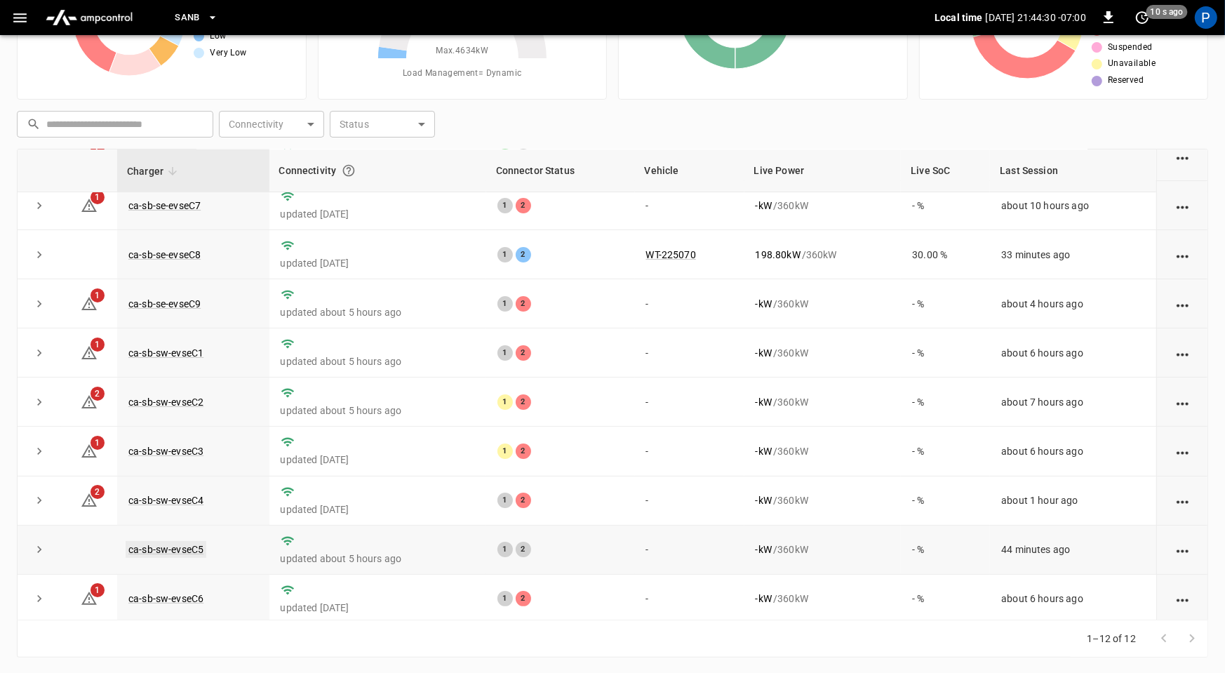
click at [166, 541] on link "ca-sb-sw-evseC5" at bounding box center [166, 549] width 81 height 17
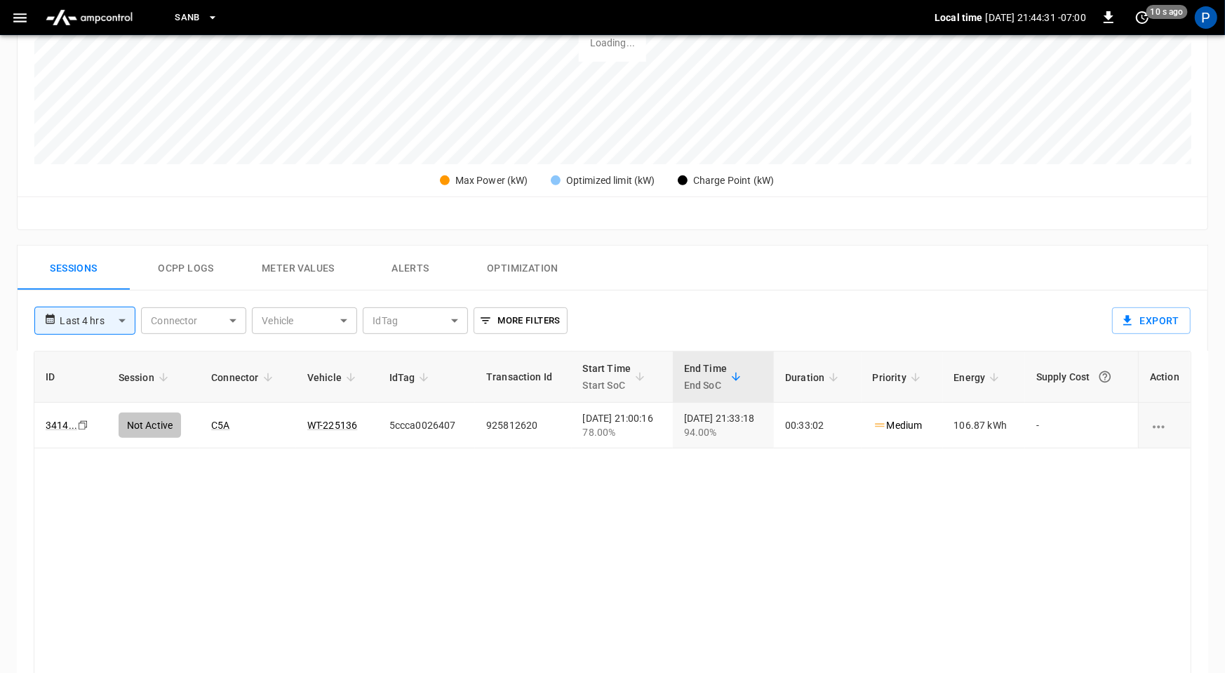
scroll to position [663, 0]
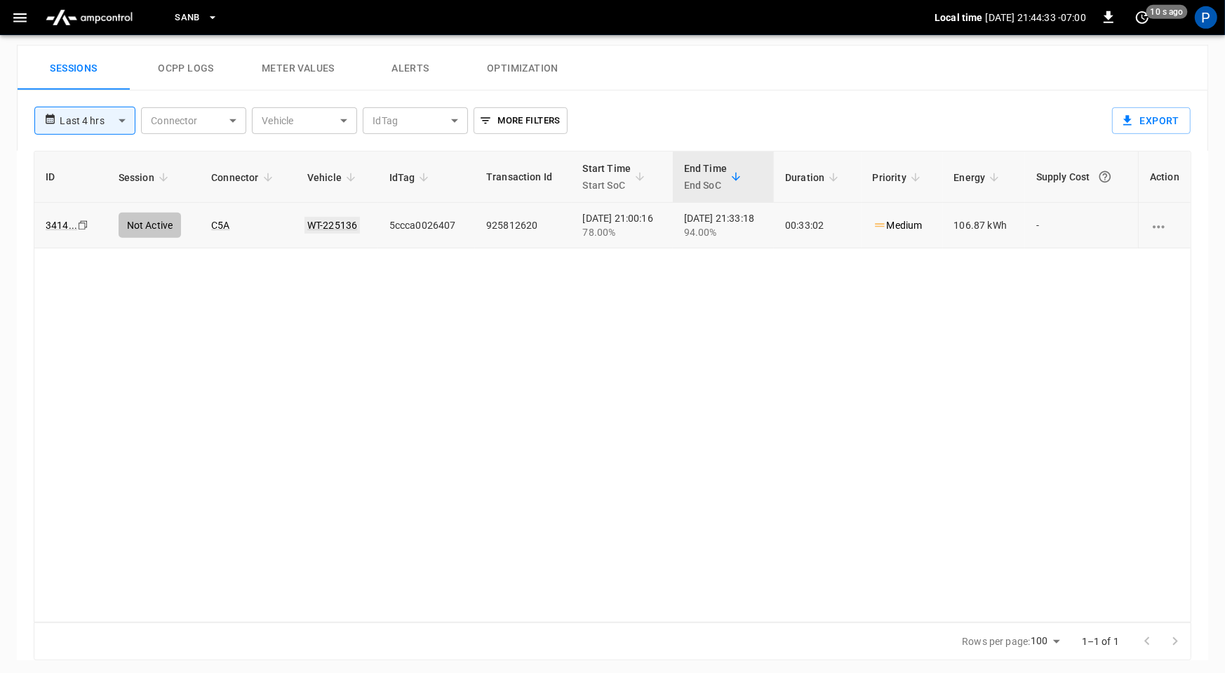
click at [333, 222] on link "WT-225136" at bounding box center [331, 225] width 55 height 17
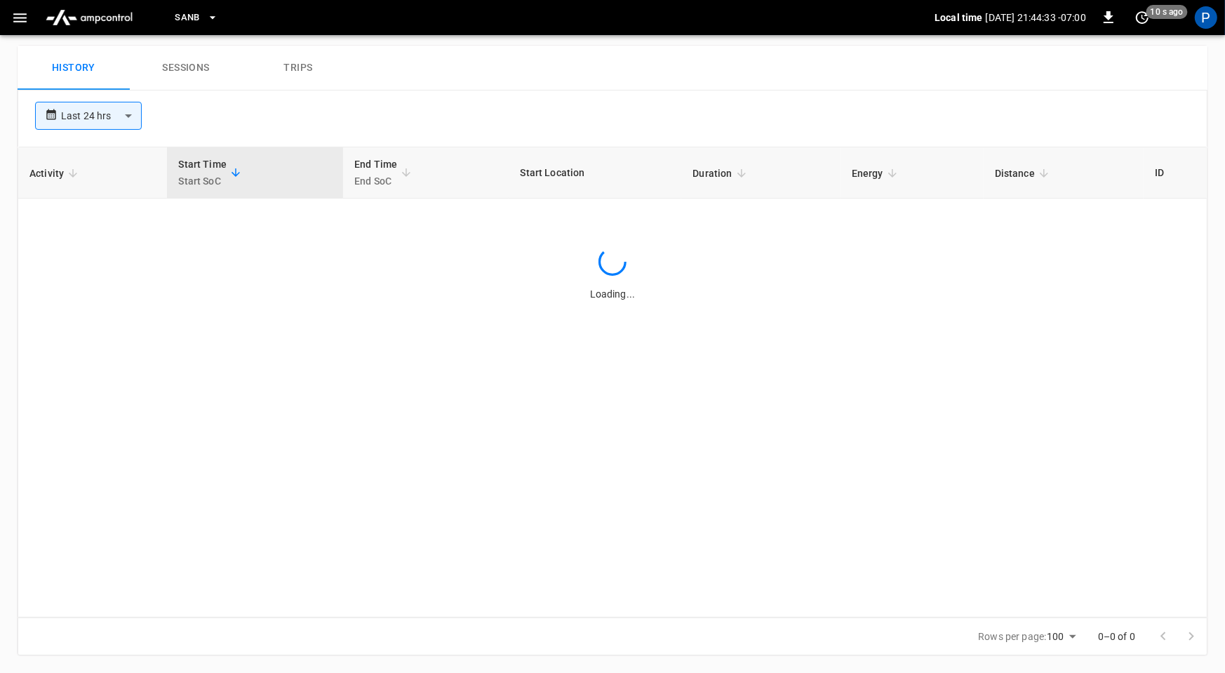
scroll to position [135, 0]
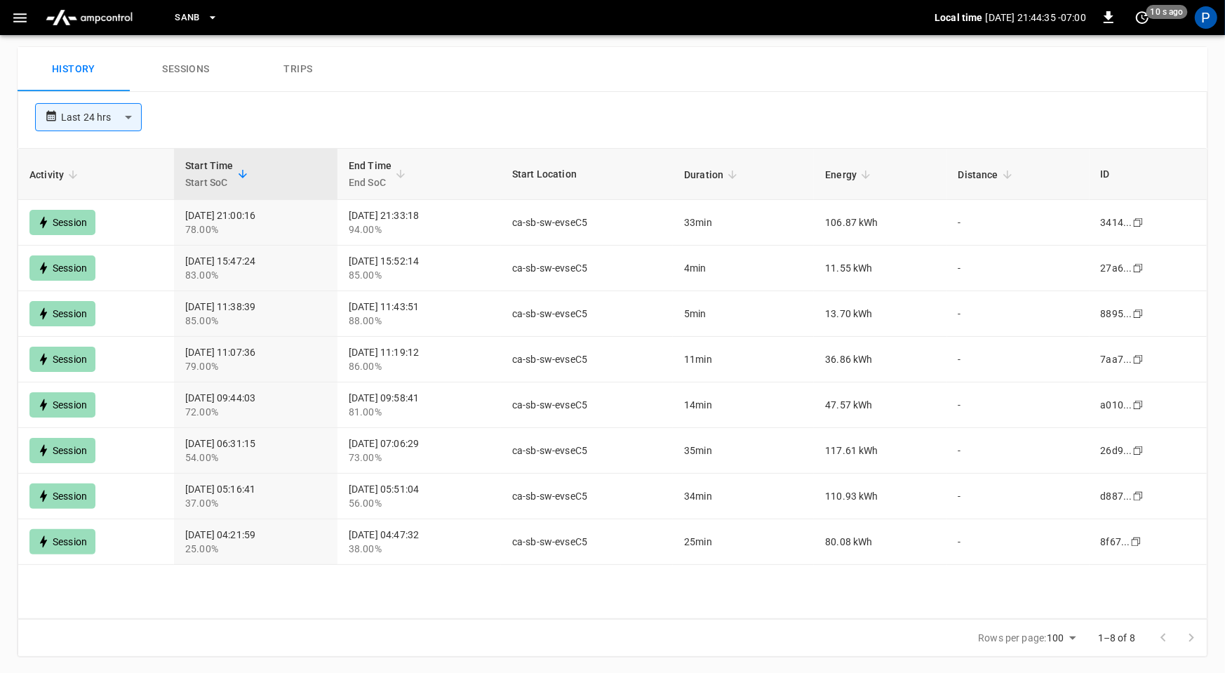
click at [93, 22] on img "menu" at bounding box center [89, 17] width 98 height 27
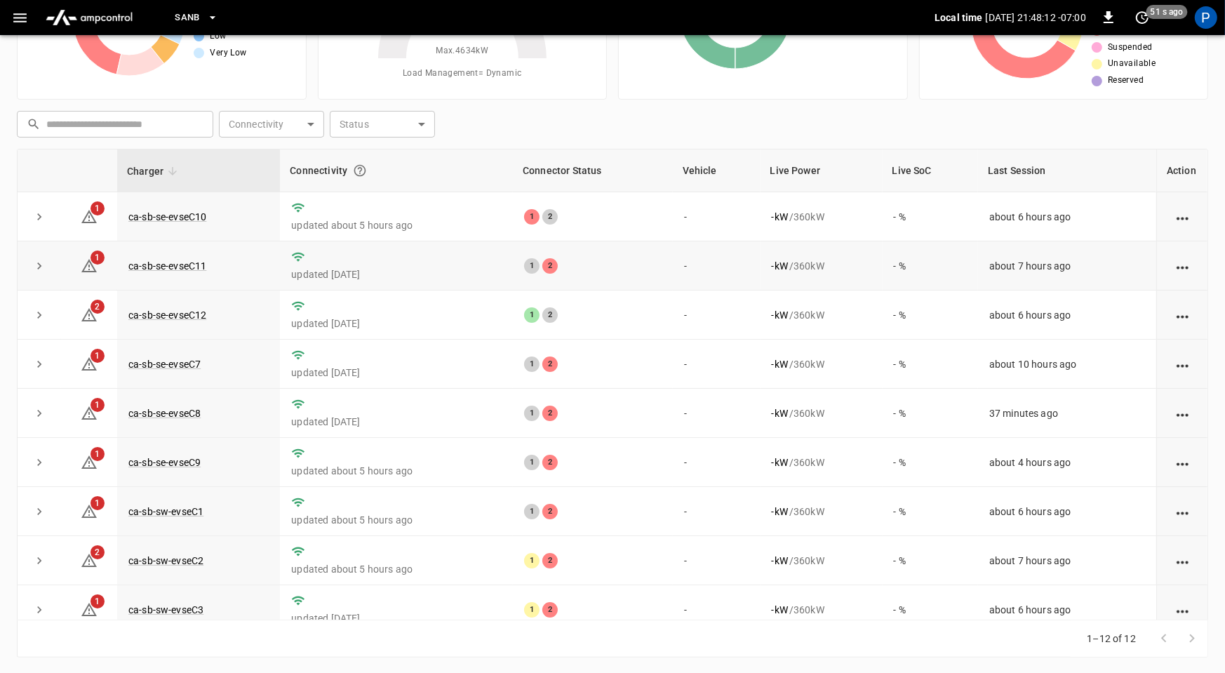
scroll to position [123, 0]
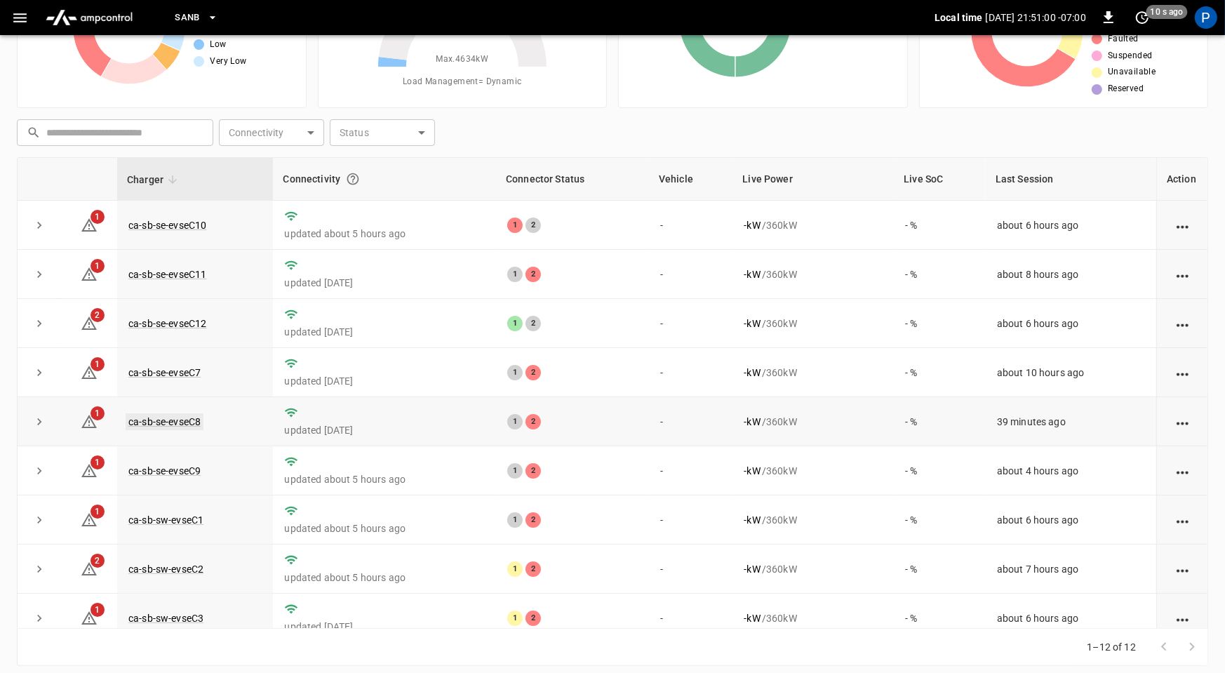
click at [156, 420] on link "ca-sb-se-evseC8" at bounding box center [165, 421] width 78 height 17
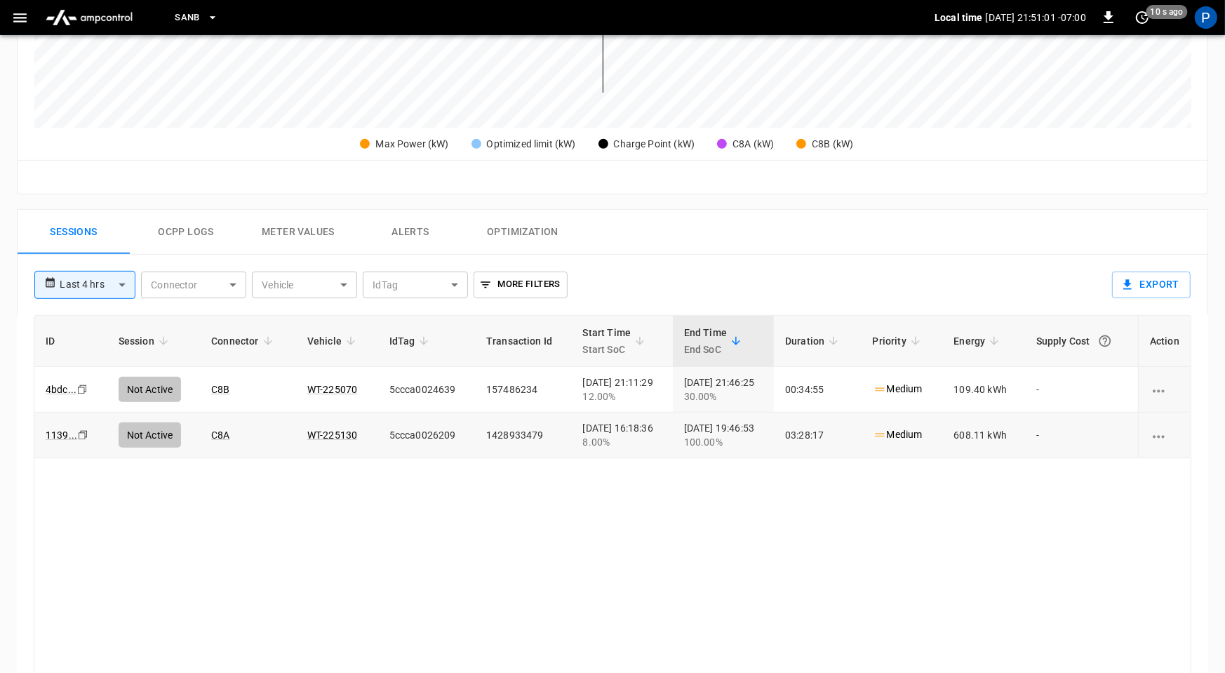
scroll to position [659, 0]
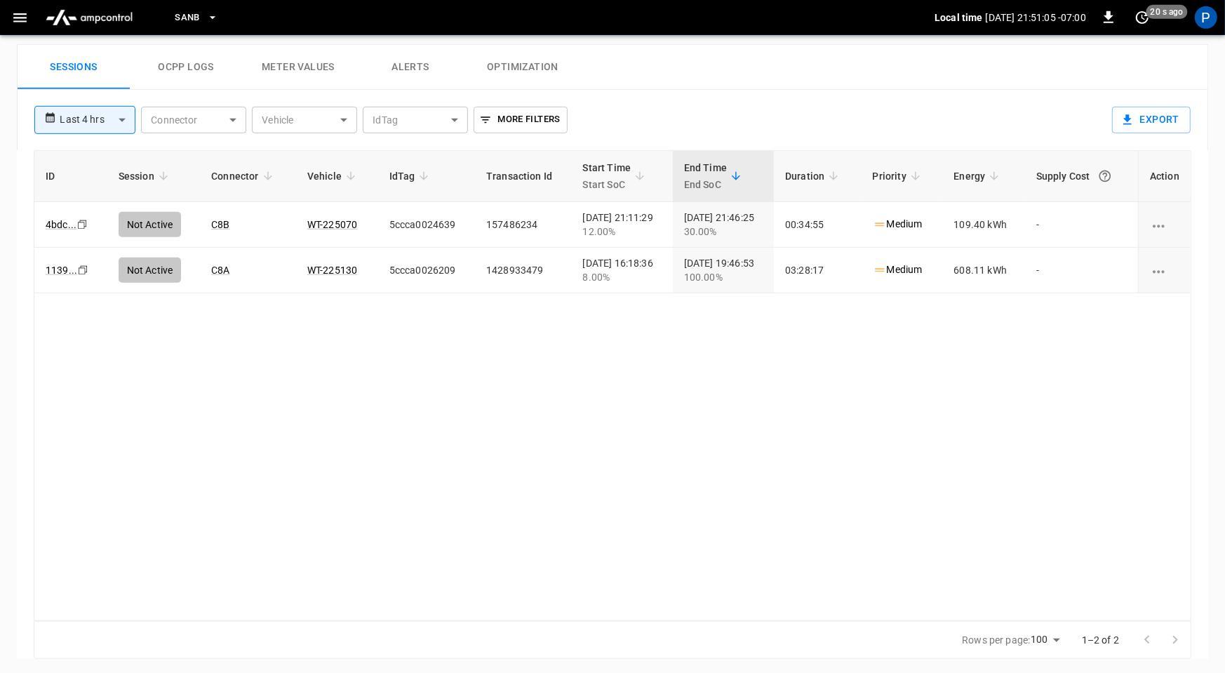
click at [401, 76] on button "Alerts" at bounding box center [410, 67] width 112 height 45
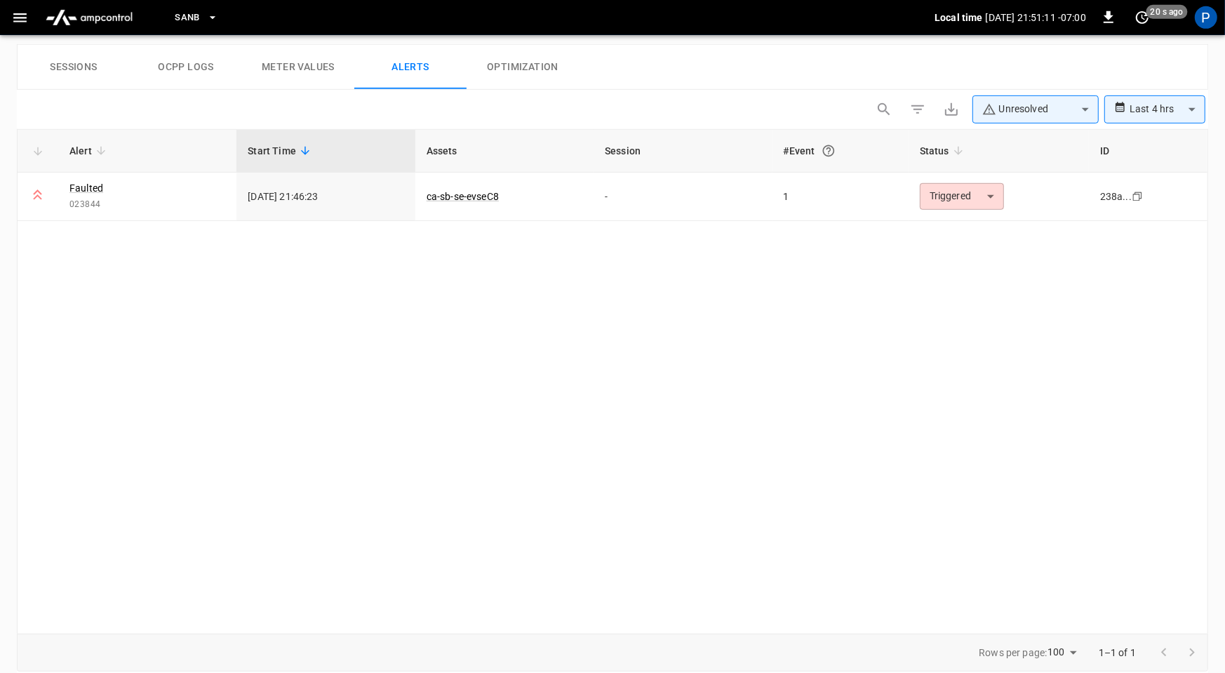
click at [65, 68] on button "Sessions" at bounding box center [74, 67] width 112 height 45
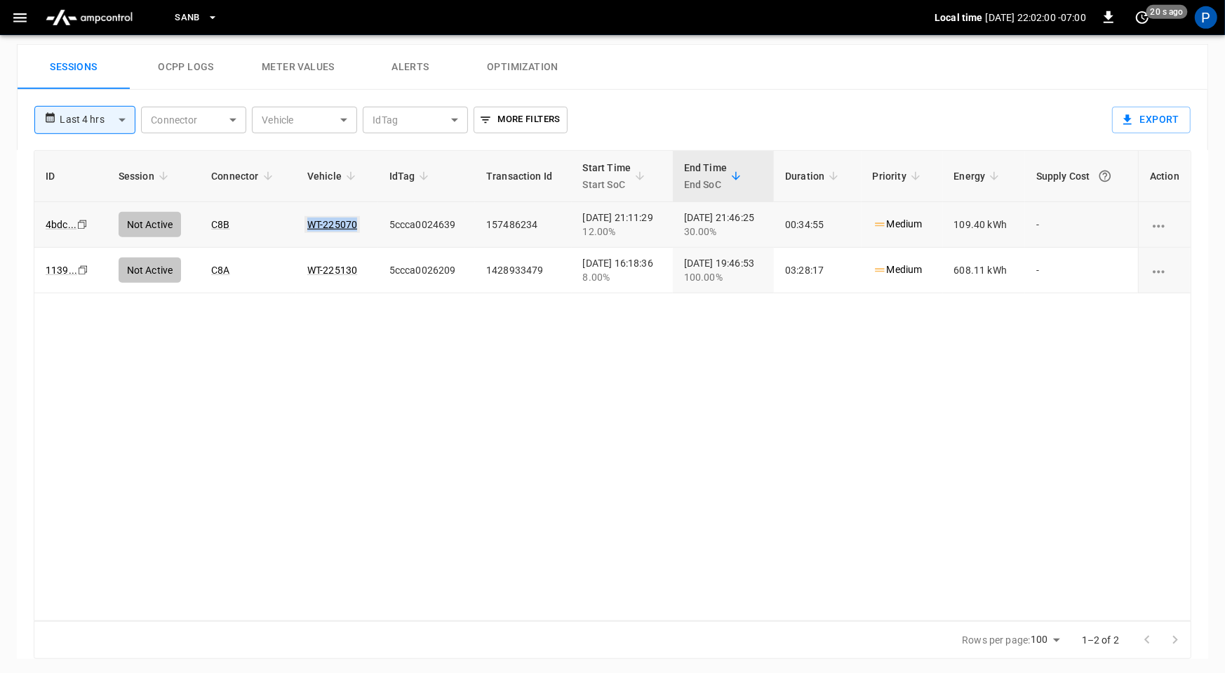
drag, startPoint x: 350, startPoint y: 219, endPoint x: 301, endPoint y: 222, distance: 49.2
click at [301, 222] on td "WT-225070" at bounding box center [337, 225] width 82 height 46
copy link "WT-225070"
drag, startPoint x: 351, startPoint y: 221, endPoint x: 296, endPoint y: 222, distance: 54.7
click at [296, 222] on td "WT-225070" at bounding box center [337, 225] width 82 height 46
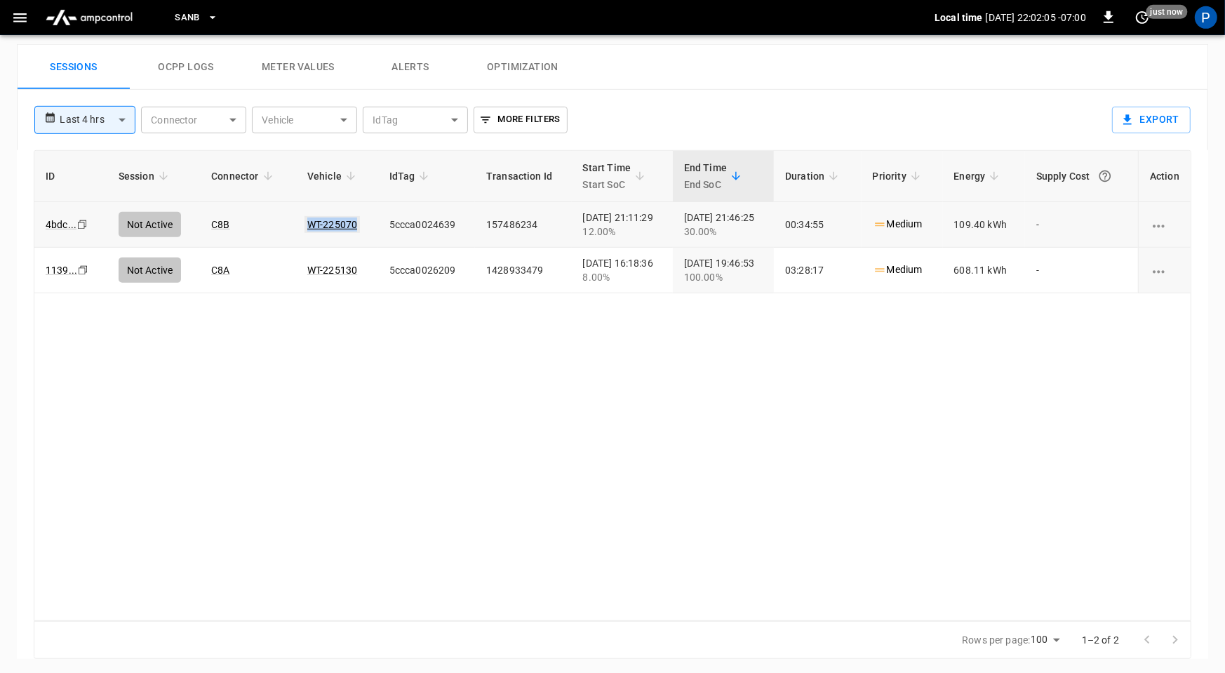
drag, startPoint x: 349, startPoint y: 221, endPoint x: 300, endPoint y: 221, distance: 49.1
click at [300, 221] on td "WT-225070" at bounding box center [337, 225] width 82 height 46
copy link "WT-225070"
click at [104, 22] on img "menu" at bounding box center [89, 17] width 98 height 27
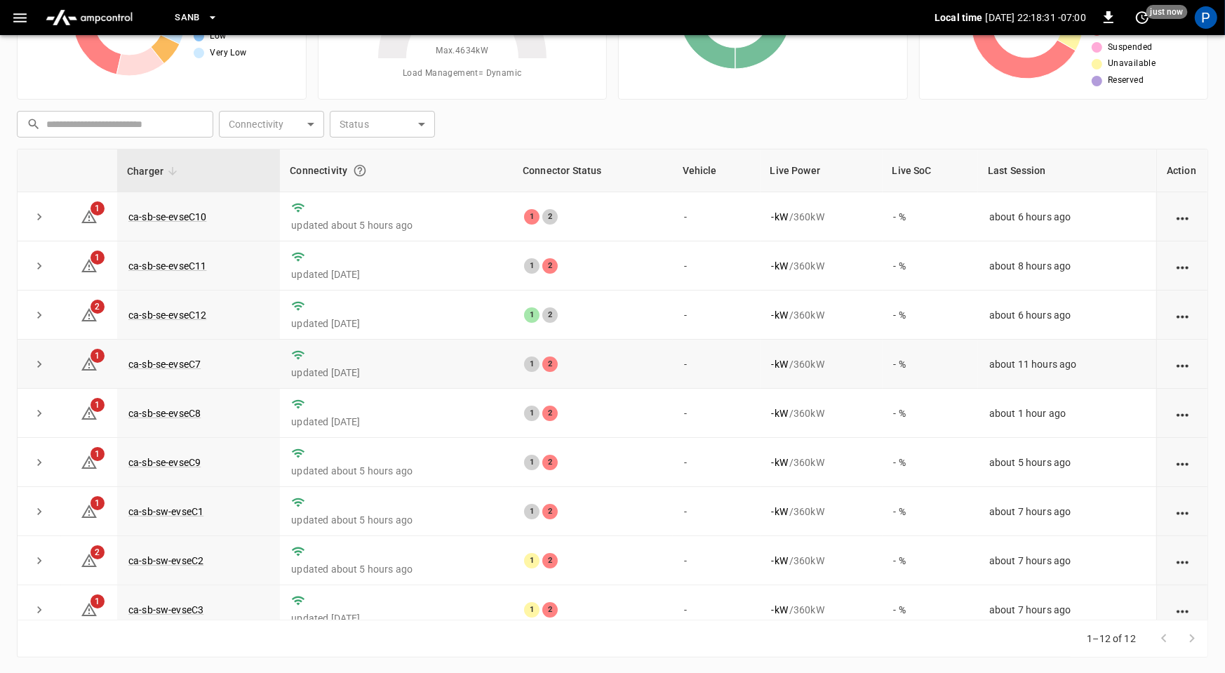
scroll to position [159, 0]
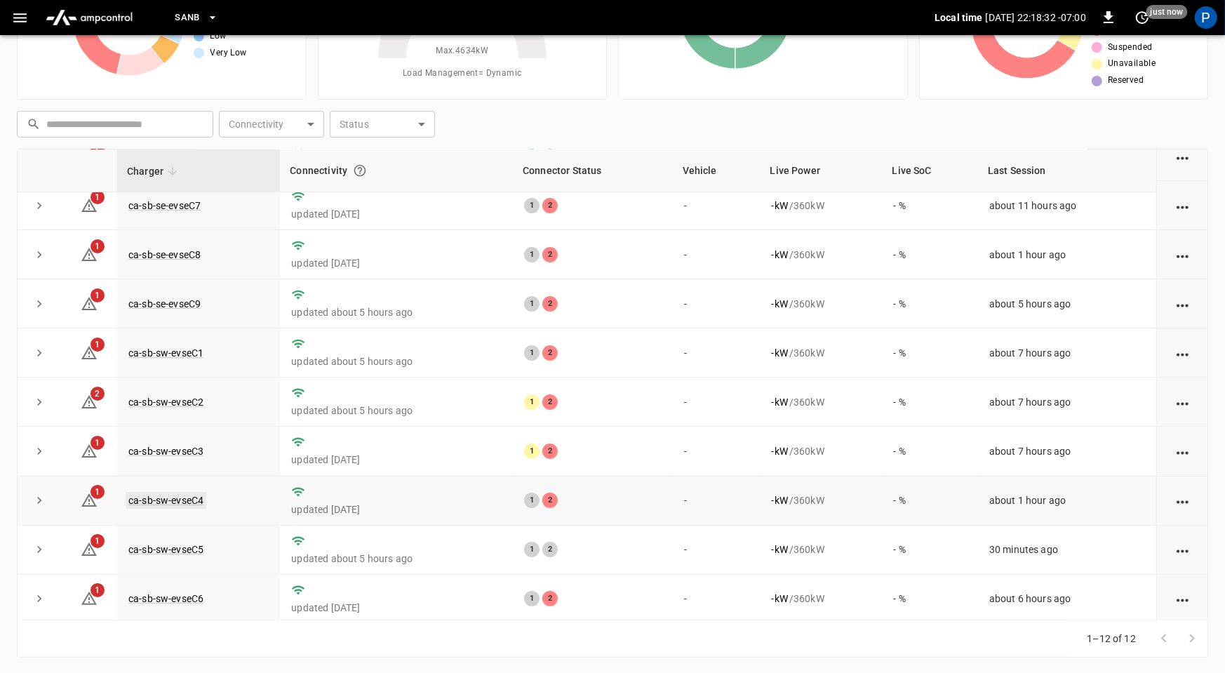
click at [148, 495] on link "ca-sb-sw-evseC4" at bounding box center [166, 500] width 81 height 17
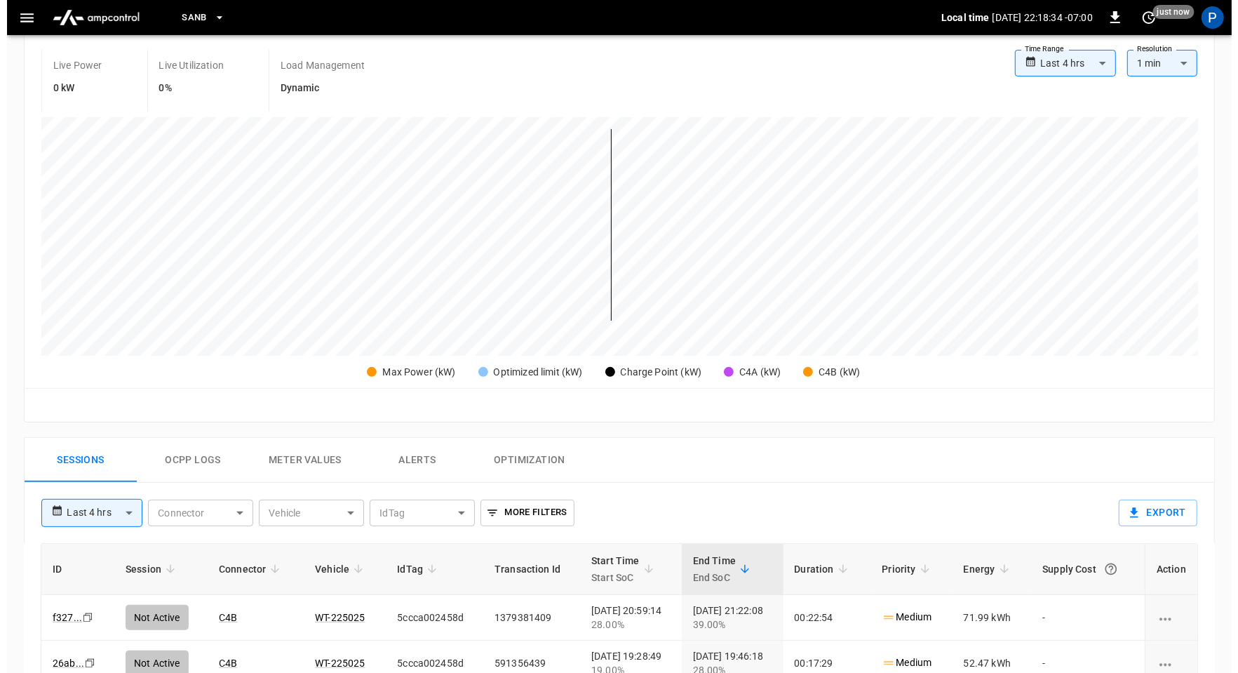
scroll to position [659, 0]
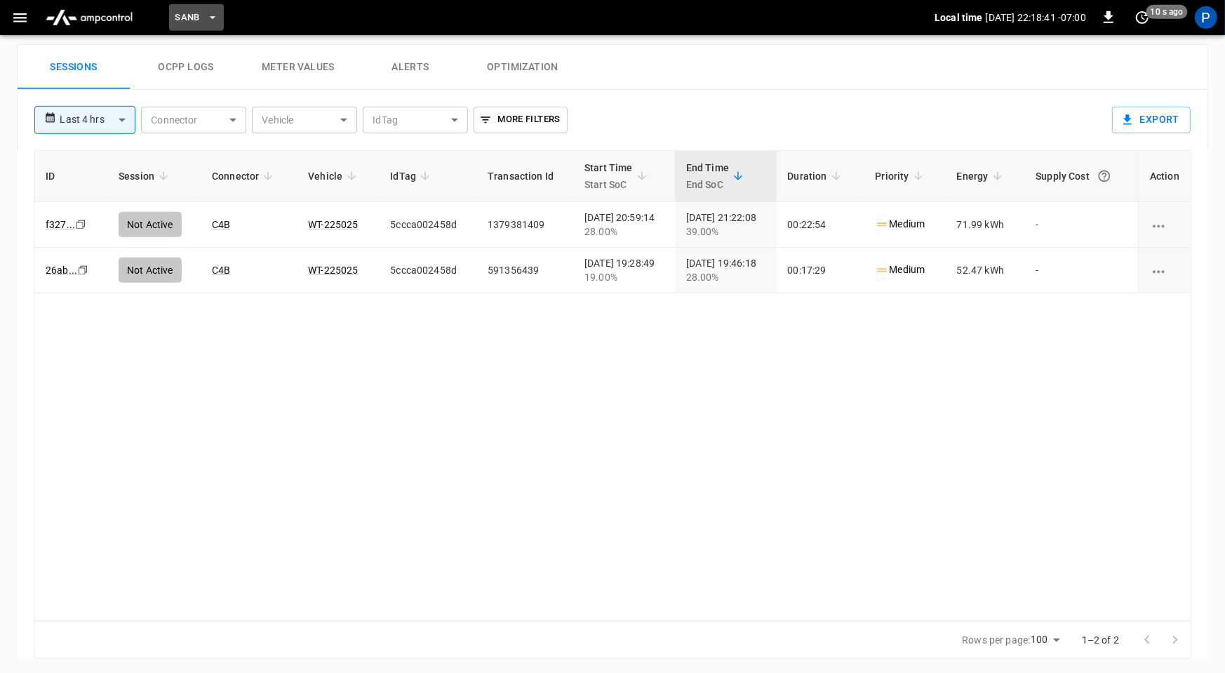
click at [194, 20] on span "SanB" at bounding box center [187, 18] width 25 height 16
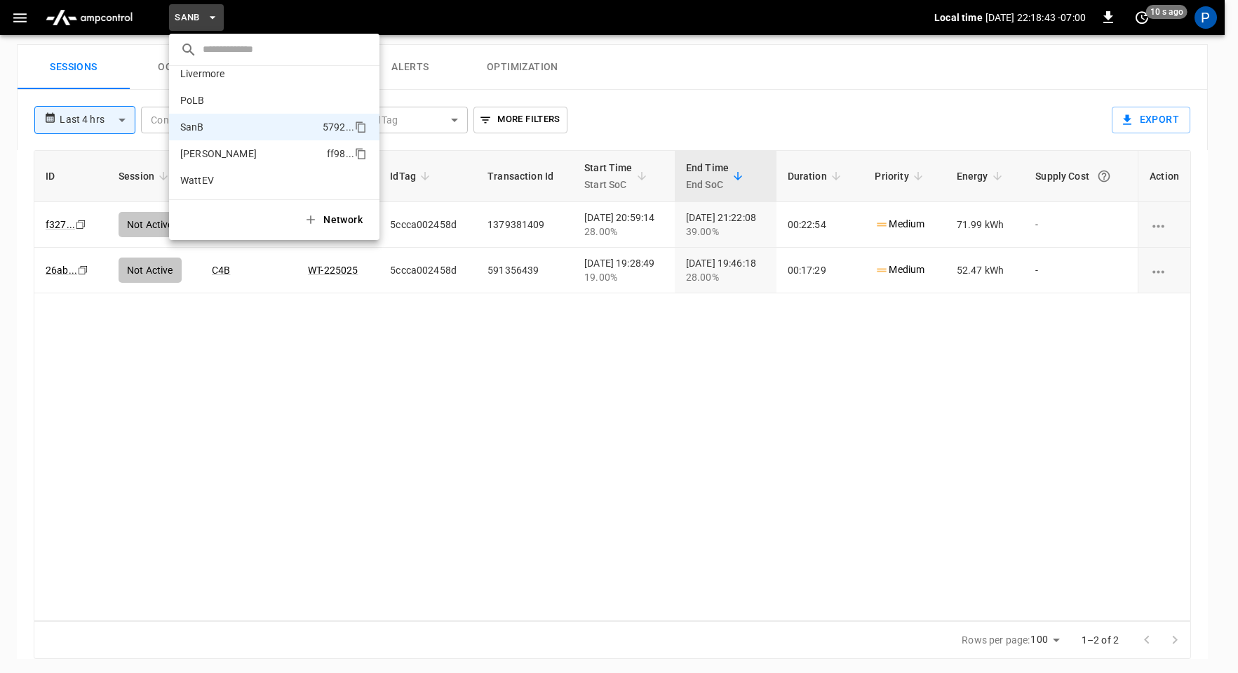
scroll to position [0, 0]
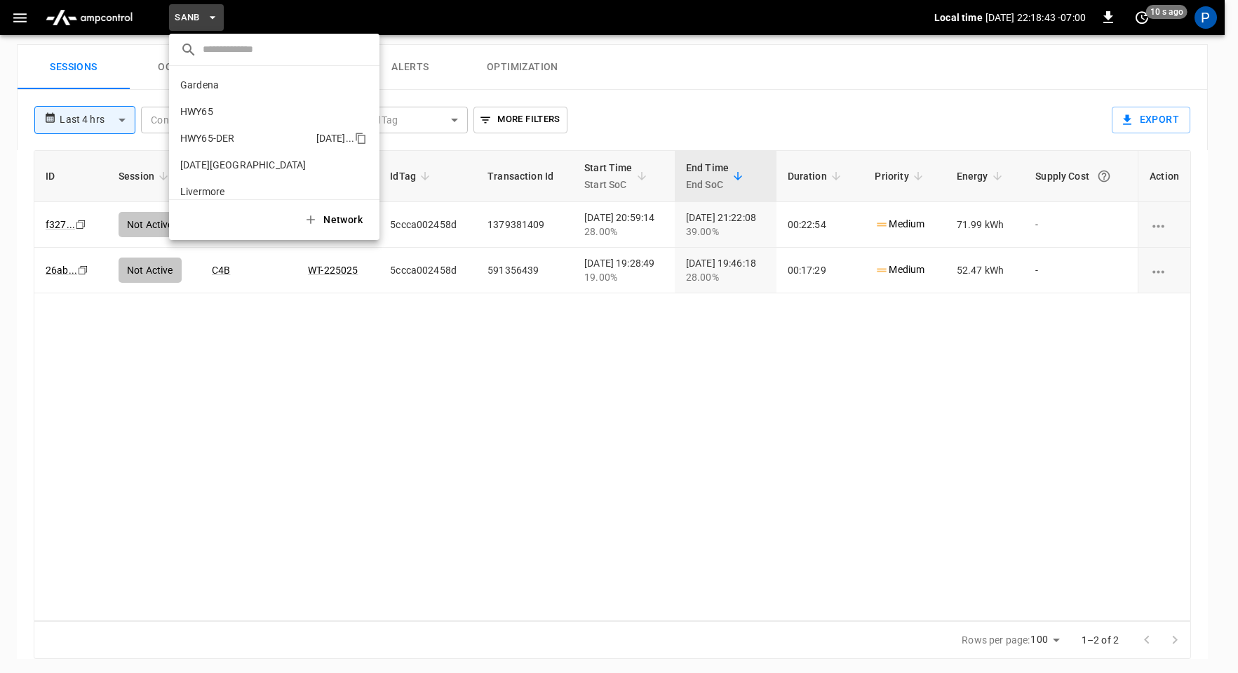
click at [235, 138] on p "HWY65-DER" at bounding box center [245, 138] width 130 height 14
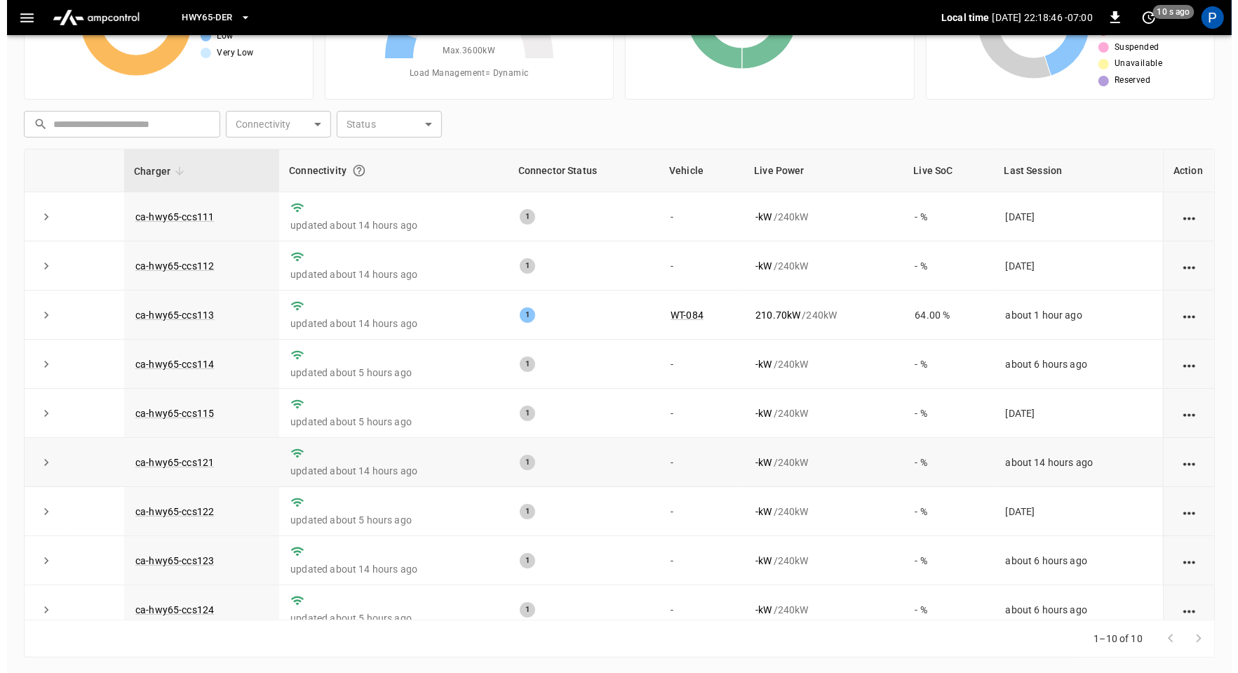
scroll to position [60, 0]
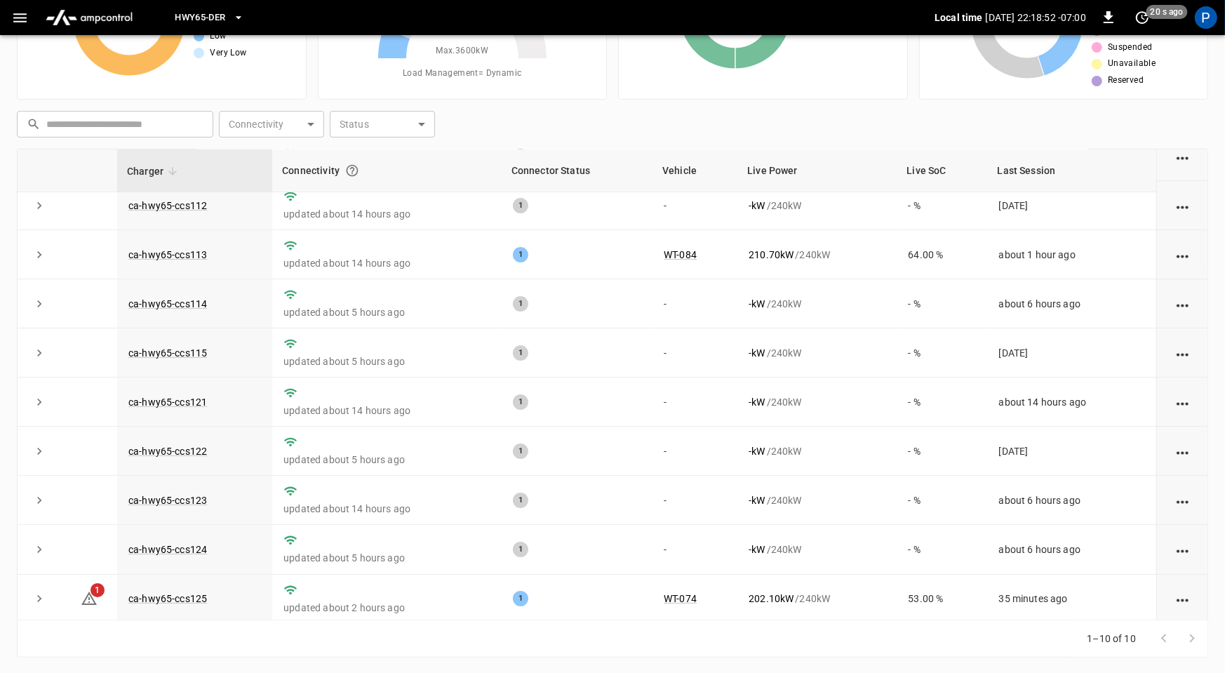
click at [200, 21] on span "HWY65-DER" at bounding box center [200, 18] width 51 height 16
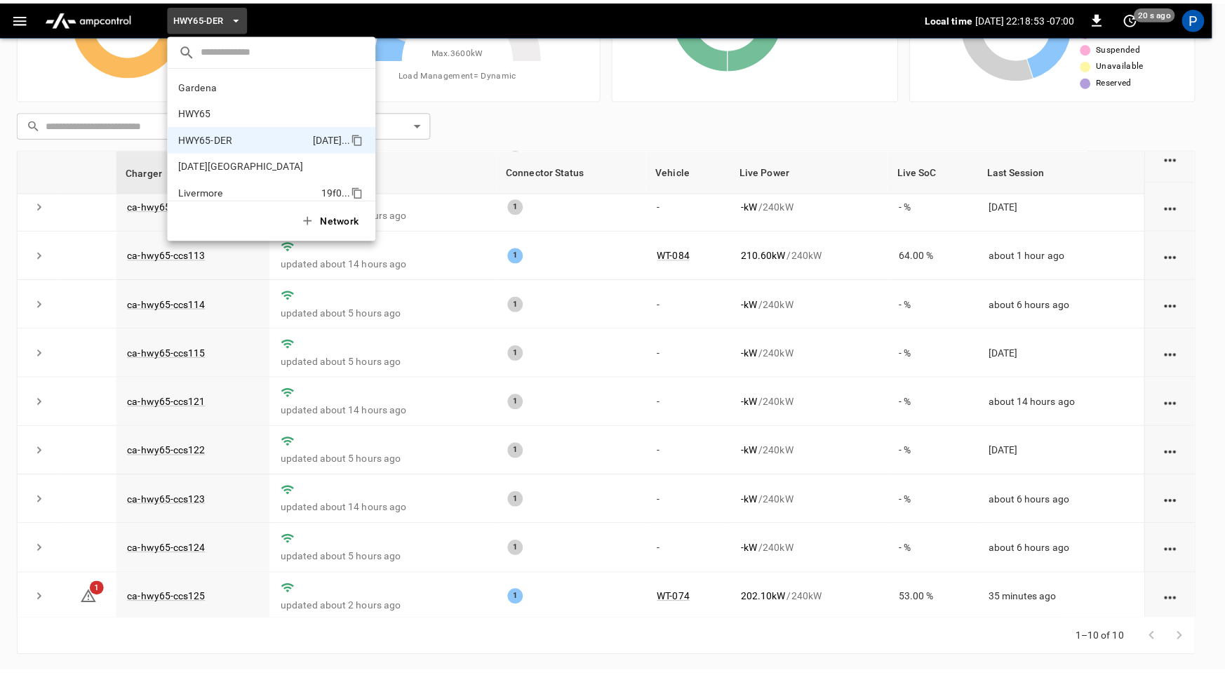
scroll to position [49, 0]
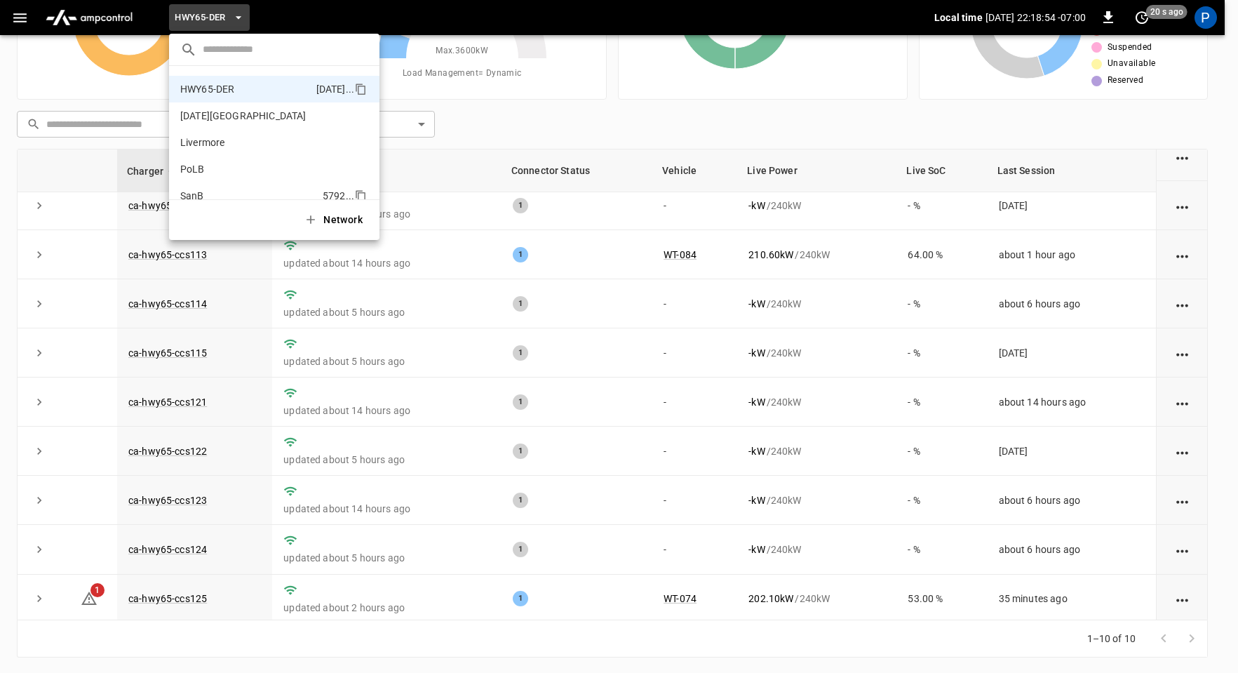
click at [214, 190] on p "SanB" at bounding box center [248, 196] width 137 height 14
